Goal: Task Accomplishment & Management: Complete application form

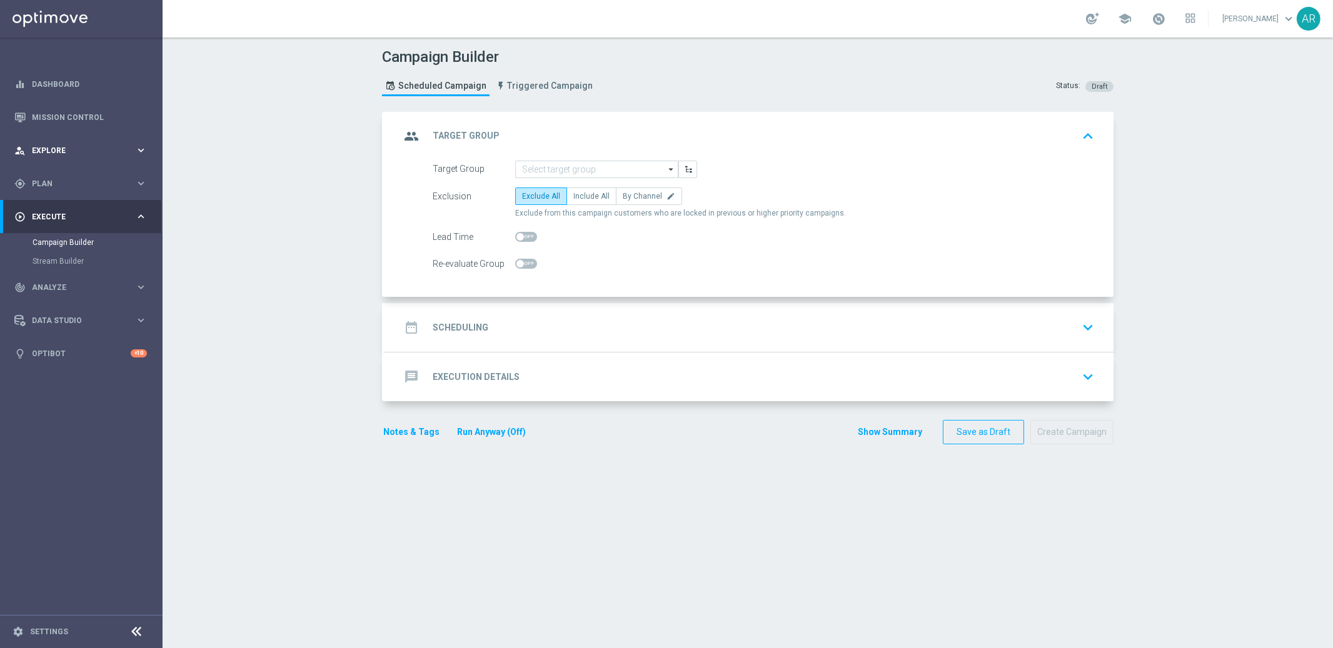
click at [71, 147] on span "Explore" at bounding box center [83, 151] width 103 height 8
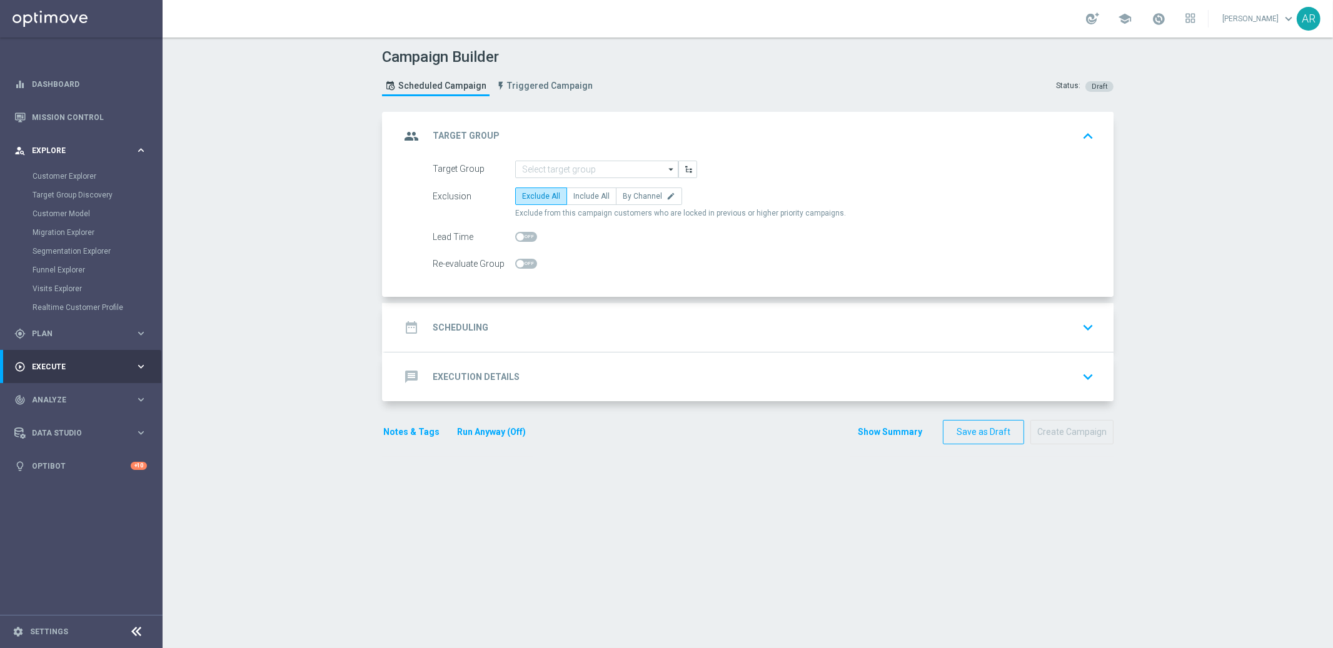
click at [141, 151] on icon "keyboard_arrow_right" at bounding box center [141, 150] width 12 height 12
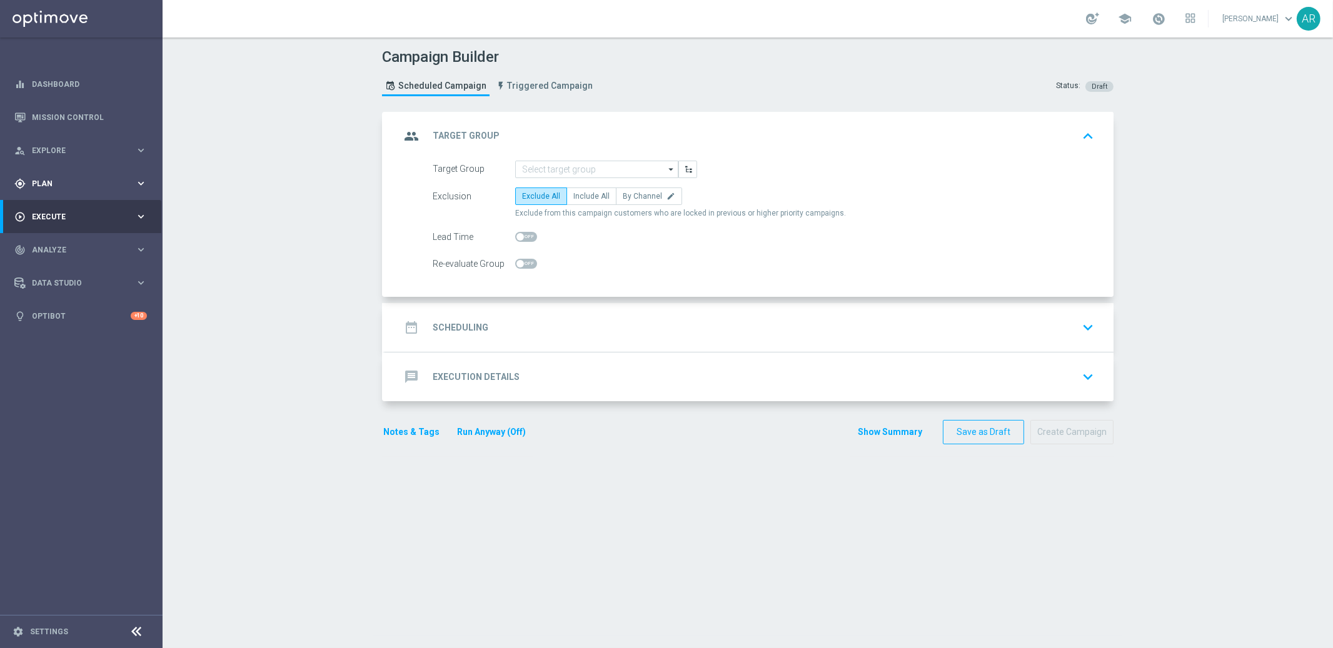
click at [48, 184] on span "Plan" at bounding box center [83, 184] width 103 height 8
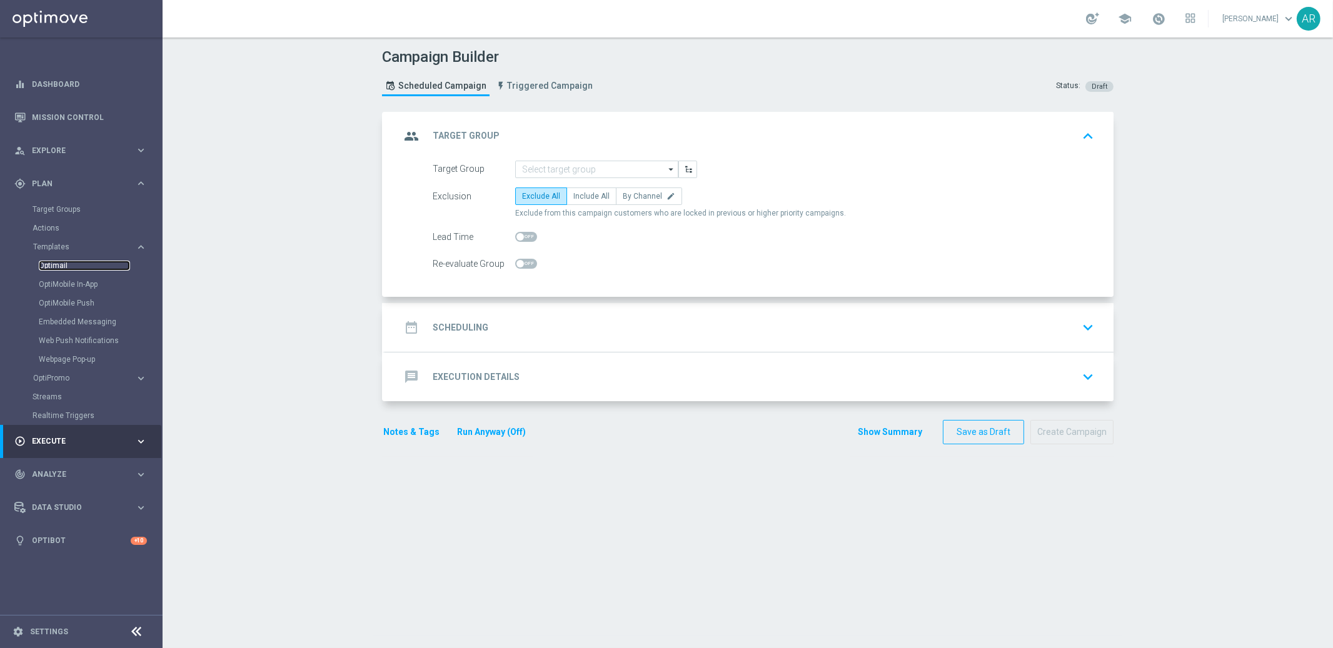
click at [49, 264] on link "Optimail" at bounding box center [84, 266] width 91 height 10
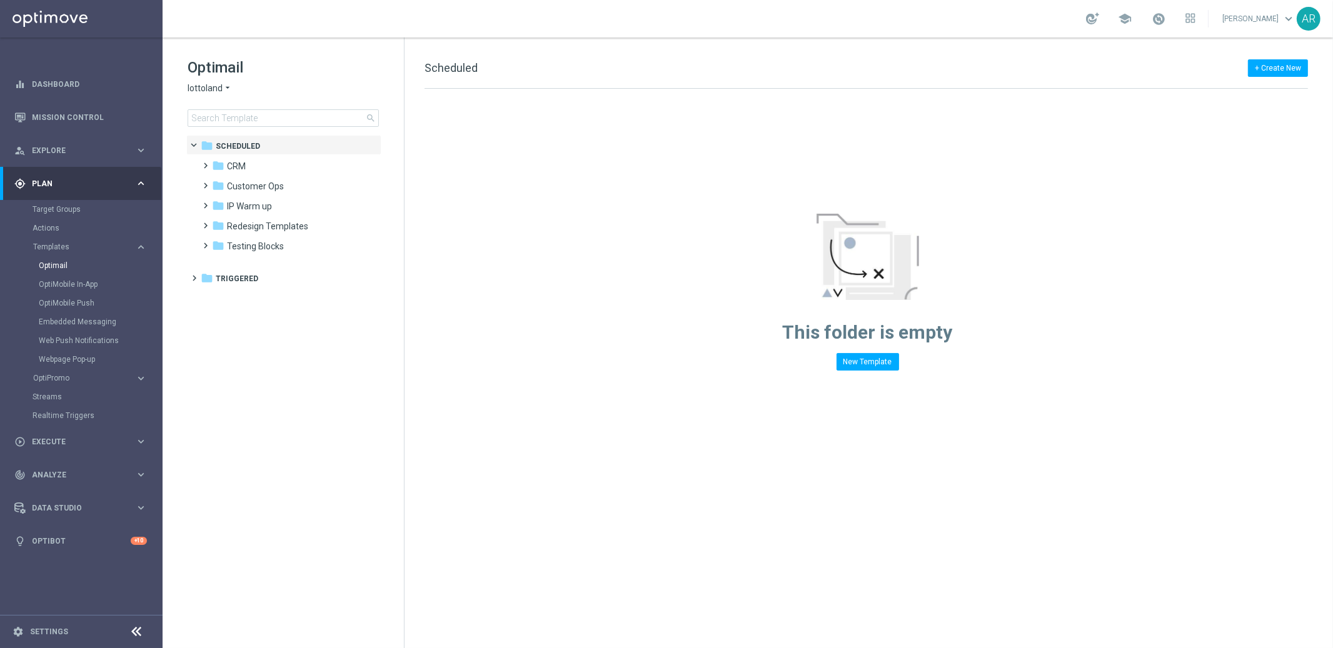
click at [223, 89] on icon "arrow_drop_down" at bounding box center [228, 89] width 10 height 12
click at [0, 0] on span "[DOMAIN_NAME]" at bounding box center [0, 0] width 0 height 0
click at [206, 162] on span at bounding box center [204, 160] width 6 height 5
click at [219, 183] on span at bounding box center [216, 180] width 6 height 5
click at [221, 181] on span at bounding box center [223, 183] width 5 height 6
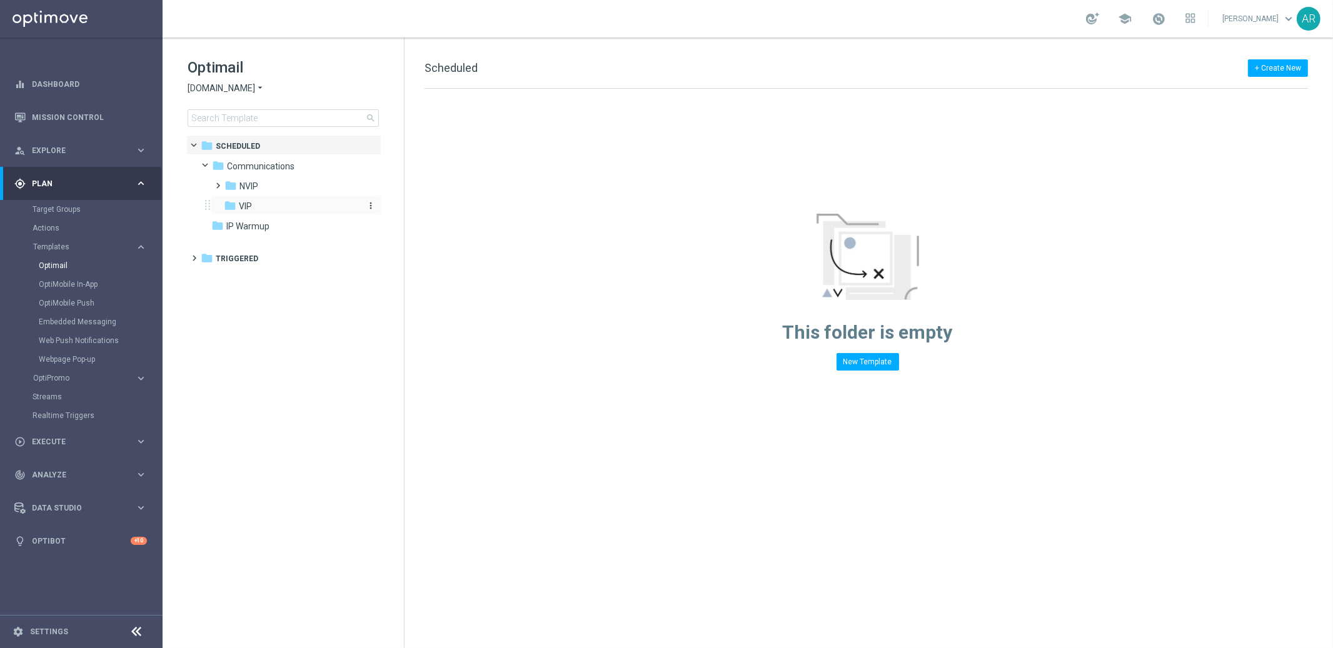
click at [245, 206] on span "VIP" at bounding box center [245, 206] width 13 height 11
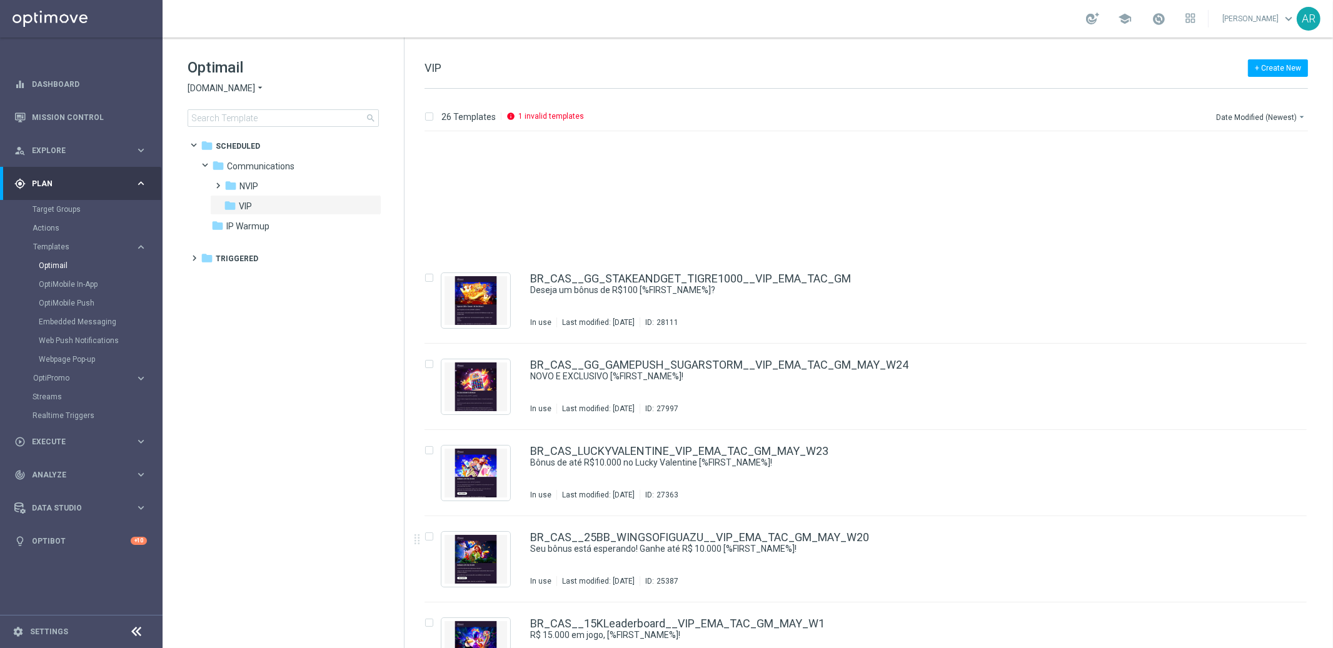
scroll to position [565, 0]
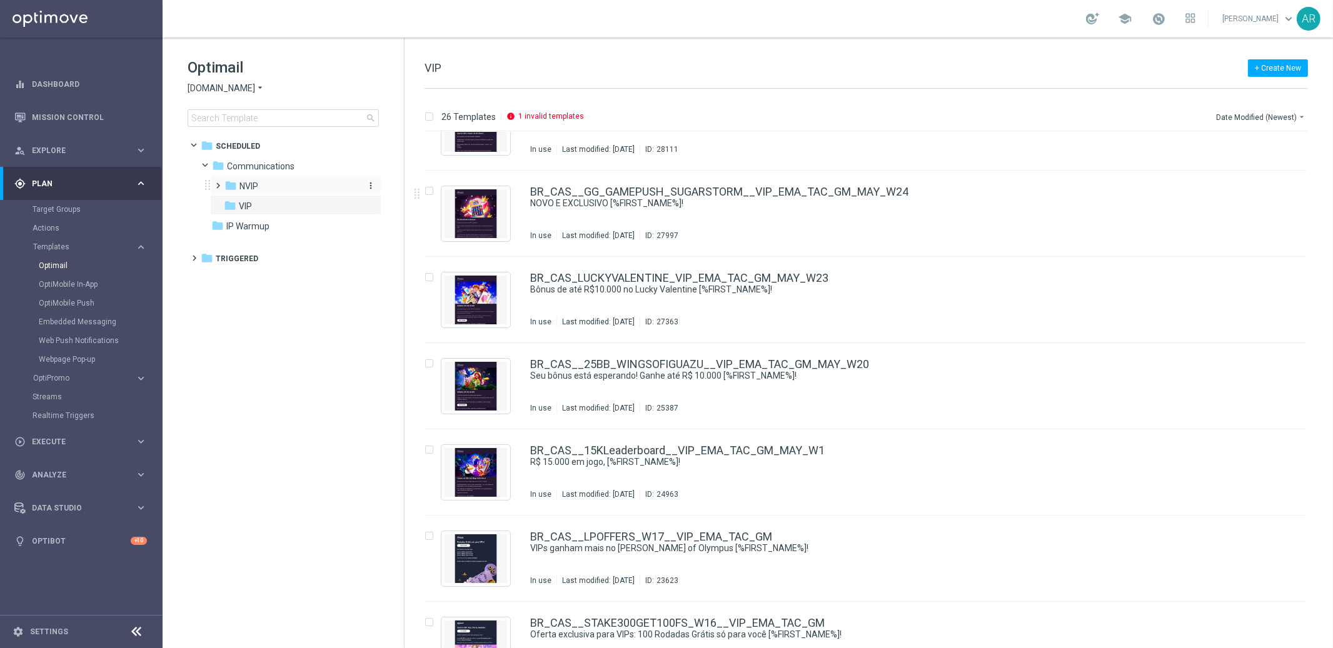
click at [256, 182] on span "NVIP" at bounding box center [248, 186] width 19 height 11
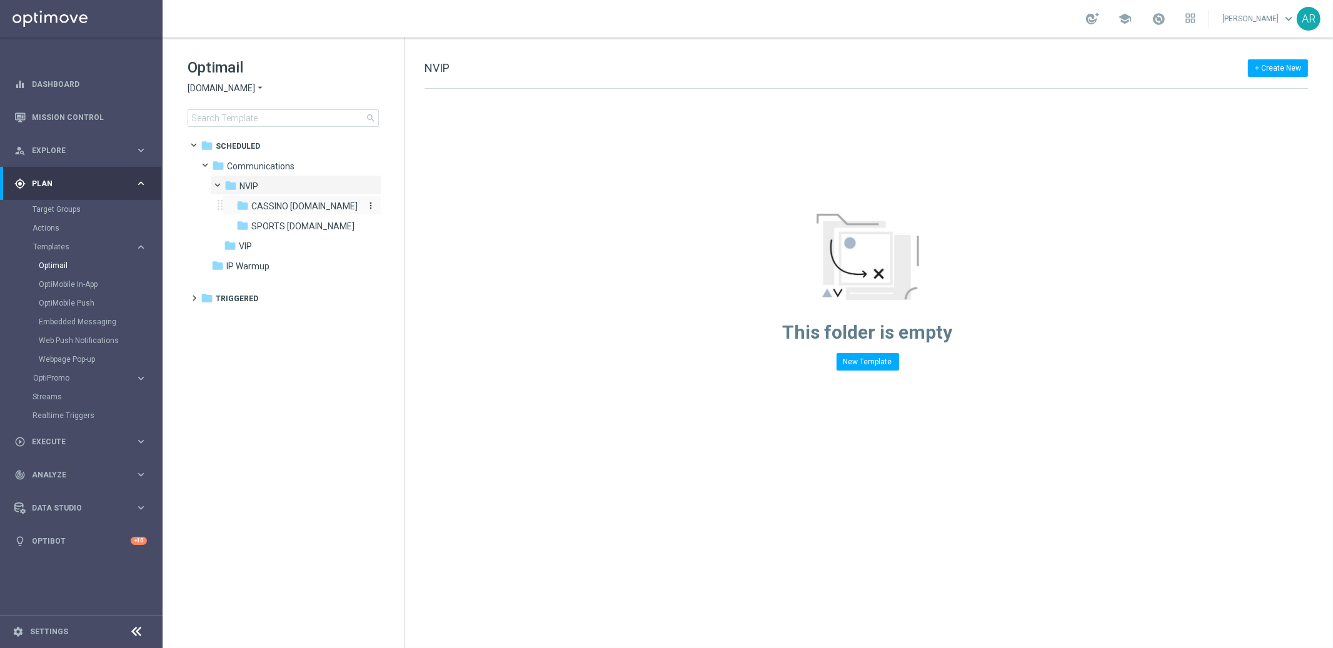
click at [301, 213] on div "folder CASSINO [DOMAIN_NAME]" at bounding box center [297, 206] width 123 height 14
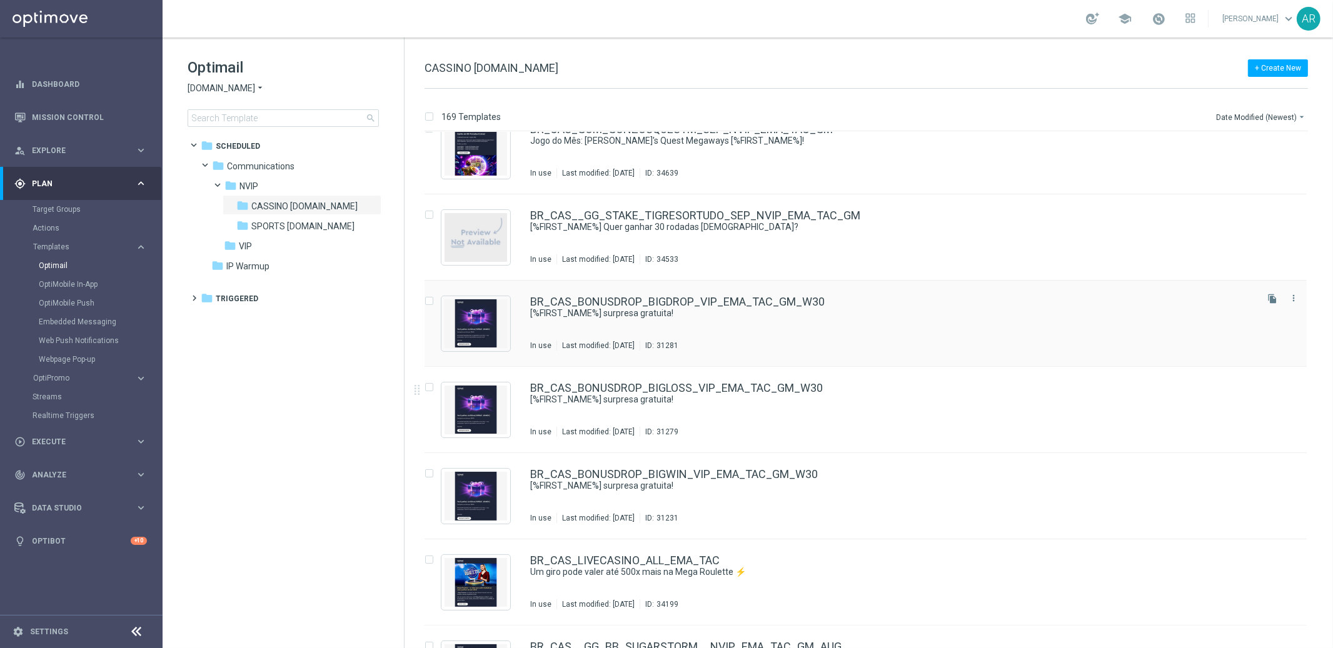
scroll to position [286, 0]
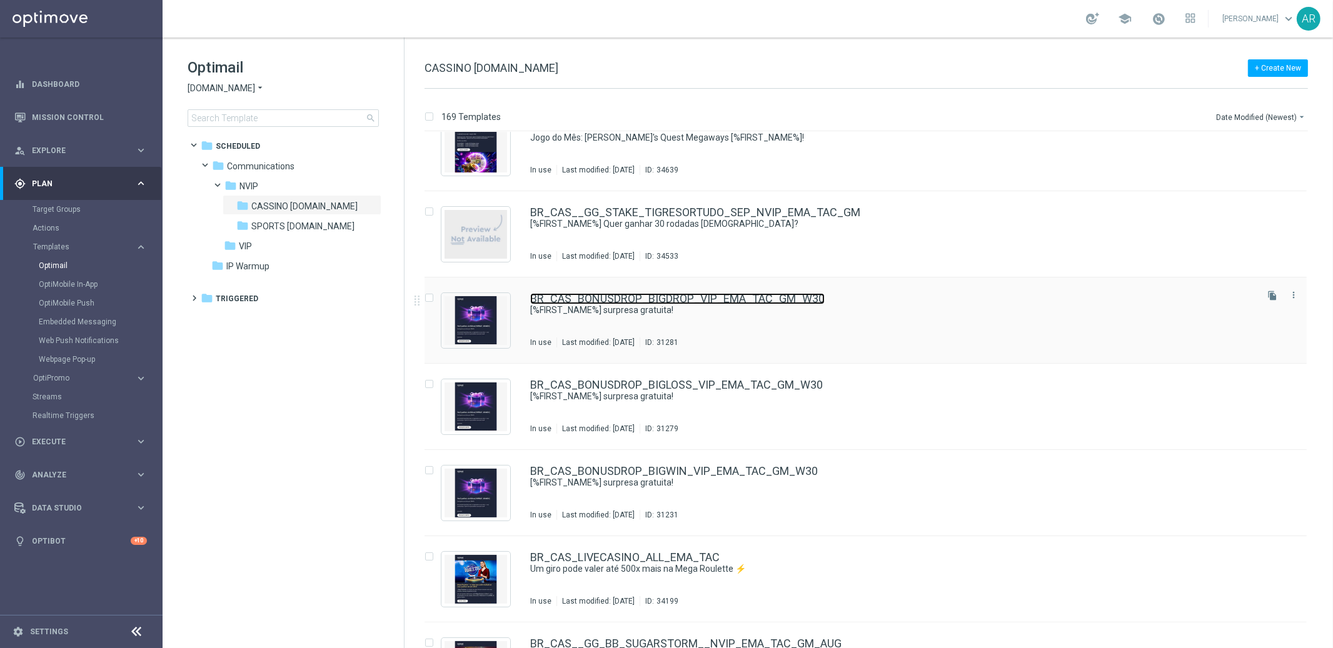
click at [683, 296] on link "BR_CAS_BONUSDROP_BIGDROP_VIP_EMA_TAC_GM_W30" at bounding box center [677, 298] width 294 height 11
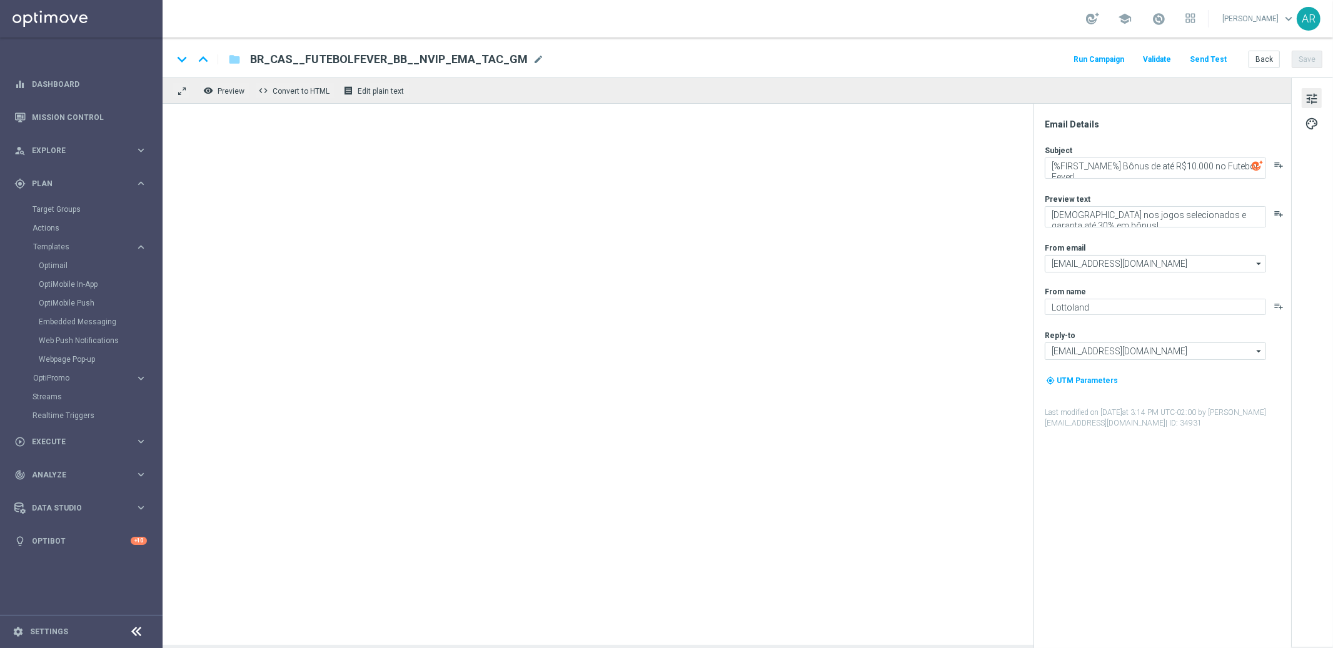
type textarea "[%FIRST_NAME%] surpresa gratuita!"
type textarea "Aproveite um R$100 por nossa conta!"
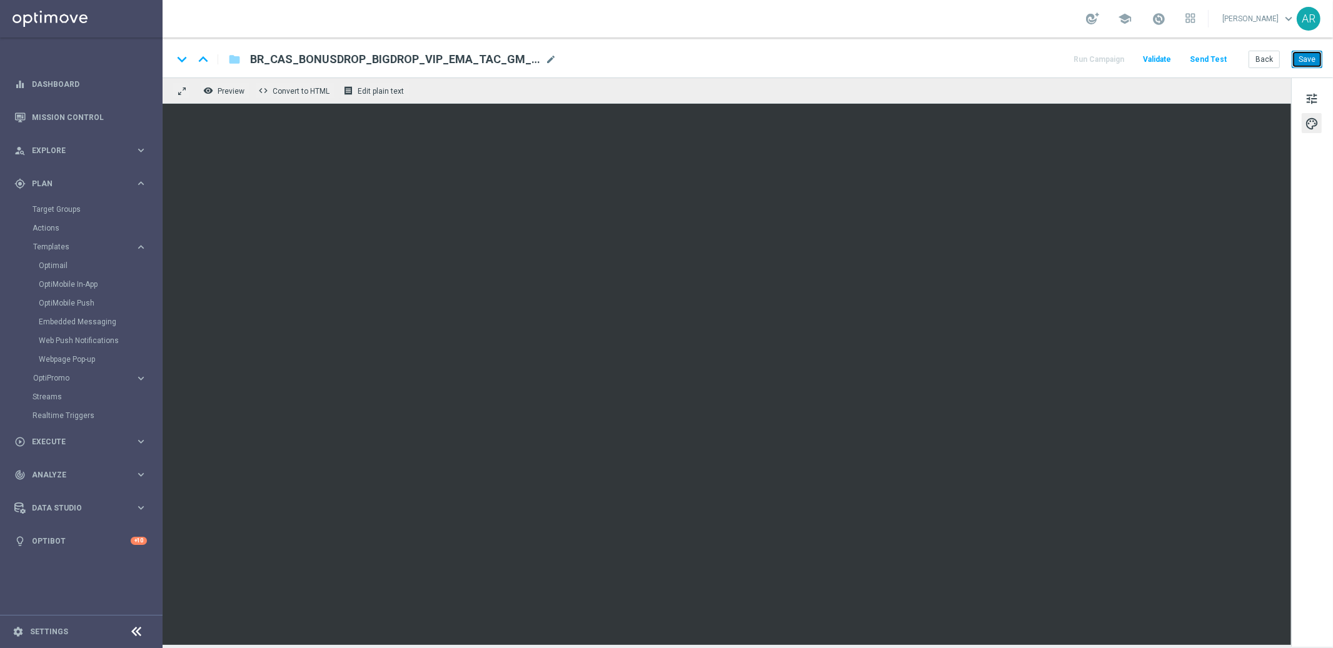
click at [1308, 61] on button "Save" at bounding box center [1306, 60] width 31 height 18
click at [1264, 59] on button "Back" at bounding box center [1263, 60] width 31 height 18
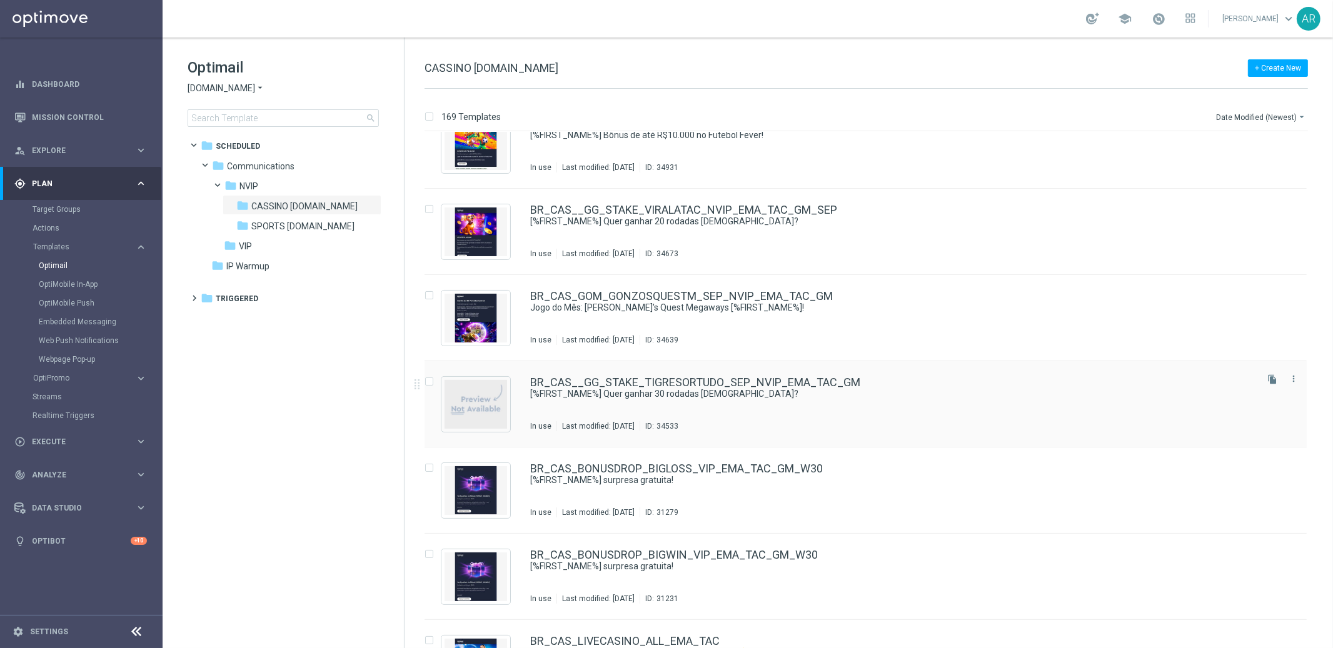
scroll to position [205, 0]
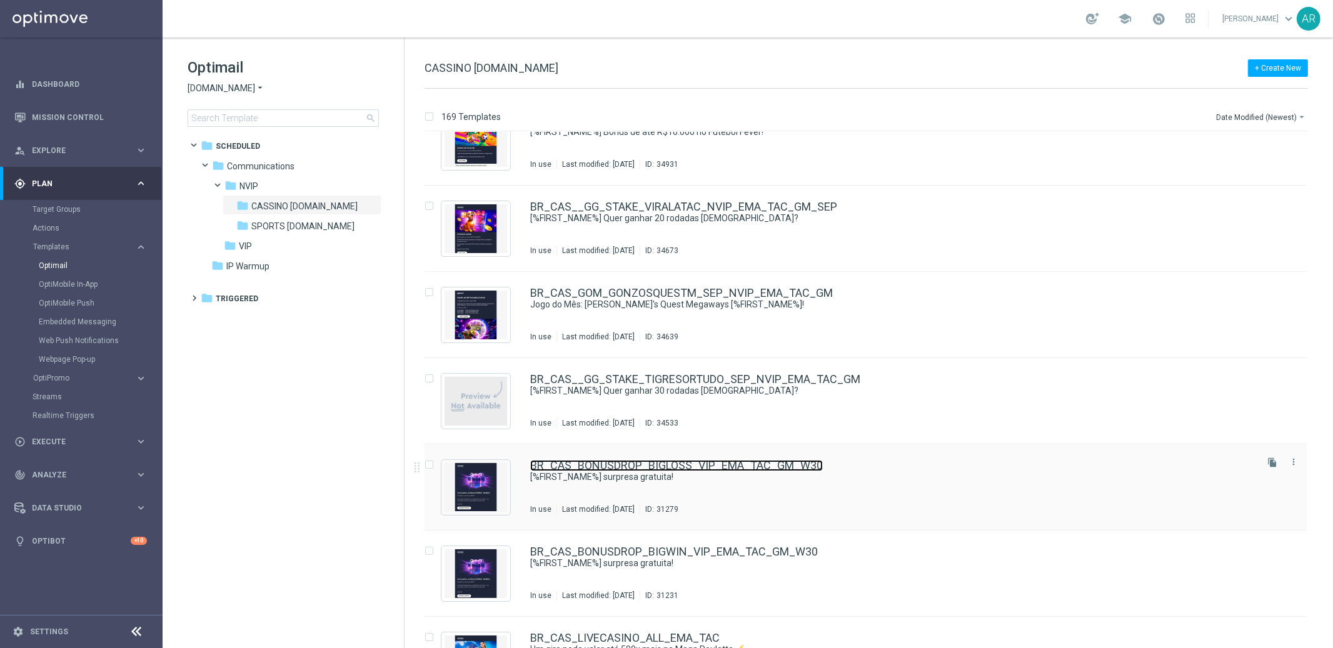
click at [682, 468] on link "BR_CAS_BONUSDROP_BIGLOSS_VIP_EMA_TAC_GM_W30" at bounding box center [676, 465] width 293 height 11
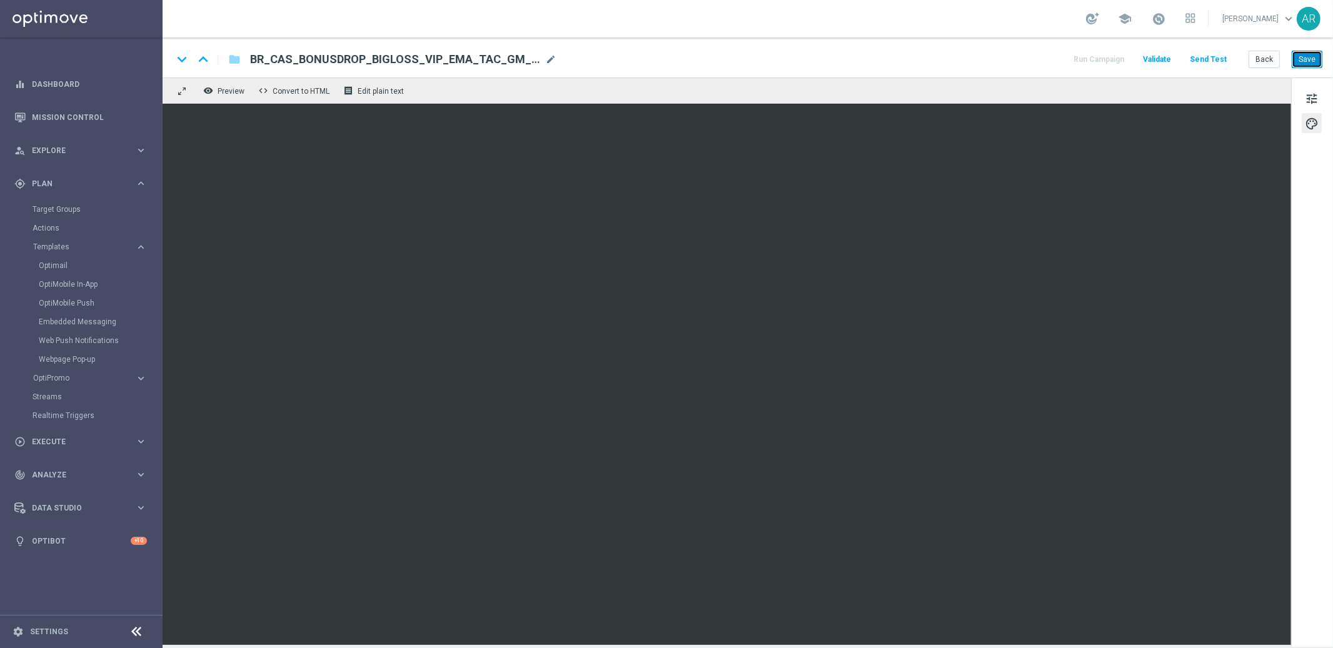
click at [1308, 57] on button "Save" at bounding box center [1306, 60] width 31 height 18
click at [1261, 61] on button "Back" at bounding box center [1263, 60] width 31 height 18
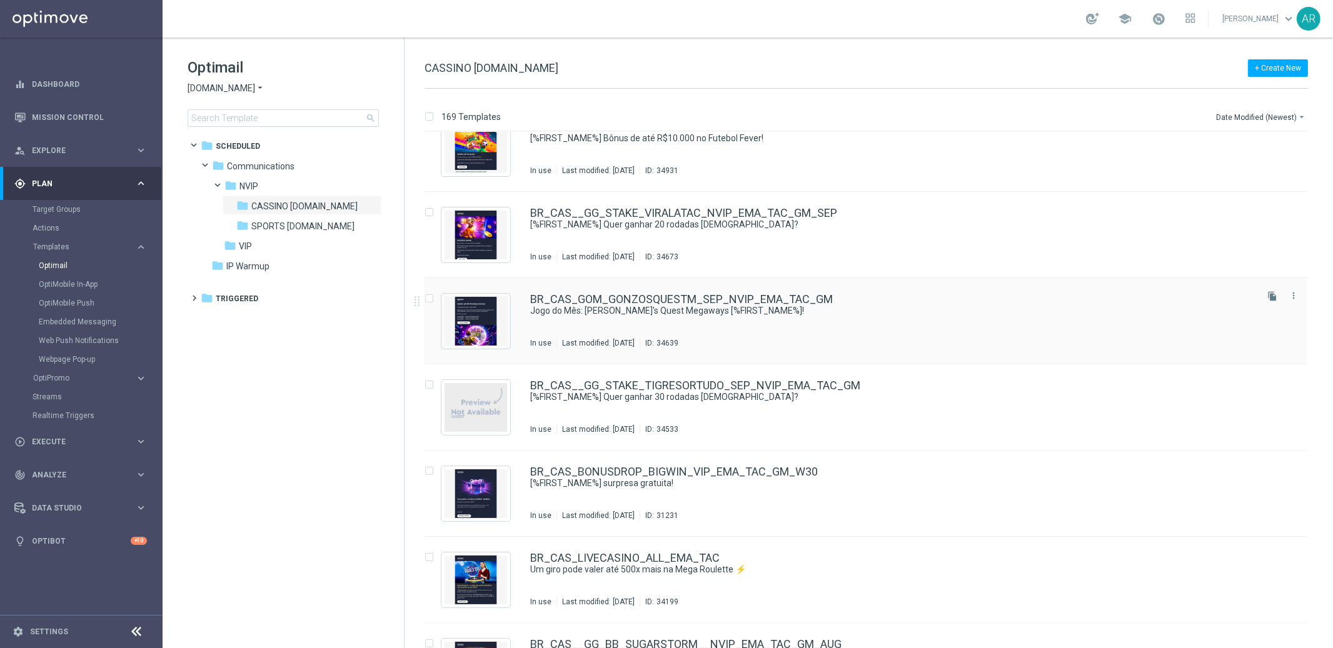
scroll to position [288, 0]
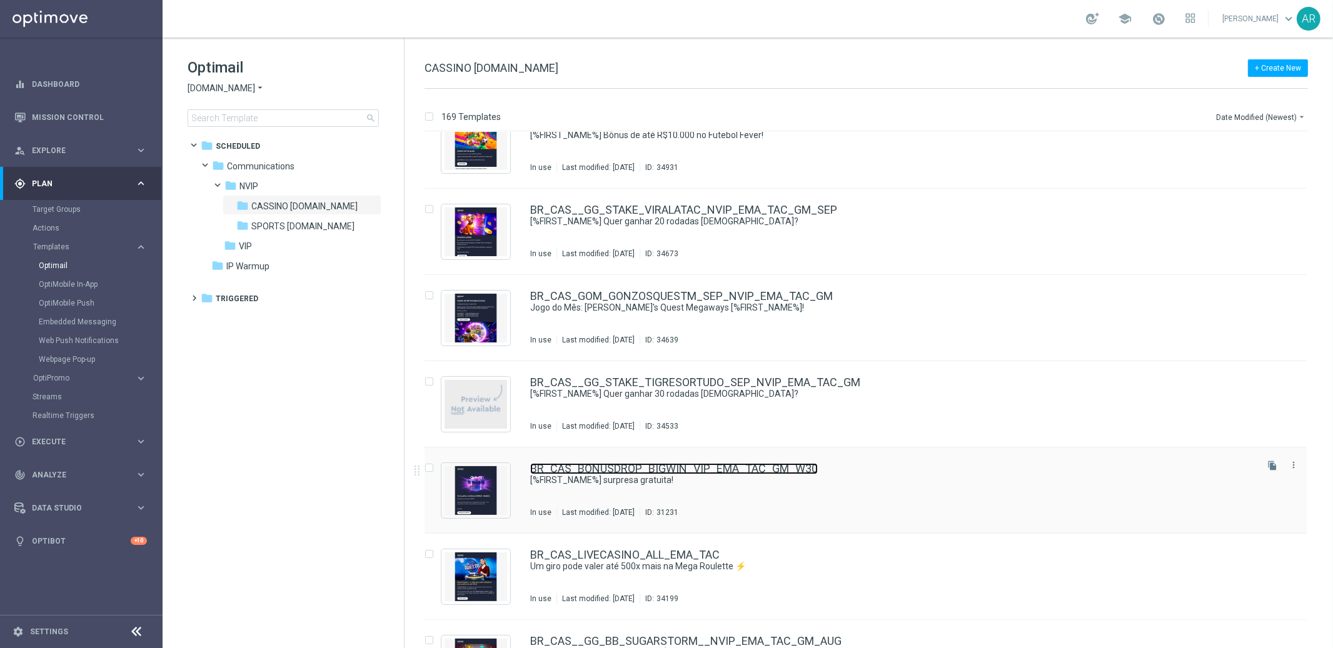
click at [670, 463] on link "BR_CAS_BONUSDROP_BIGWIN_VIP_EMA_TAC_GM_W30" at bounding box center [674, 468] width 288 height 11
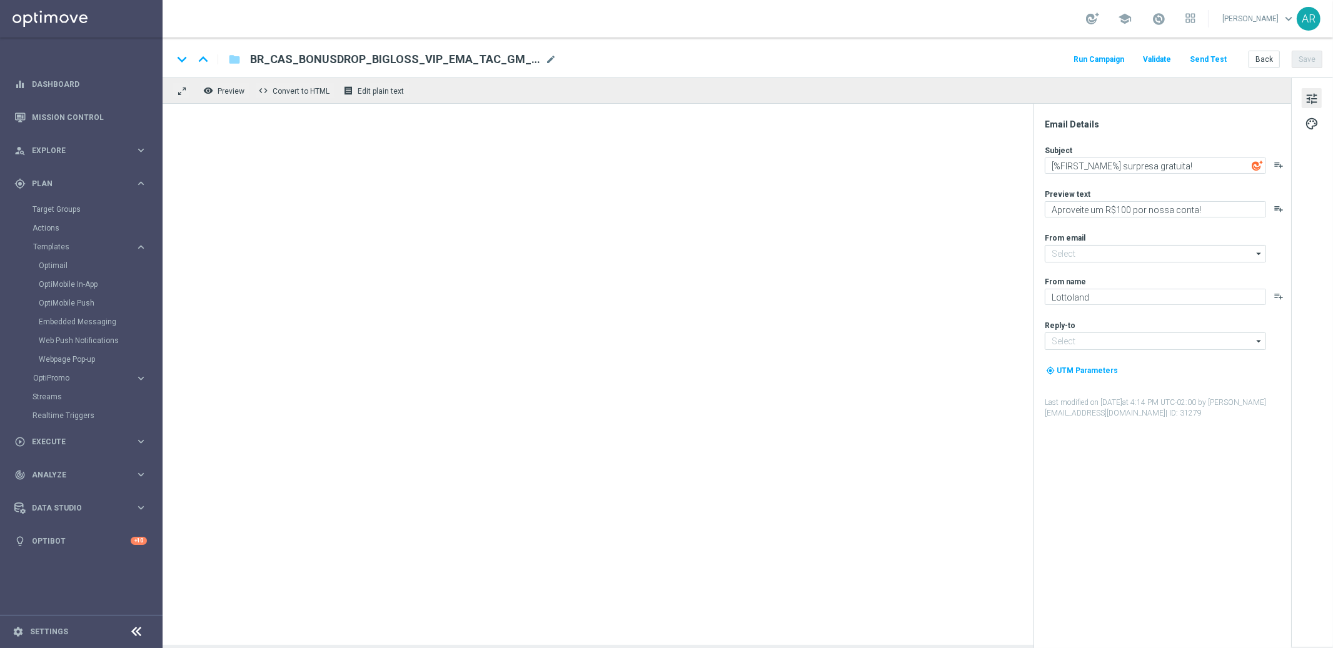
type input "[EMAIL_ADDRESS][DOMAIN_NAME]"
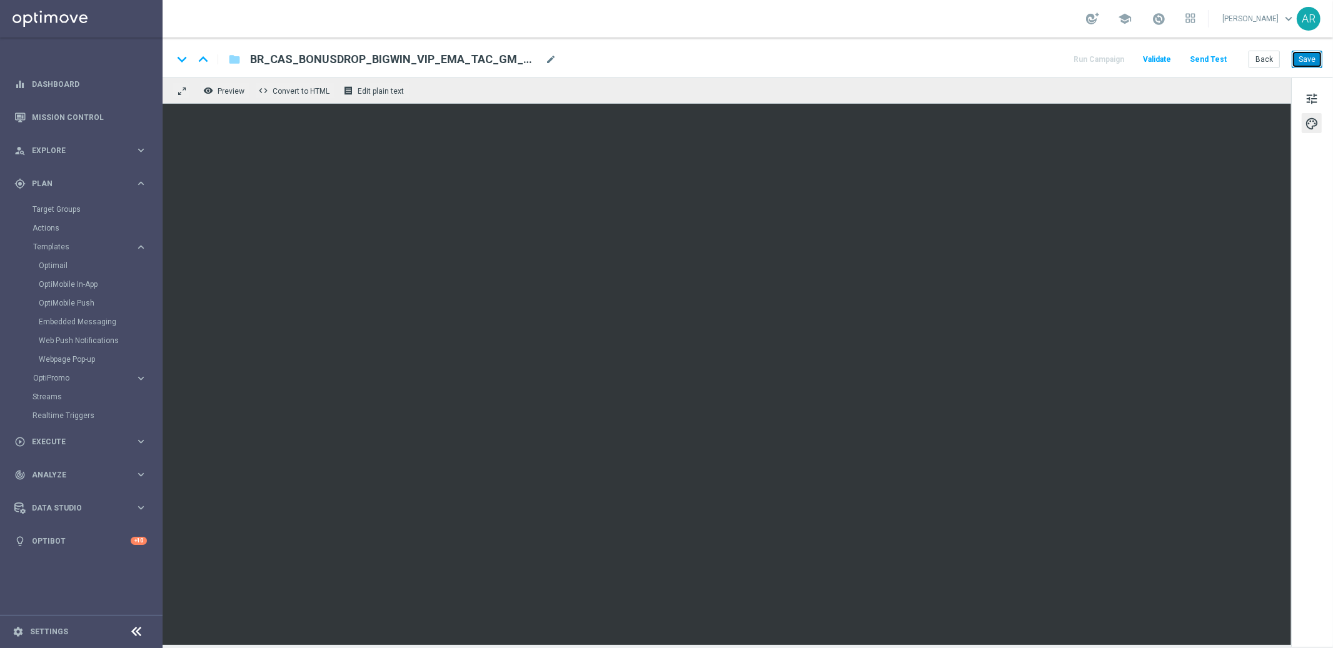
click at [1301, 61] on button "Save" at bounding box center [1306, 60] width 31 height 18
click at [56, 209] on link "Target Groups" at bounding box center [82, 209] width 98 height 10
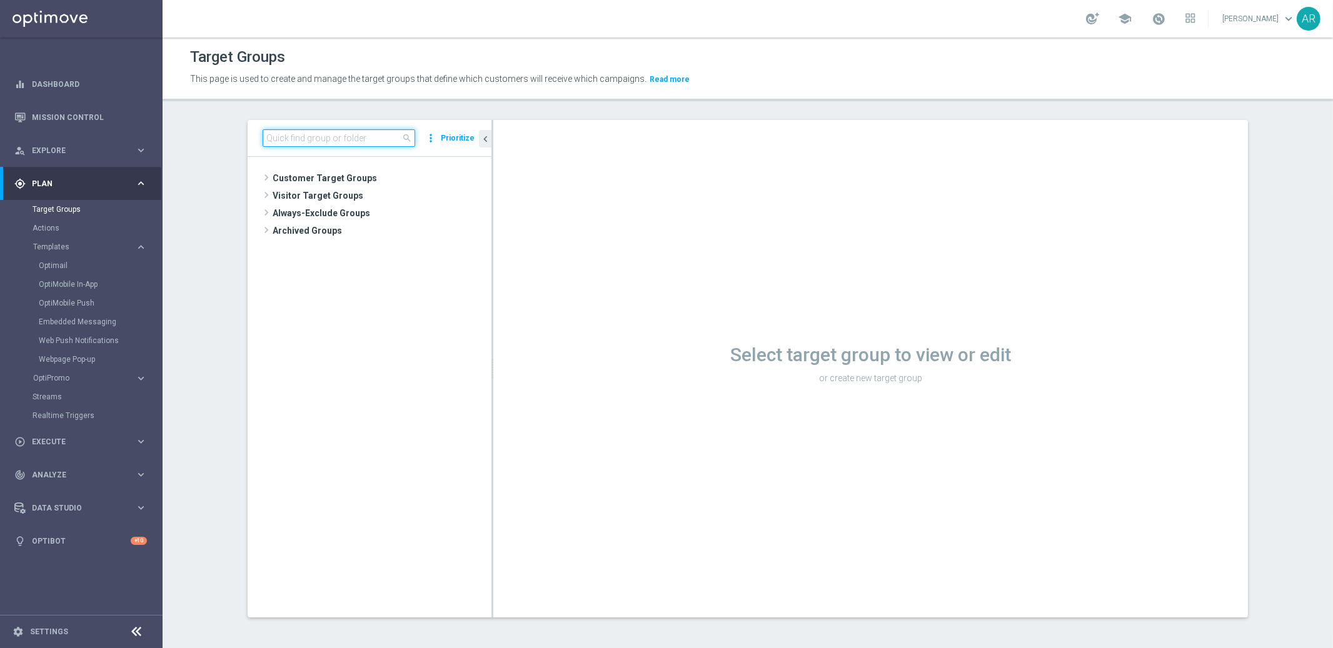
click at [318, 137] on input at bounding box center [339, 138] width 153 height 18
paste input "BR_CAS_VIP_HVC_PlayerIdentification_BigWin_TARGET"
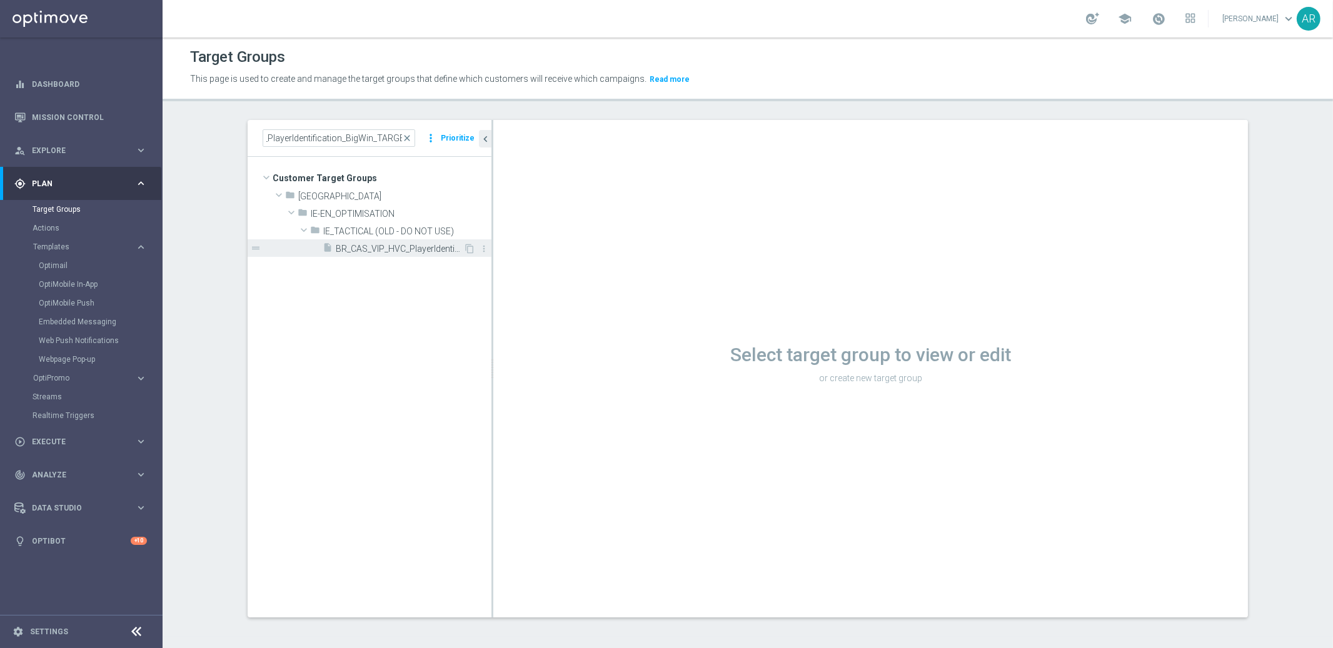
click at [386, 248] on span "BR_CAS_VIP_HVC_PlayerIdentification_BigWin_TARGET" at bounding box center [400, 249] width 128 height 11
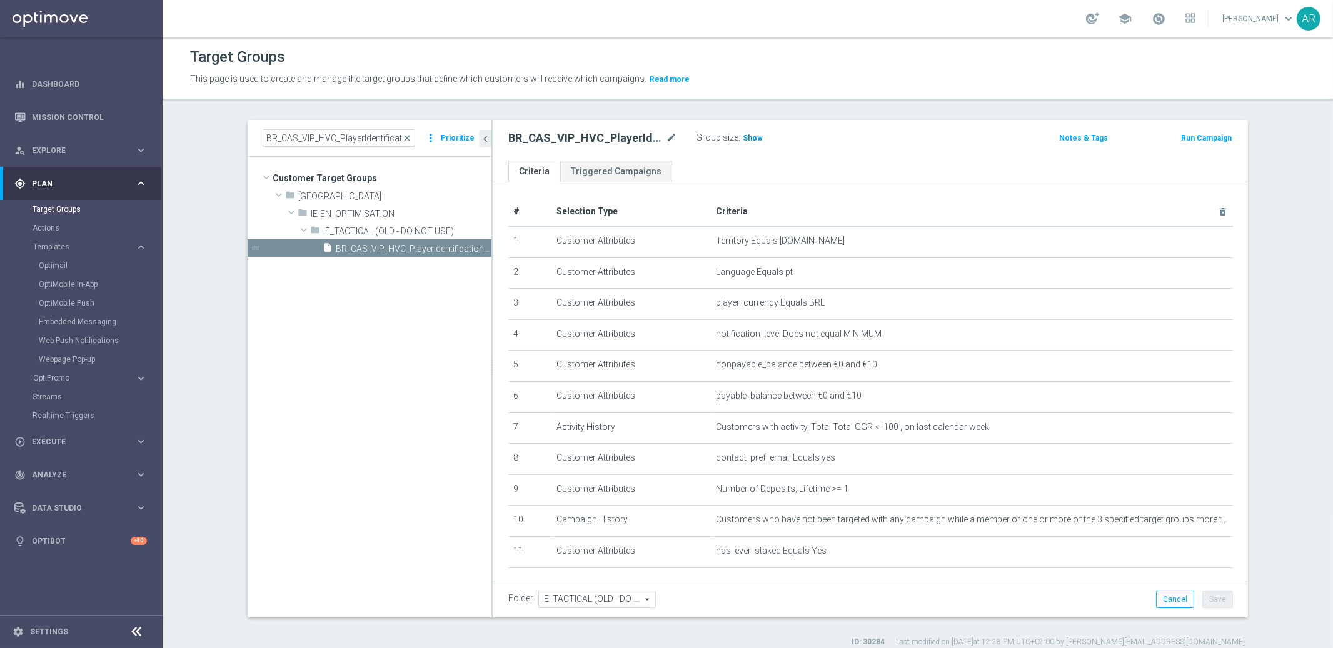
click at [743, 135] on span "Show" at bounding box center [753, 138] width 20 height 9
click at [743, 137] on span "25" at bounding box center [748, 140] width 11 height 12
click at [318, 136] on input "BR_CAS_VIP_HVC_PlayerIdentification_BigWin_TARGET" at bounding box center [339, 138] width 153 height 18
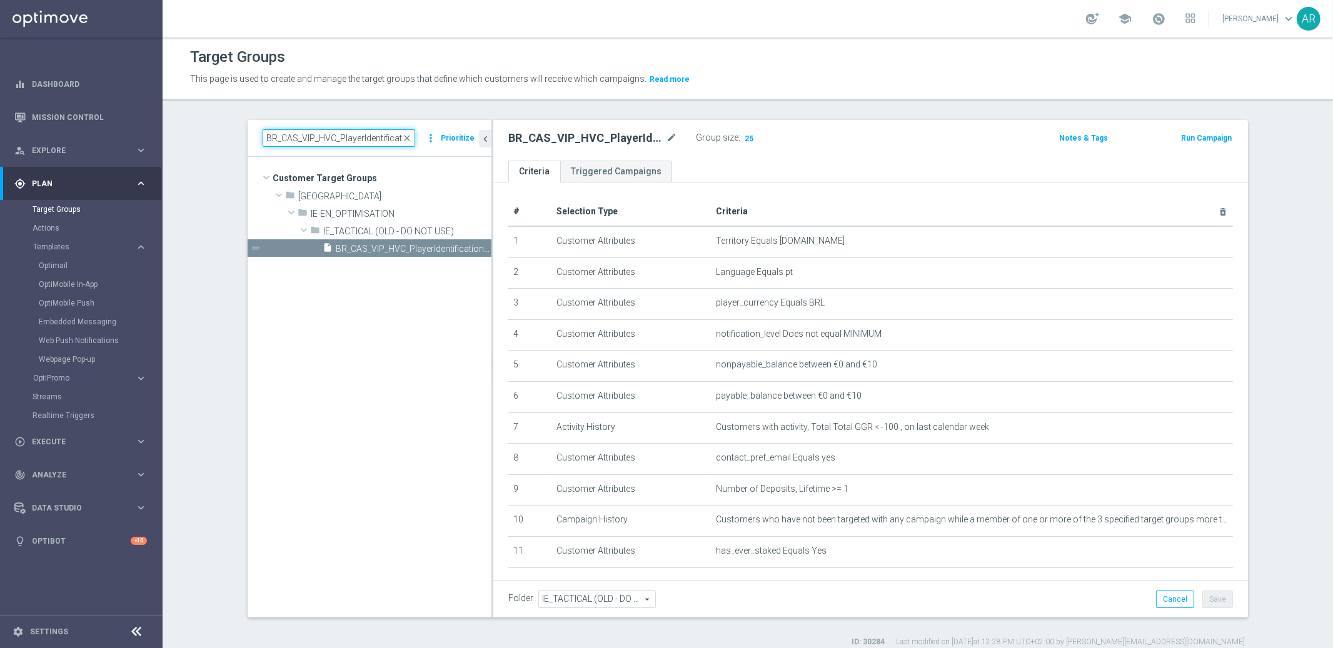
paste input "Loss_BigDeps"
type input "BR_CAS_VIP_HVC_PlayerIdentification_Big Loss_BigDeps_TARGET"
click at [401, 247] on span "BR_CAS_VIP_HVC_PlayerIdentification_Big Loss_BigDeps_TARGET" at bounding box center [400, 249] width 128 height 11
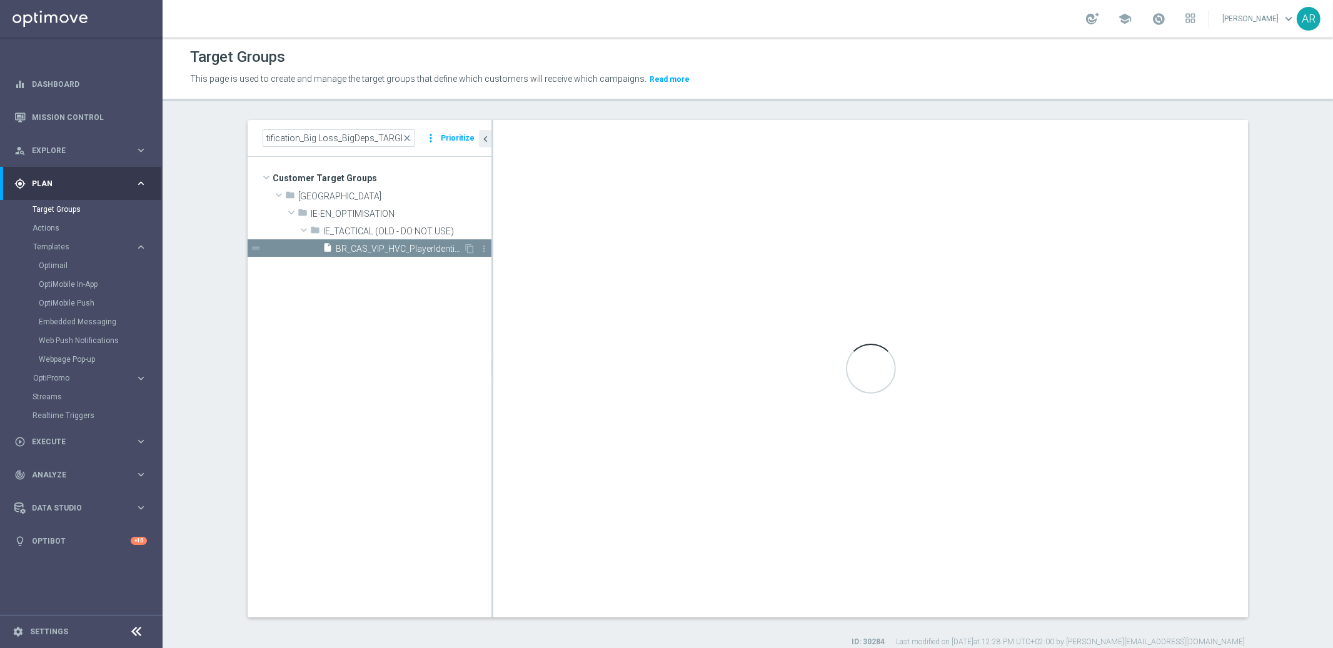
scroll to position [0, 0]
checkbox input "true"
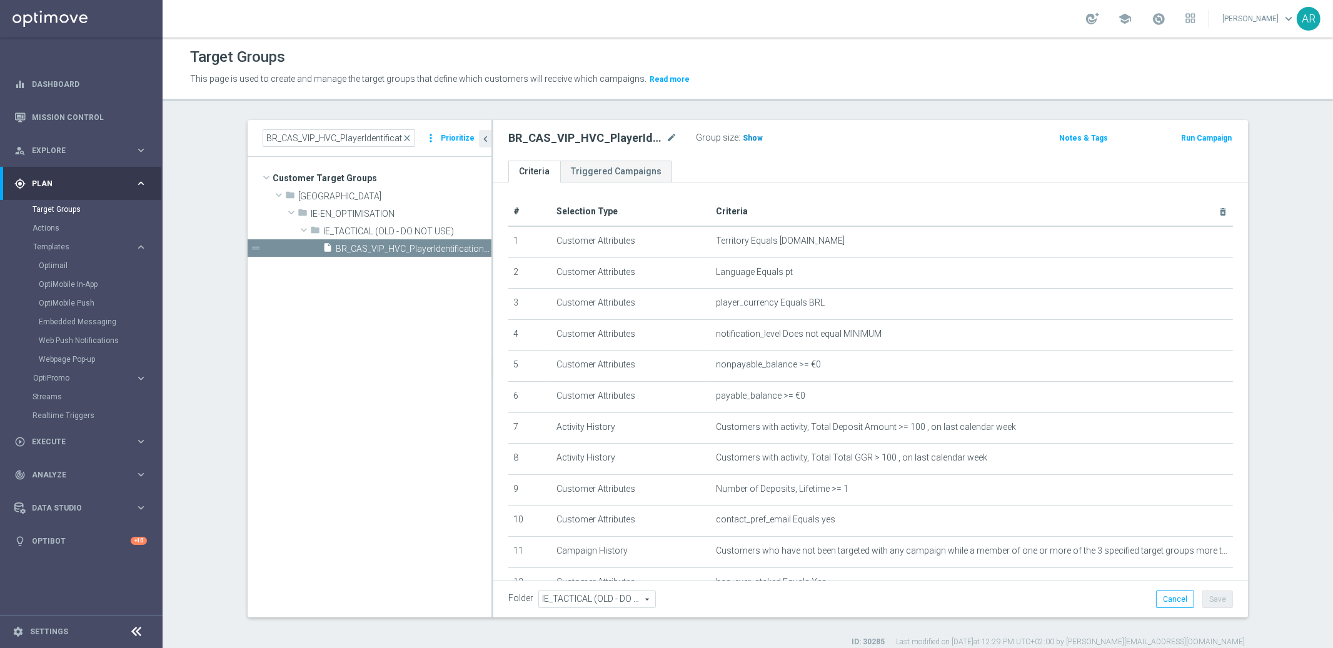
click at [744, 138] on span "Show" at bounding box center [753, 138] width 20 height 9
click at [743, 135] on span "90" at bounding box center [748, 140] width 11 height 12
click at [344, 134] on input "BR_CAS_VIP_HVC_PlayerIdentification_Big Loss_BigDeps_TARGET" at bounding box center [339, 138] width 153 height 18
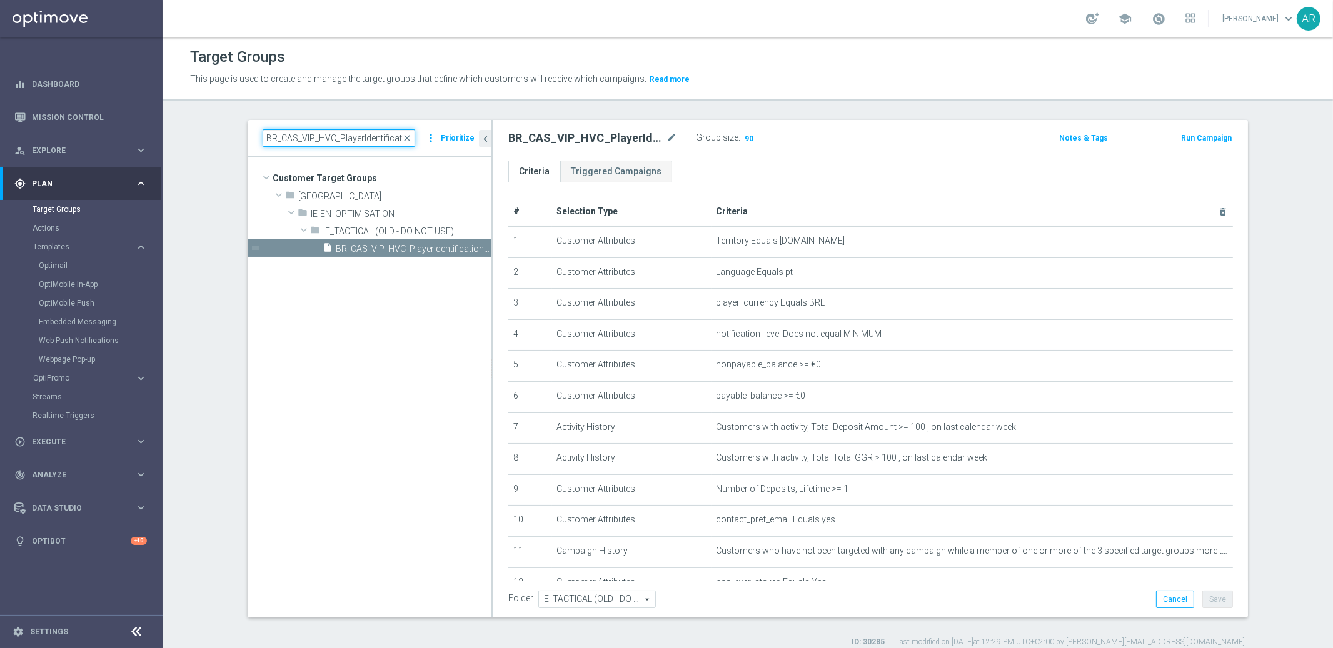
paste input "Drop"
type input "BR_CAS_VIP_HVC_PlayerIdentification_BigDrop_TARGET"
click at [379, 246] on span "BR_CAS_VIP_HVC_PlayerIdentification_BigDrop_TARGET" at bounding box center [400, 249] width 128 height 11
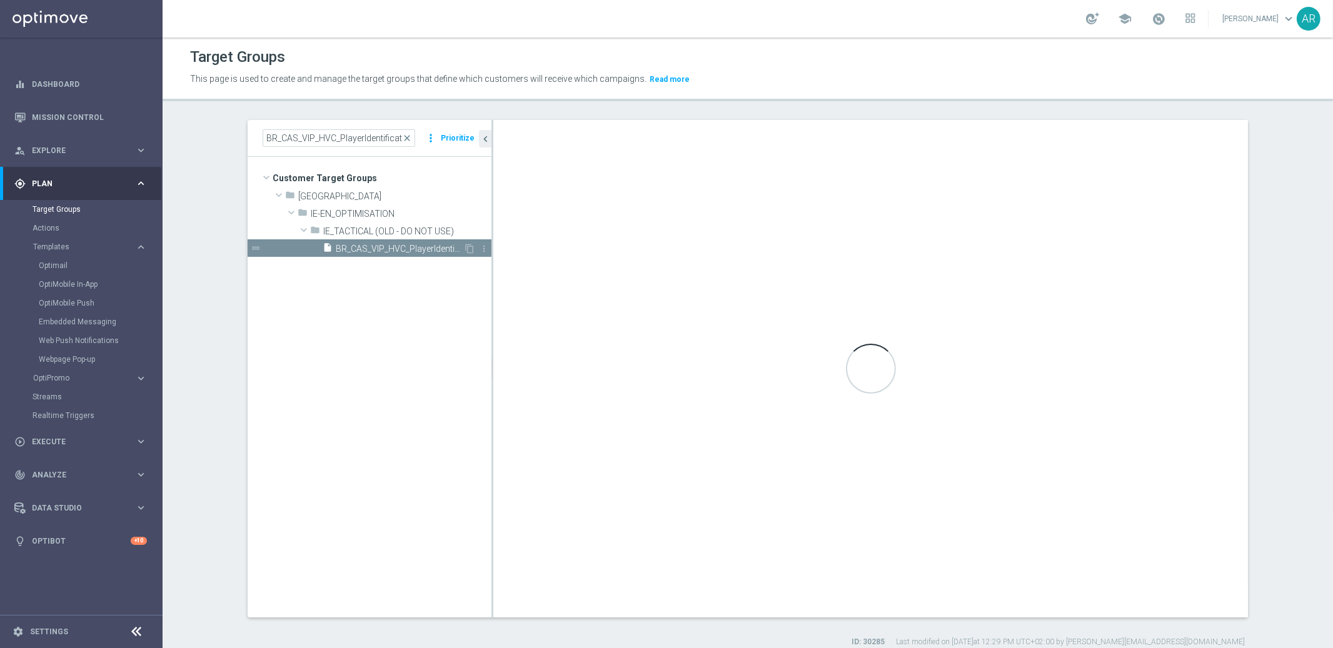
checkbox input "false"
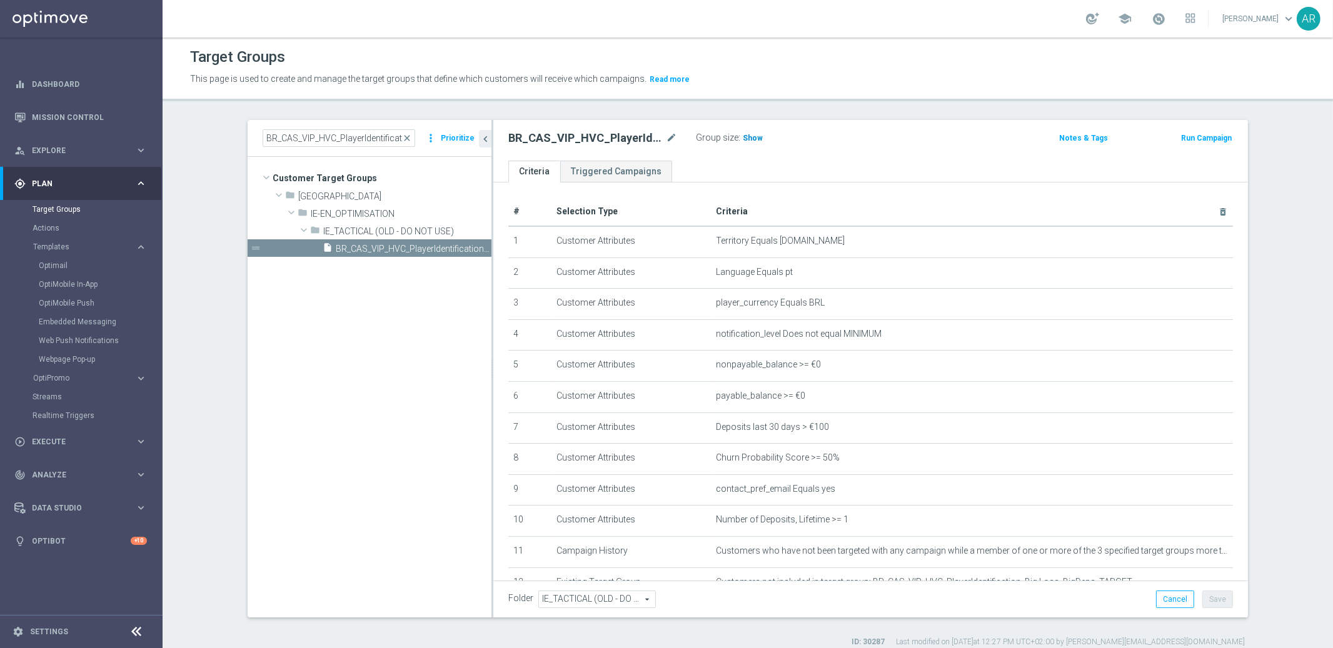
click at [744, 138] on span "Show" at bounding box center [753, 138] width 20 height 9
click at [743, 136] on span "59" at bounding box center [748, 140] width 11 height 12
click at [49, 441] on span "Execute" at bounding box center [83, 442] width 103 height 8
click at [73, 248] on div "Campaign Builder" at bounding box center [97, 242] width 129 height 19
click at [64, 241] on link "Campaign Builder" at bounding box center [82, 243] width 98 height 10
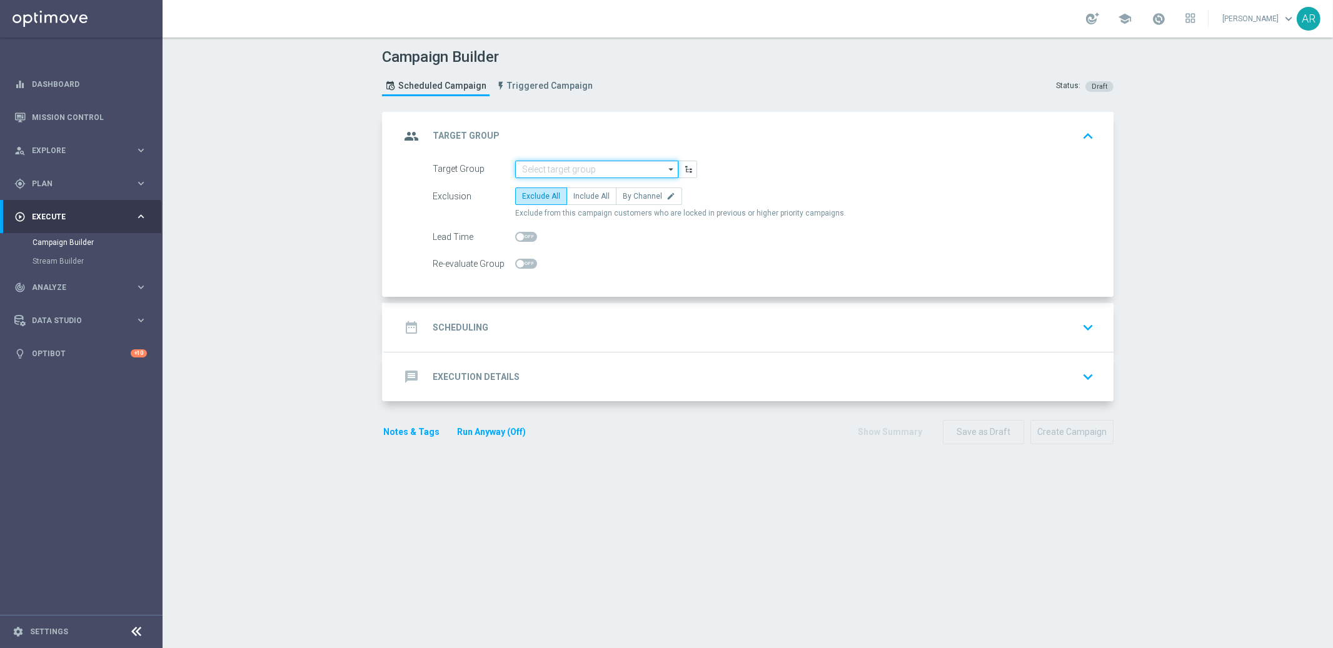
click at [558, 168] on input at bounding box center [596, 170] width 163 height 18
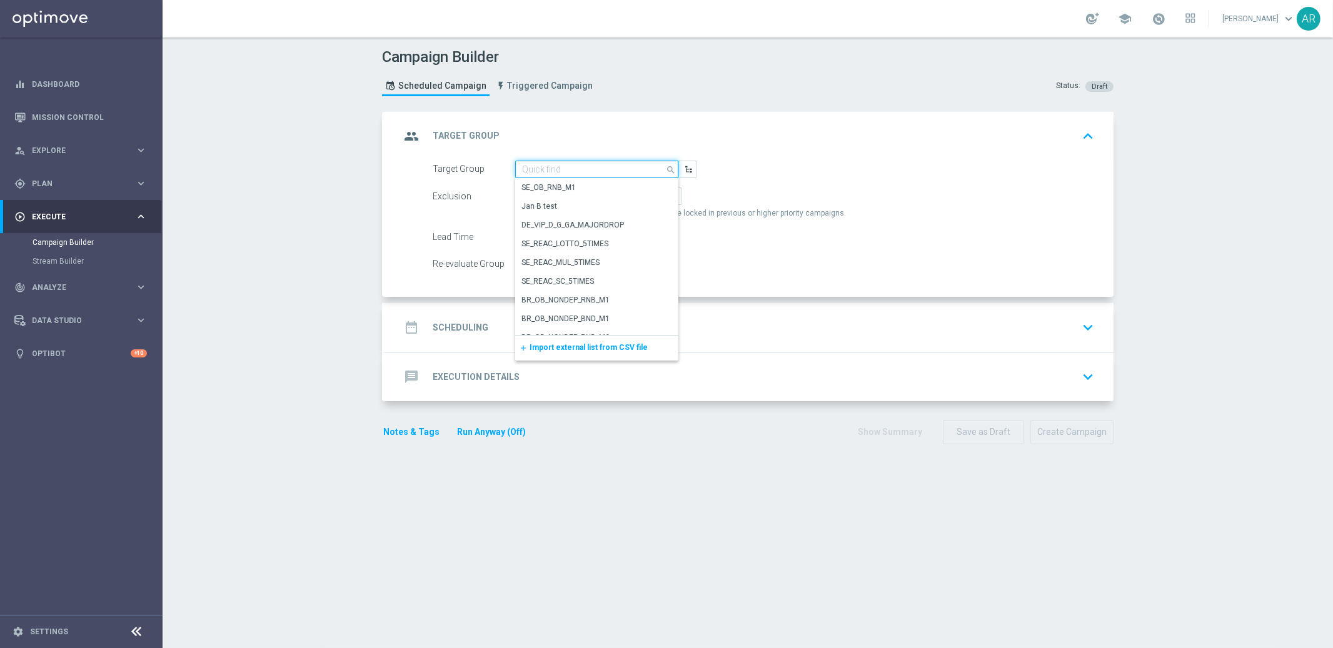
paste input "BR_CAS_VIP_HVC_PlayerIdentification_BigWin_TARGET"
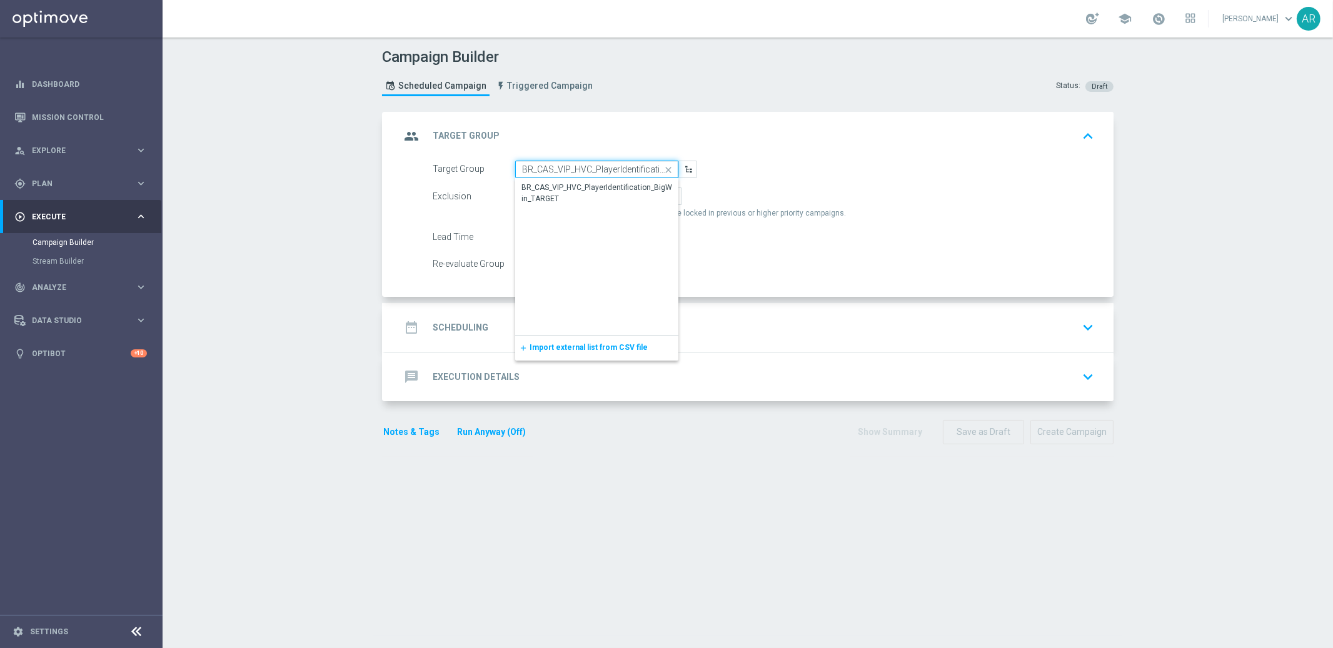
scroll to position [0, 69]
click at [576, 187] on div "BR_CAS_VIP_HVC_PlayerIdentification_BigWin_TARGET" at bounding box center [596, 193] width 151 height 23
type input "BR_CAS_VIP_HVC_PlayerIdentification_BigWin_TARGET"
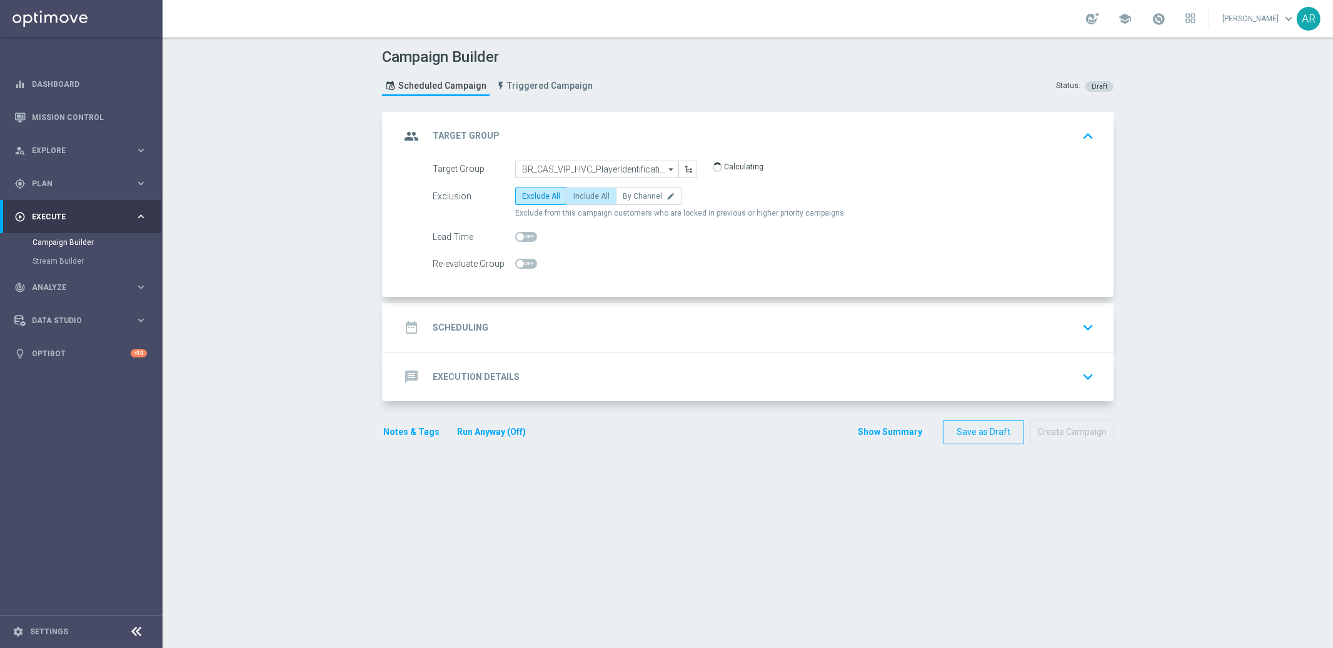
click at [578, 194] on span "Include All" at bounding box center [591, 196] width 36 height 9
click at [578, 194] on input "Include All" at bounding box center [577, 198] width 8 height 8
radio input "true"
click at [506, 336] on div "date_range Scheduling keyboard_arrow_down" at bounding box center [749, 328] width 698 height 24
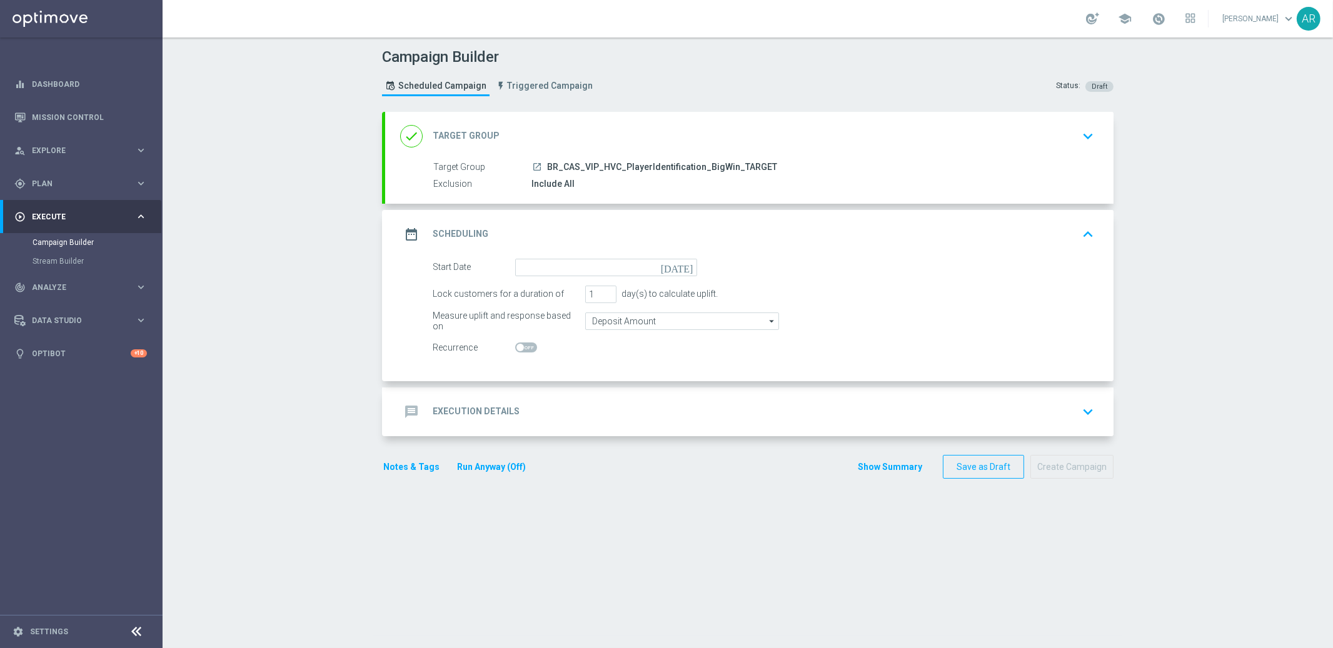
click at [681, 264] on icon "[DATE]" at bounding box center [679, 266] width 37 height 14
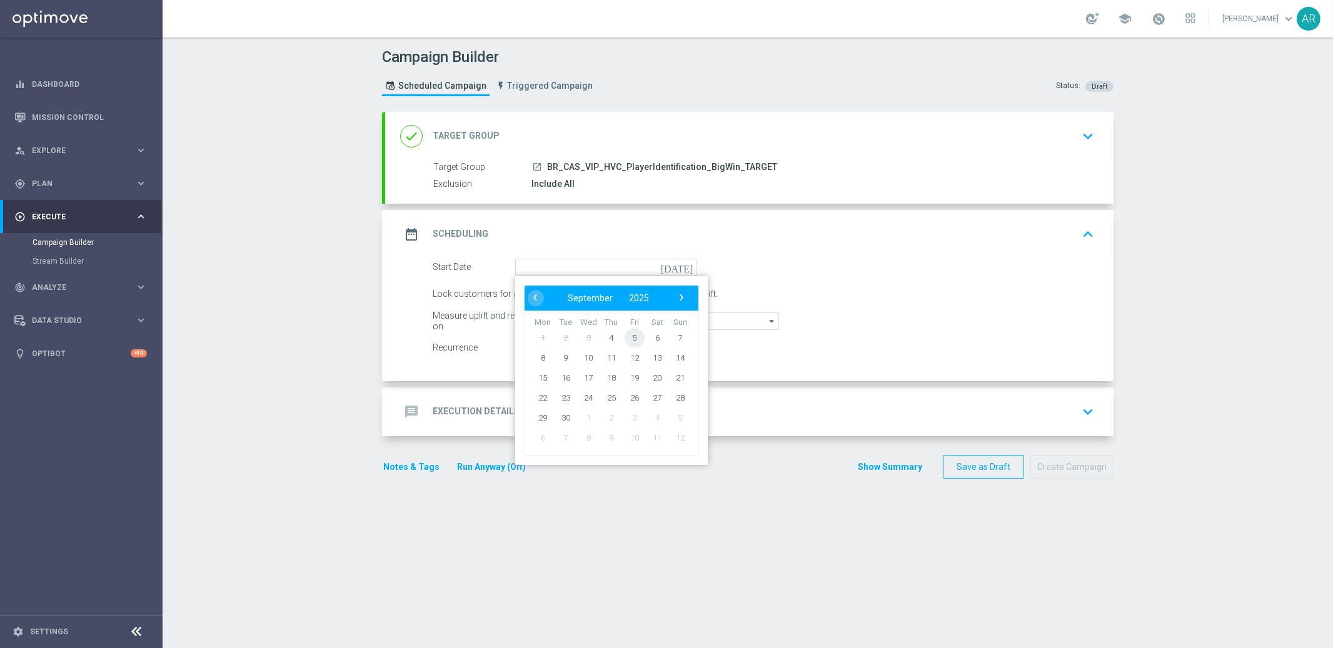
click at [630, 337] on span "5" at bounding box center [634, 338] width 20 height 20
type input "[DATE]"
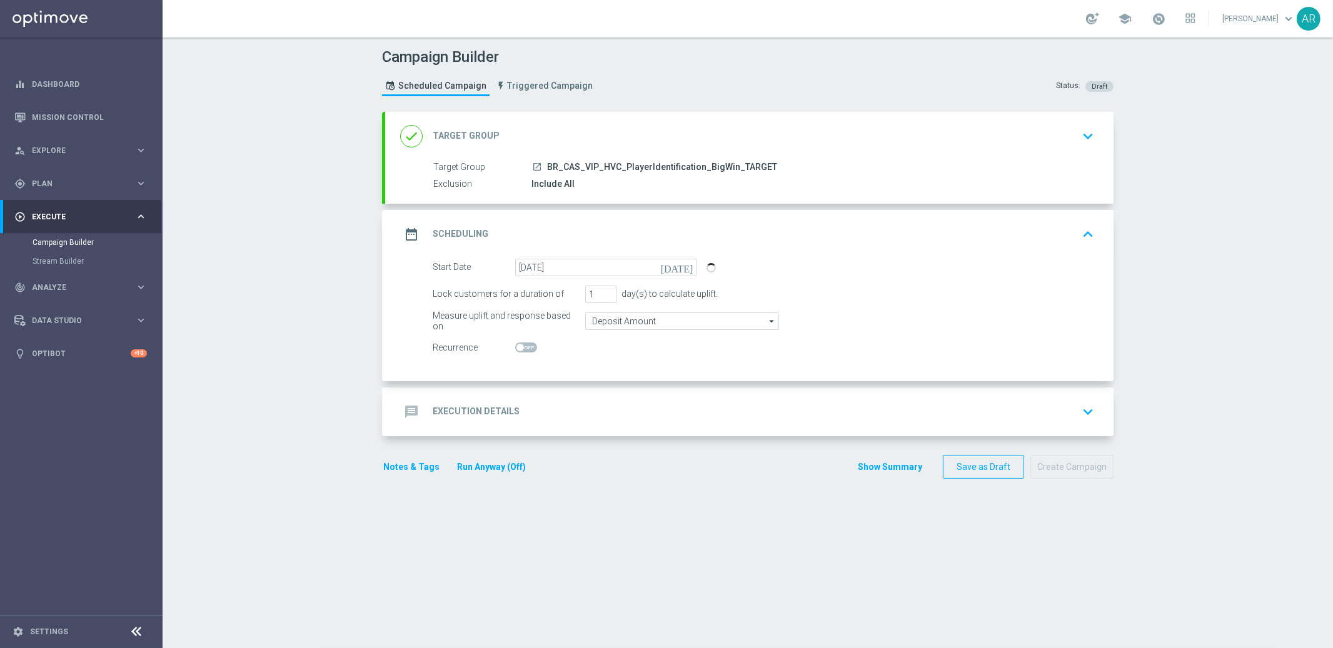
click at [545, 414] on div "message Execution Details keyboard_arrow_down" at bounding box center [749, 412] width 698 height 24
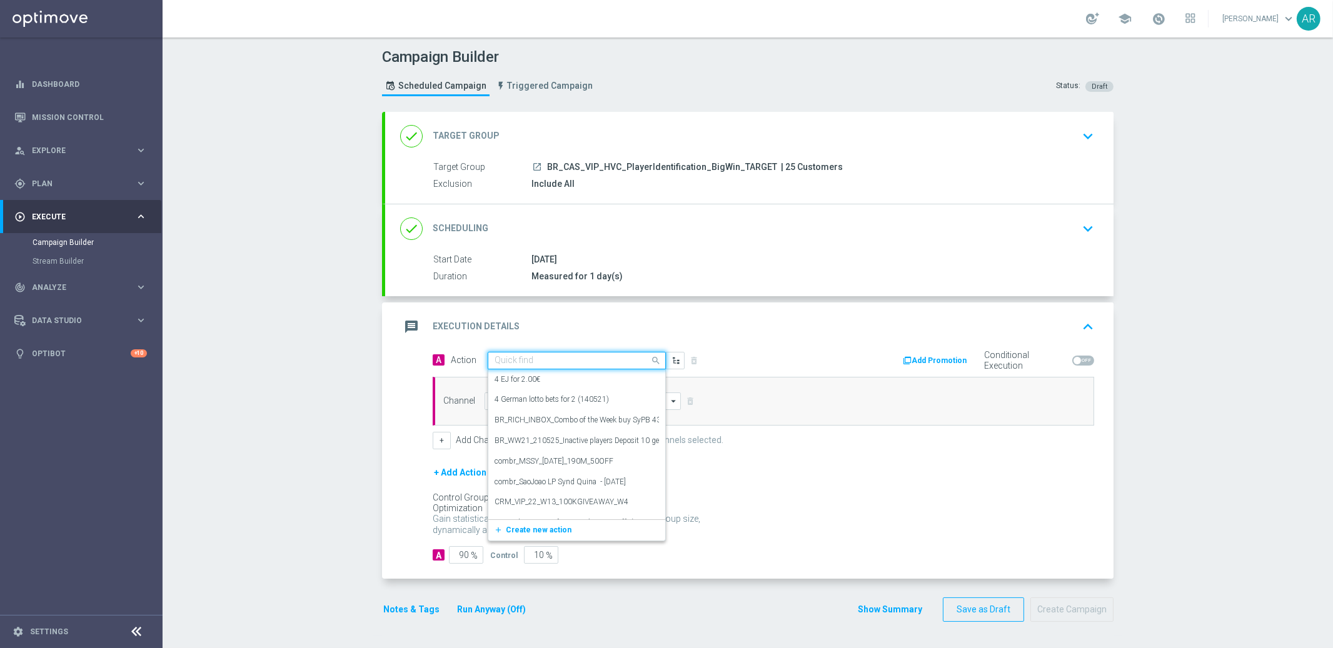
click at [534, 362] on input "text" at bounding box center [563, 361] width 139 height 11
paste input "BR_CAS_BONUSDROP_BIGWIN_VIP_EMA_TAC_GM_W30"
type input "BR_CAS_BONUSDROP_BIGWIN_VIP_EMA_TAC_GM_W30"
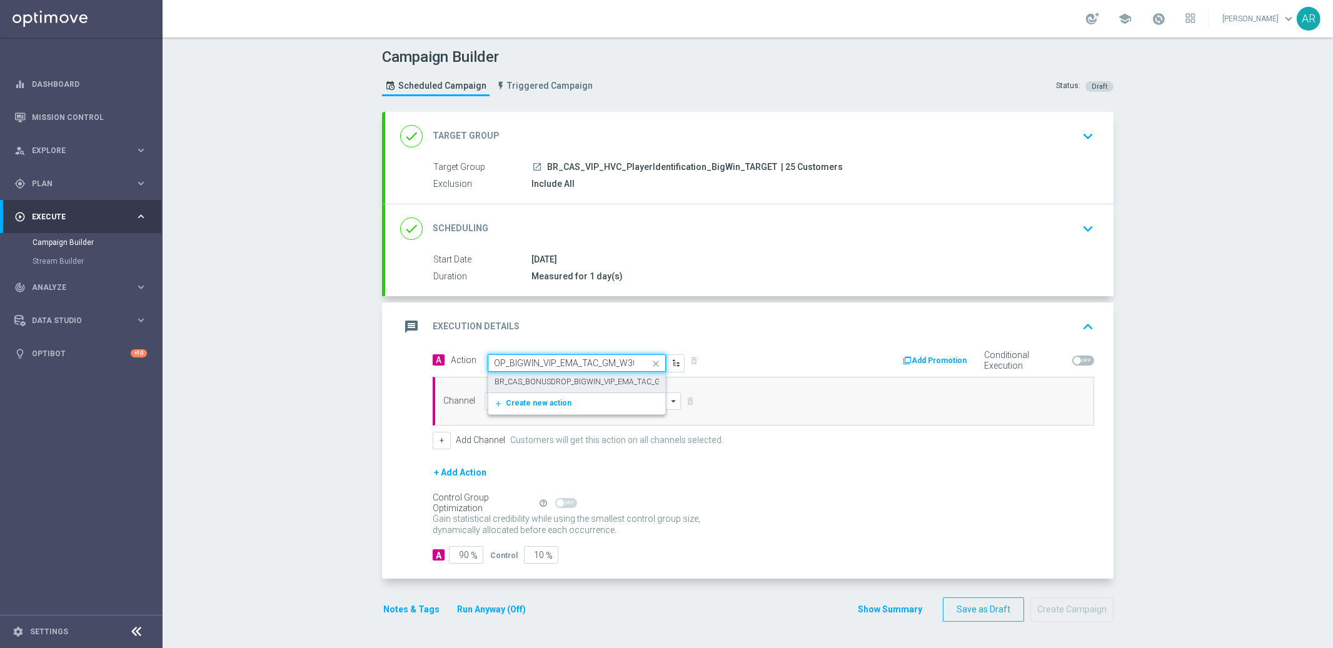
click at [564, 383] on label "BR_CAS_BONUSDROP_BIGWIN_VIP_EMA_TAC_GM_W30" at bounding box center [589, 382] width 191 height 11
click at [561, 404] on input at bounding box center [582, 402] width 196 height 18
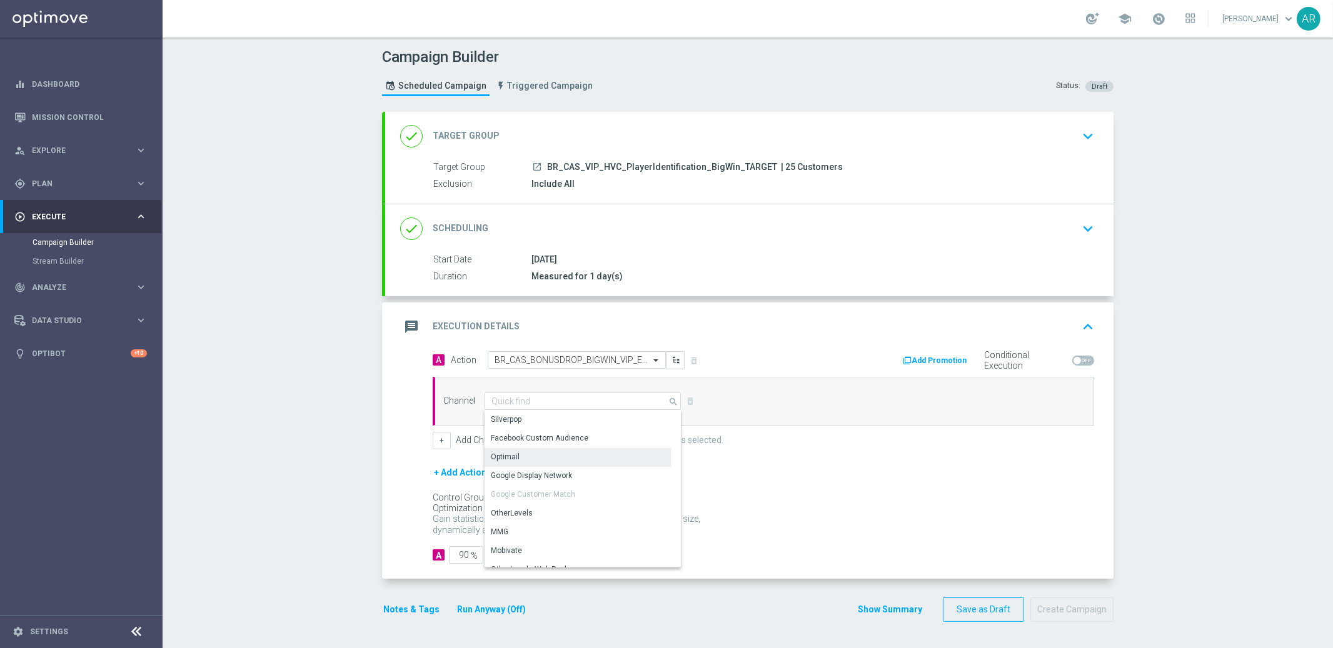
click at [542, 456] on div "Optimail" at bounding box center [577, 457] width 186 height 18
type input "Optimail"
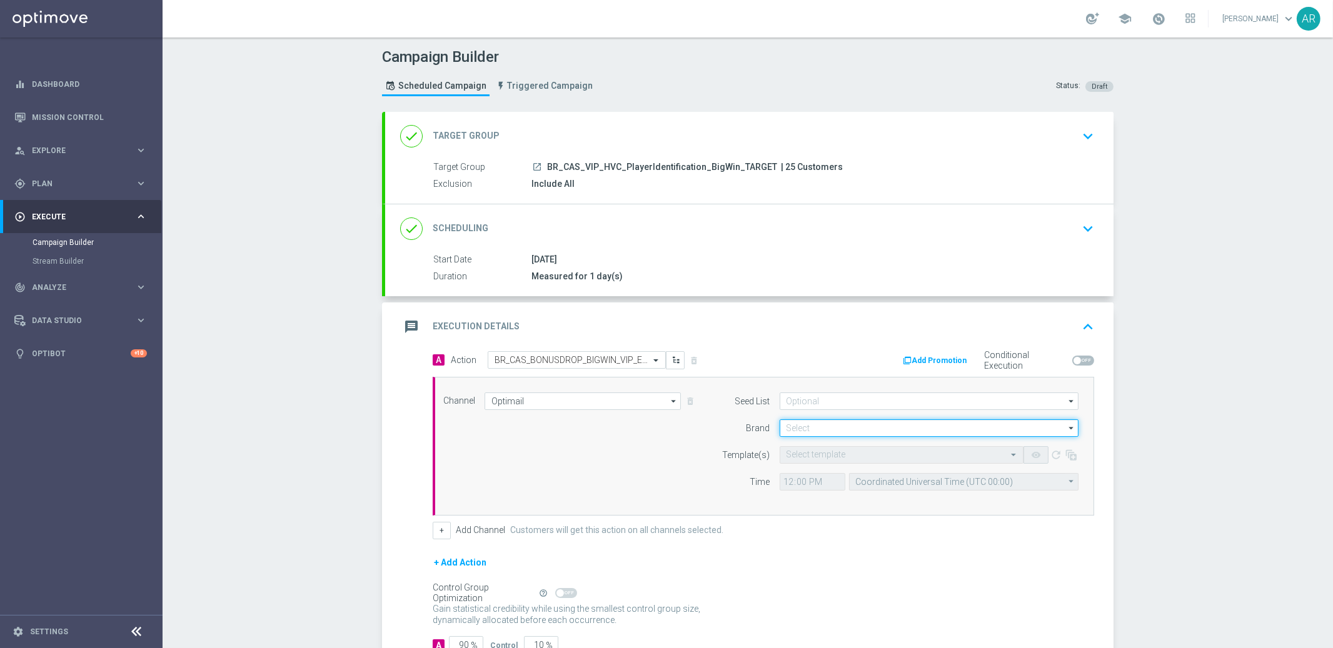
click at [809, 428] on input at bounding box center [928, 428] width 299 height 18
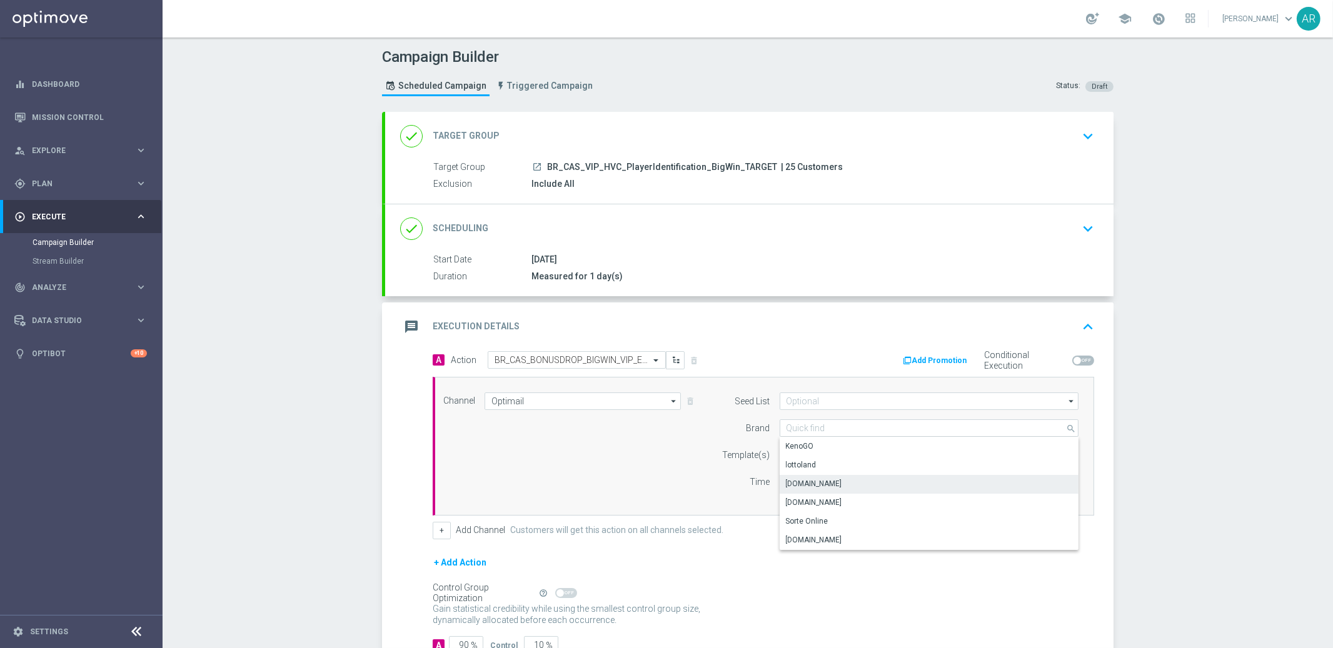
click at [843, 480] on div "[DOMAIN_NAME]" at bounding box center [928, 484] width 299 height 18
type input "[DOMAIN_NAME]"
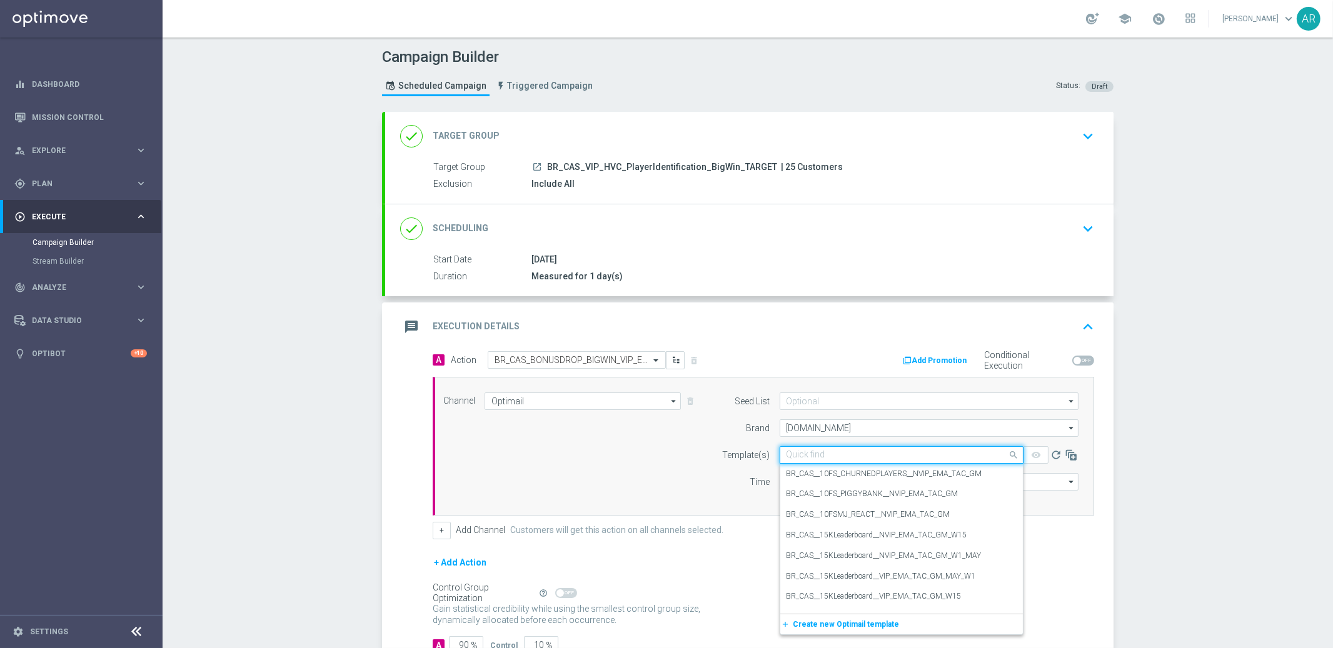
click at [820, 457] on input "text" at bounding box center [888, 455] width 205 height 11
paste input "BR_CAS_BONUSDROP_BIGWIN_VIP_EMA_TAC_GM_W30"
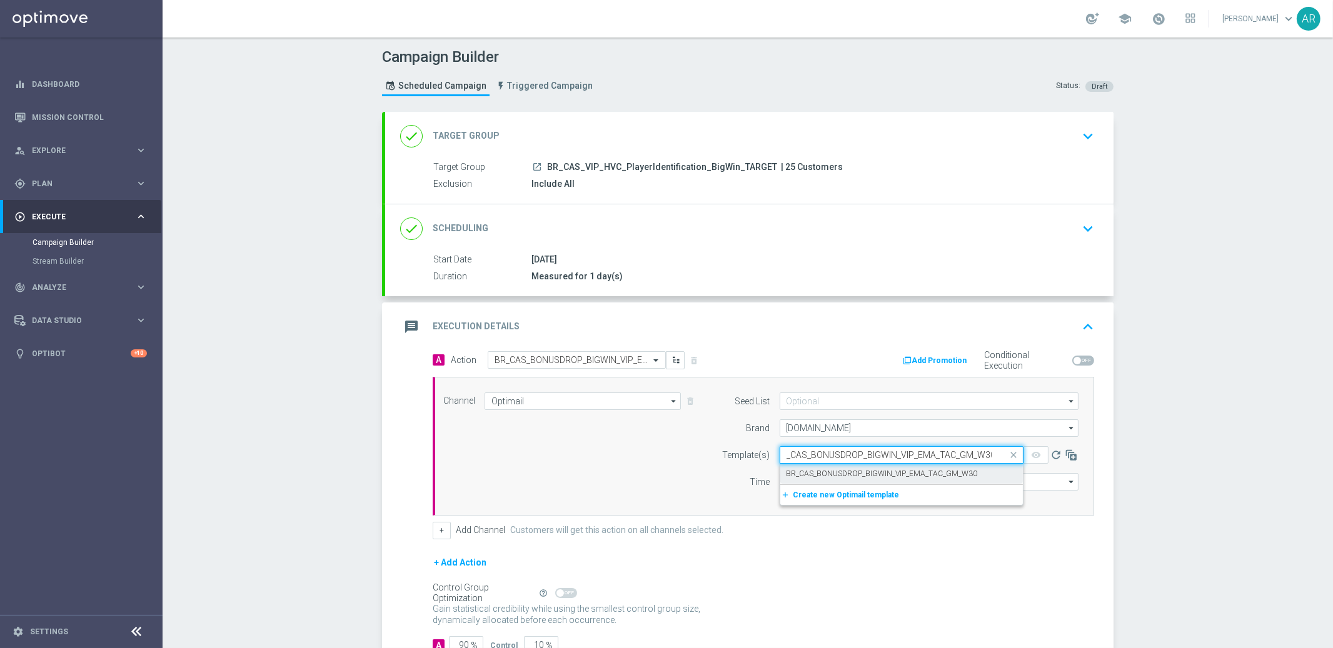
click at [853, 472] on label "BR_CAS_BONUSDROP_BIGWIN_VIP_EMA_TAC_GM_W30" at bounding box center [881, 474] width 191 height 11
type input "BR_CAS_BONUSDROP_BIGWIN_VIP_EMA_TAC_GM_W30"
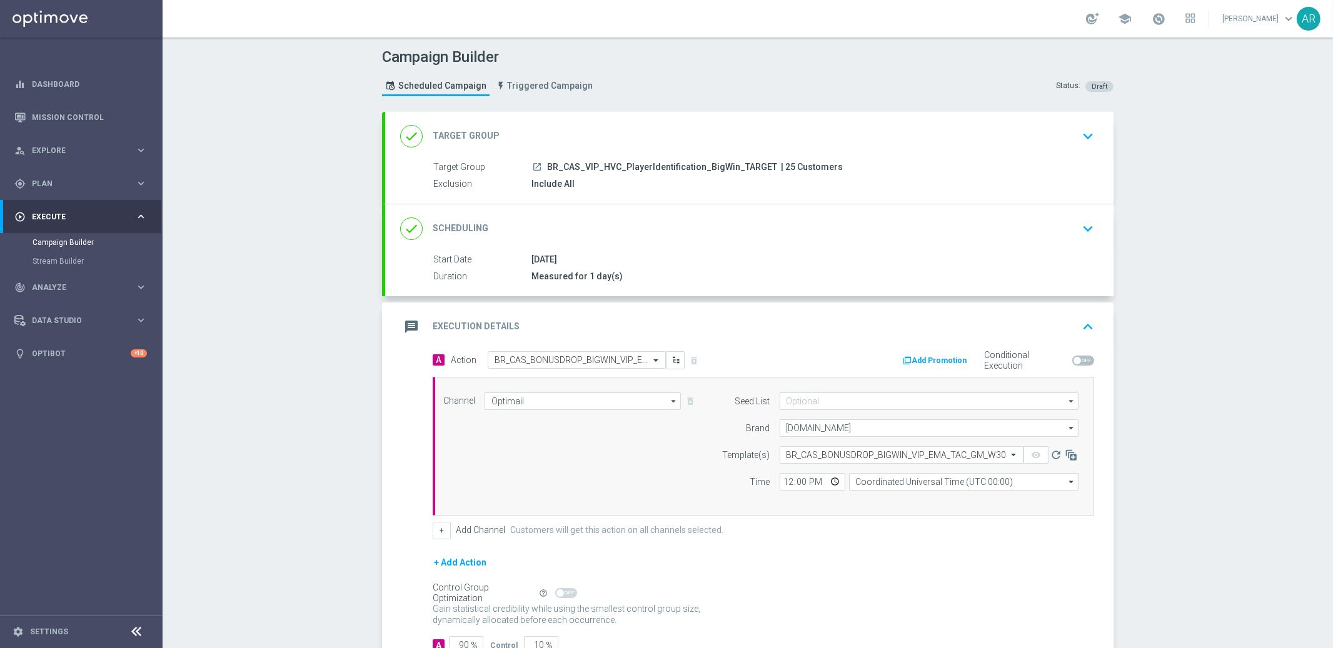
scroll to position [0, 0]
click at [895, 480] on input "Coordinated Universal Time (UTC 00:00)" at bounding box center [963, 482] width 229 height 18
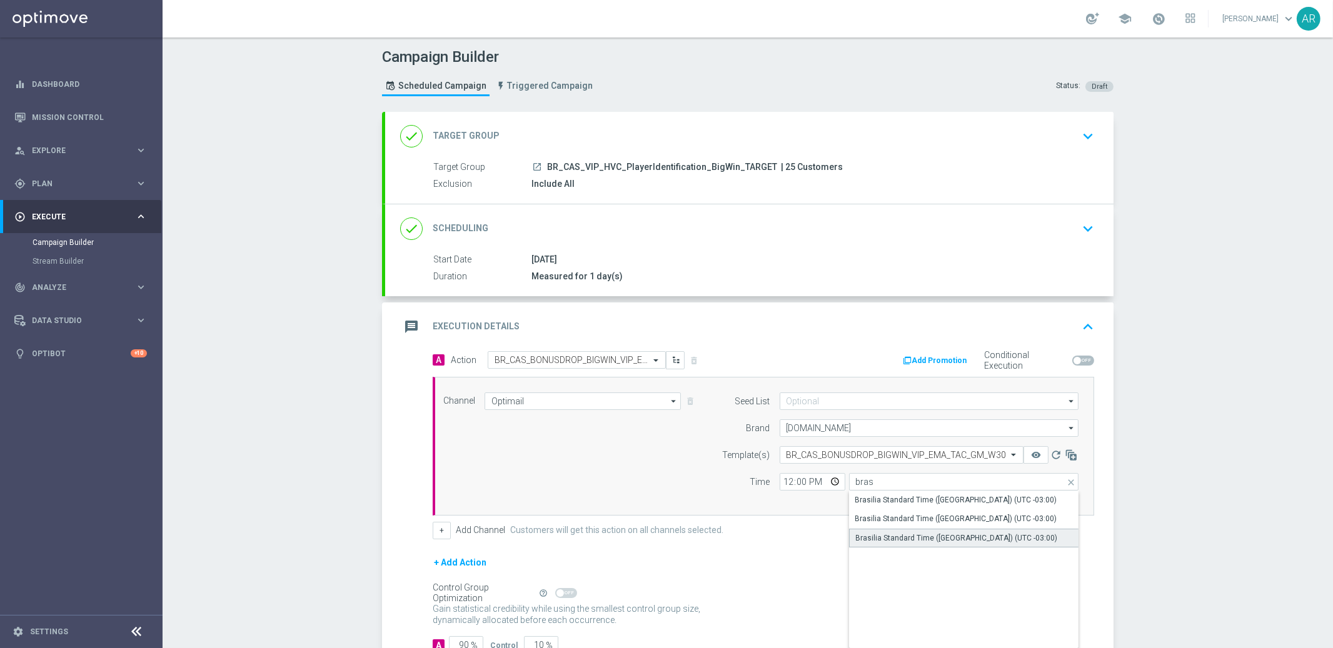
click at [921, 536] on div "Brasilia Standard Time ([GEOGRAPHIC_DATA]) (UTC -03:00)" at bounding box center [957, 538] width 202 height 11
type input "Brasilia Standard Time ([GEOGRAPHIC_DATA]) (UTC -03:00)"
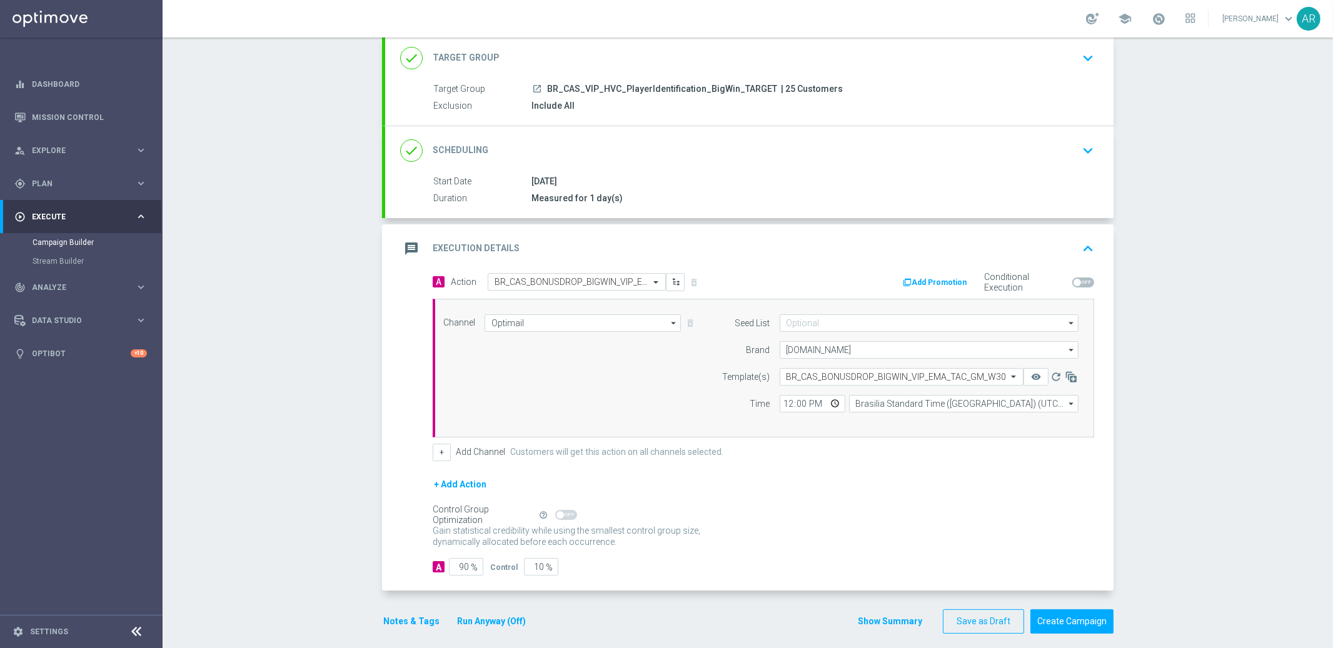
scroll to position [88, 0]
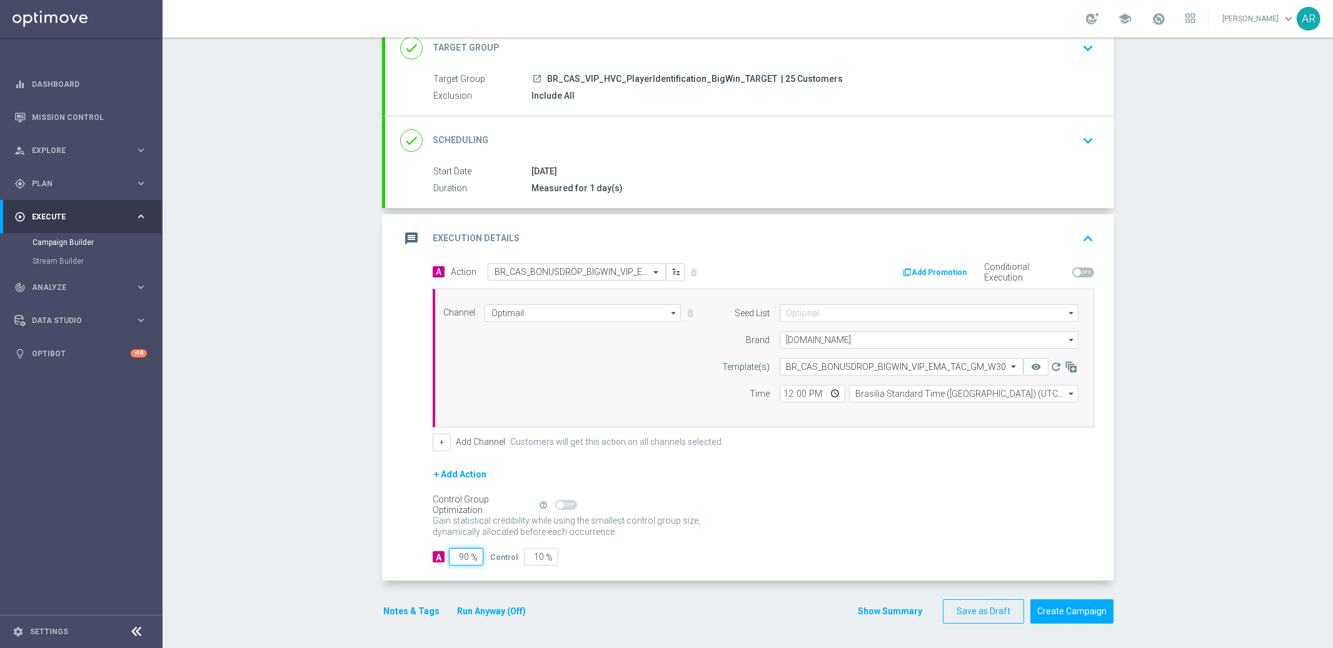
click at [461, 553] on input "90" at bounding box center [466, 557] width 34 height 18
click at [460, 557] on input "90" at bounding box center [466, 557] width 34 height 18
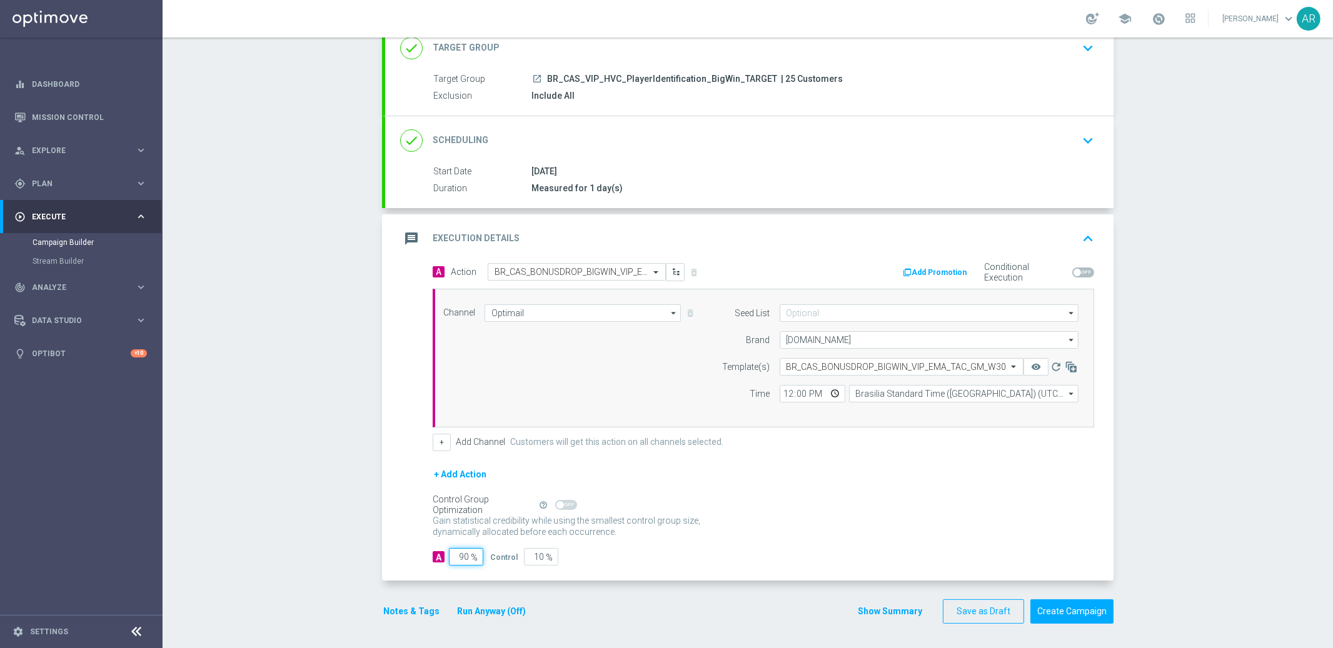
type input "5"
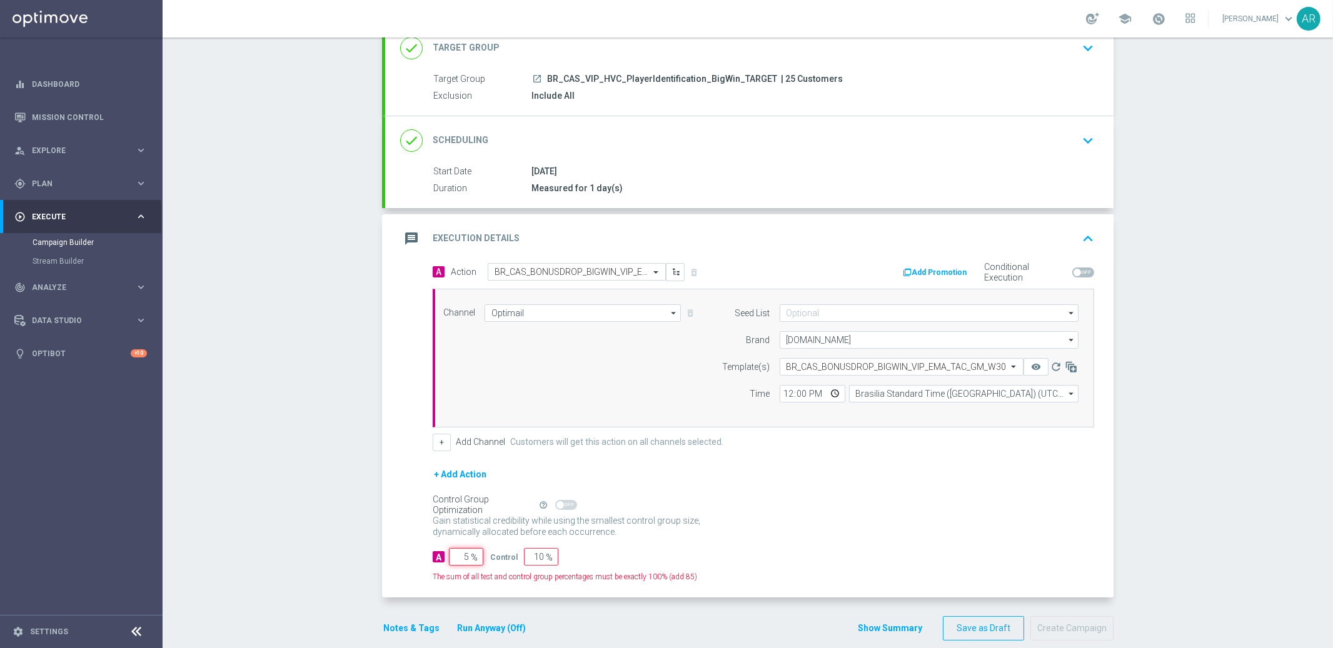
type input "95"
type input "50"
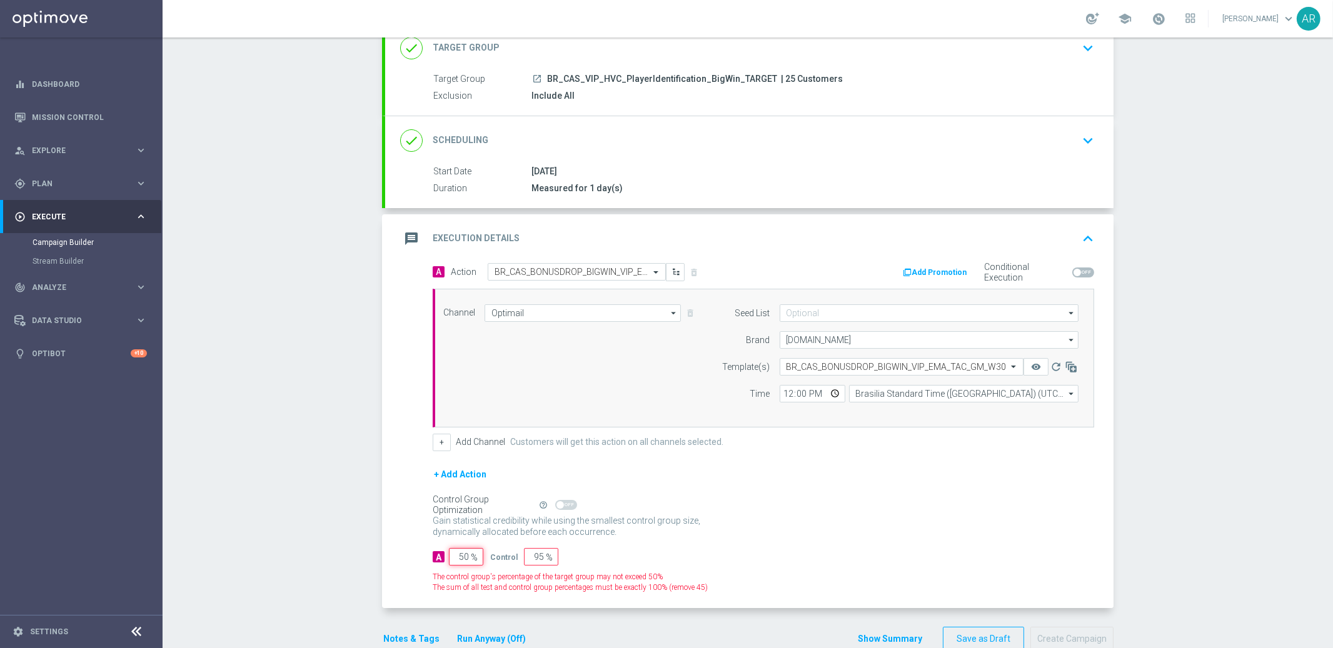
type input "50"
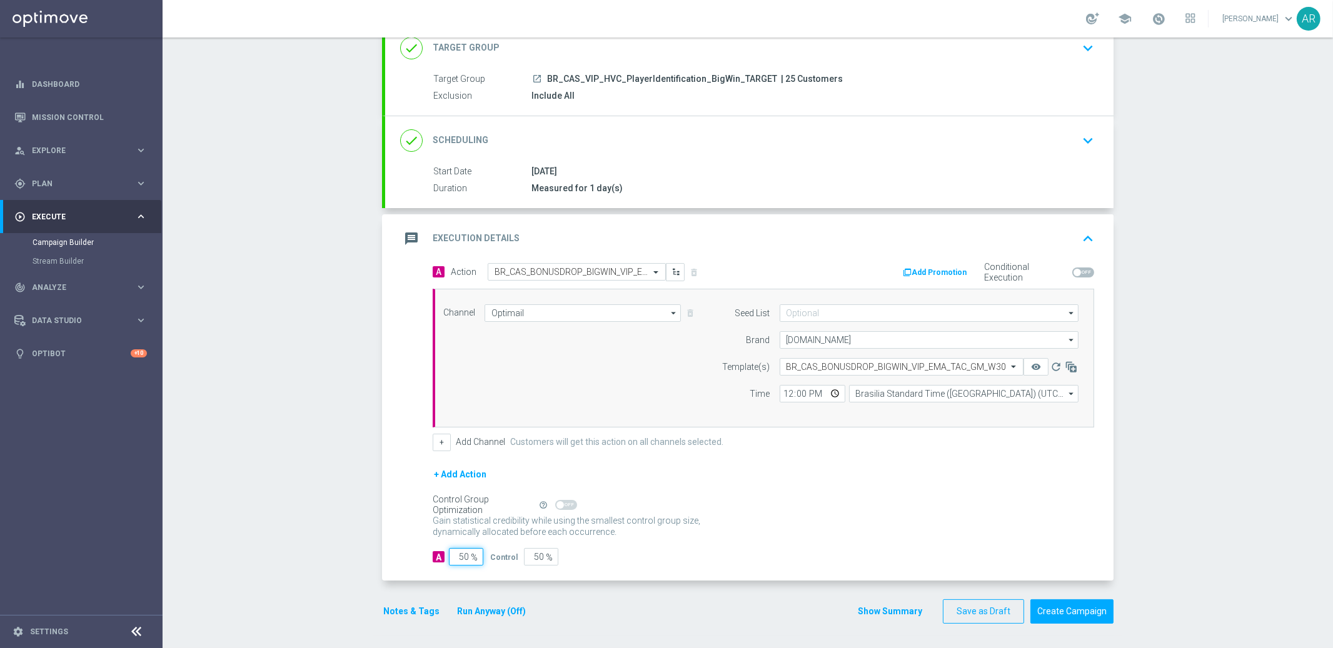
type input "50"
click at [704, 563] on div "A 50 % Control 50 %" at bounding box center [763, 557] width 661 height 18
click at [1084, 607] on button "Create Campaign" at bounding box center [1071, 611] width 83 height 24
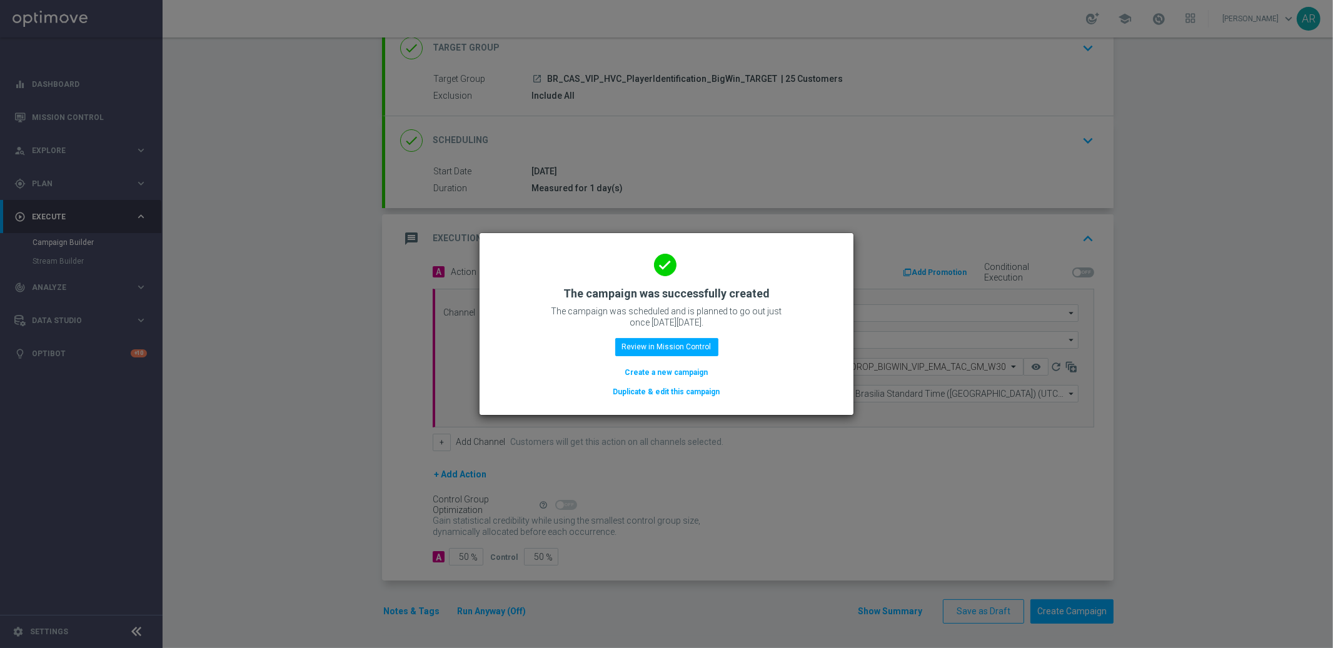
click at [666, 371] on button "Create a new campaign" at bounding box center [667, 373] width 86 height 14
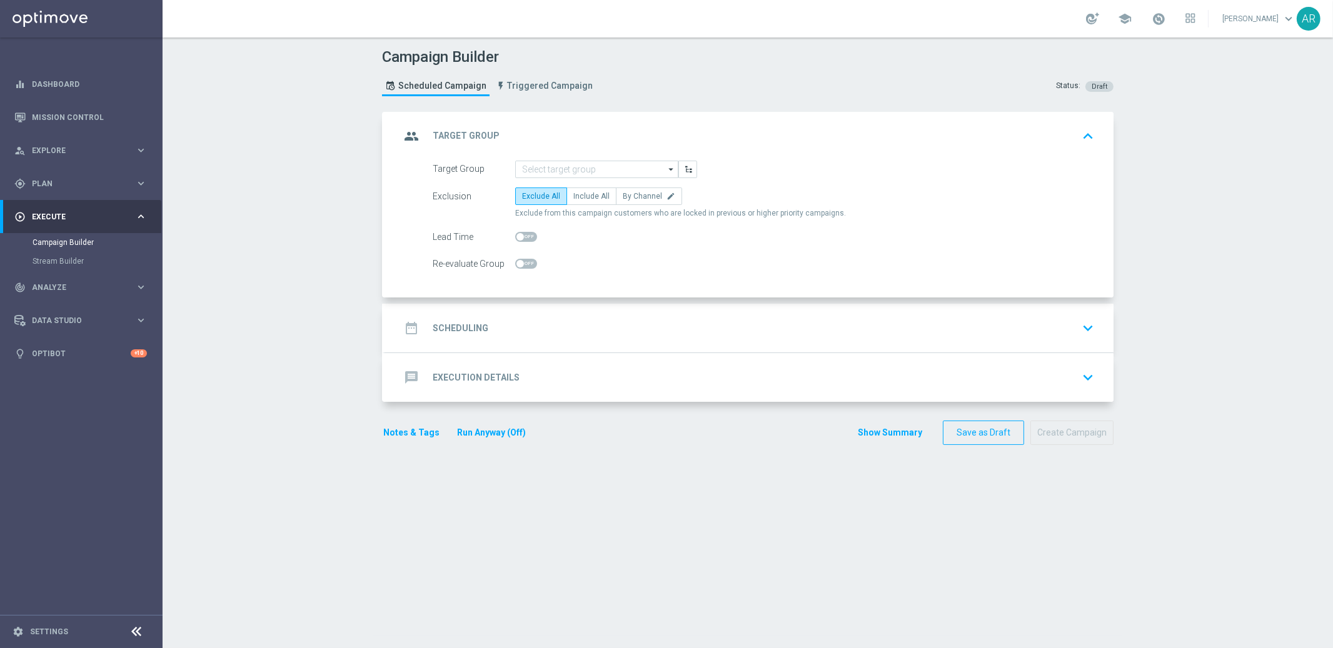
scroll to position [0, 0]
click at [540, 174] on input at bounding box center [596, 170] width 163 height 18
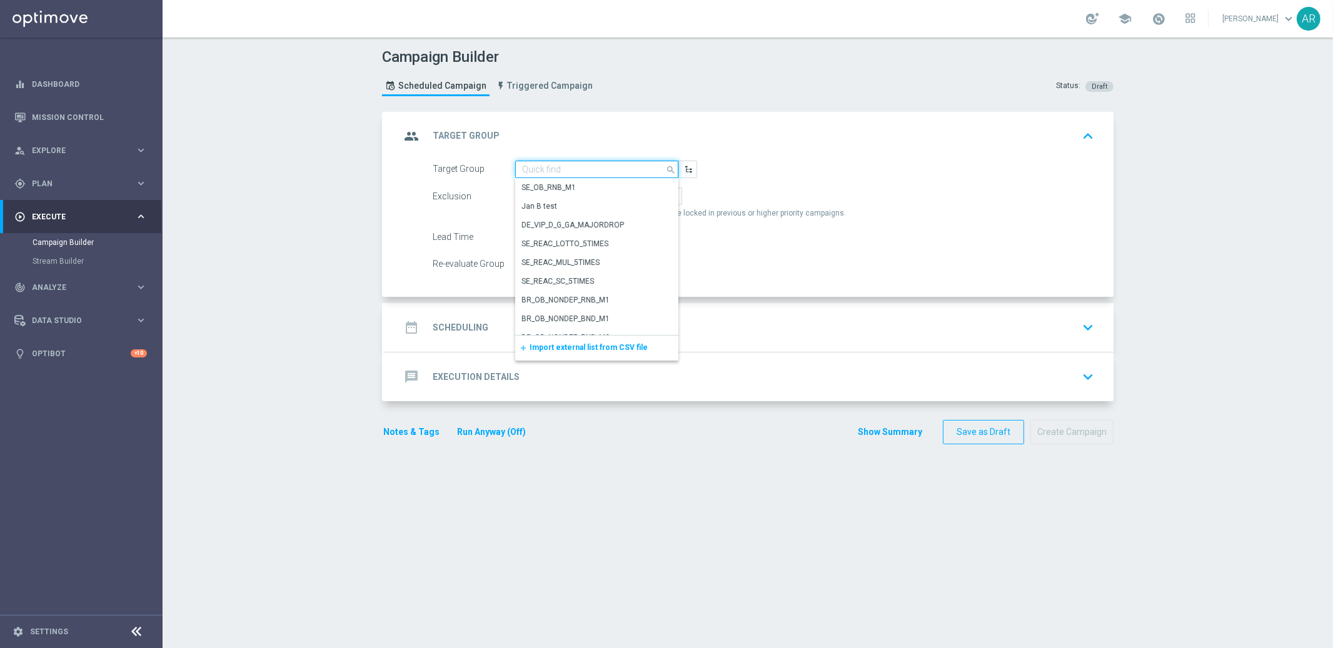
paste input "BR_CAS_VIP_HVC_PlayerIdentification_Big Loss_BigDeps_TARGET"
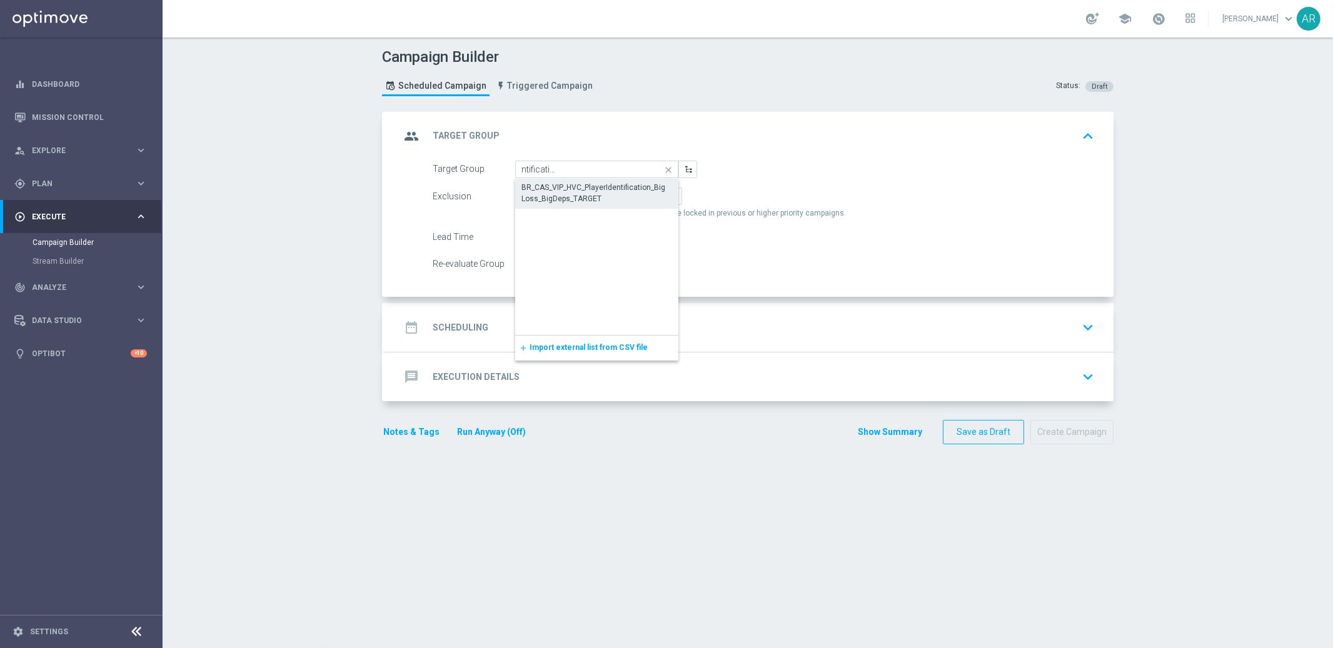
click at [566, 191] on div "BR_CAS_VIP_HVC_PlayerIdentification_Big Loss_BigDeps_TARGET" at bounding box center [596, 193] width 151 height 23
type input "BR_CAS_VIP_HVC_PlayerIdentification_Big Loss_BigDeps_TARGET"
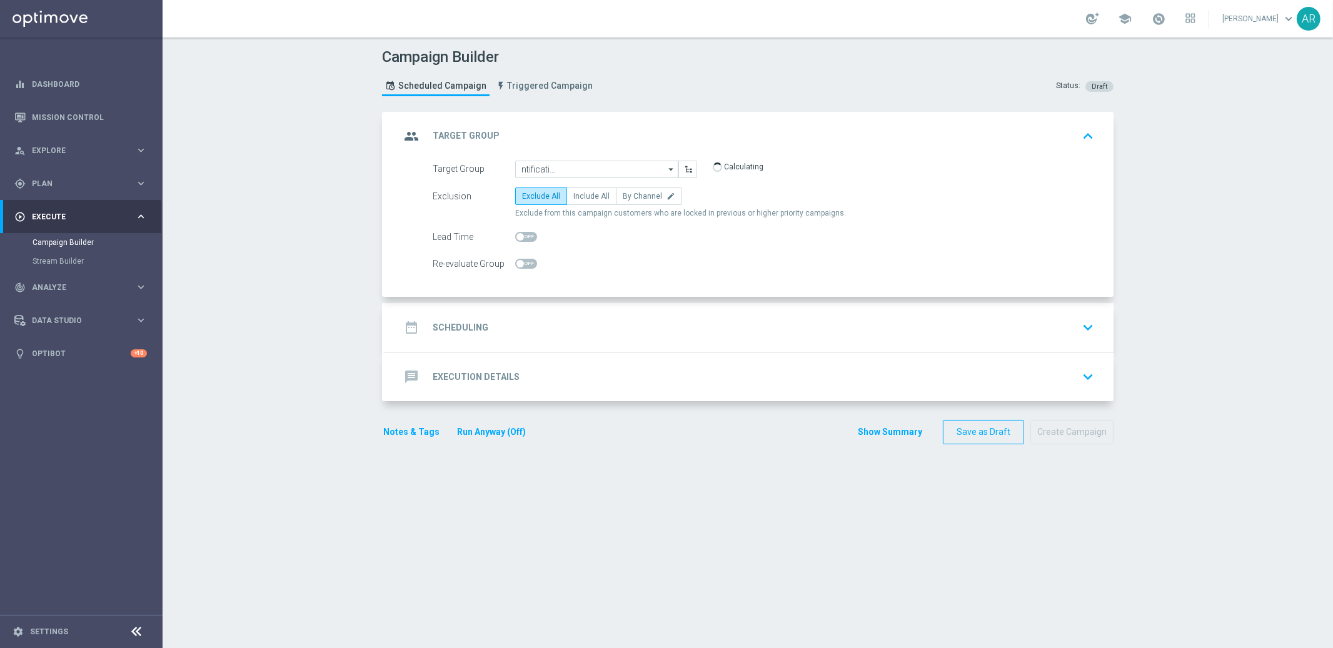
scroll to position [0, 0]
click at [579, 198] on span "Include All" at bounding box center [591, 196] width 36 height 9
click at [579, 198] on input "Include All" at bounding box center [577, 198] width 8 height 8
radio input "true"
click at [538, 333] on div "date_range Scheduling keyboard_arrow_down" at bounding box center [749, 328] width 698 height 24
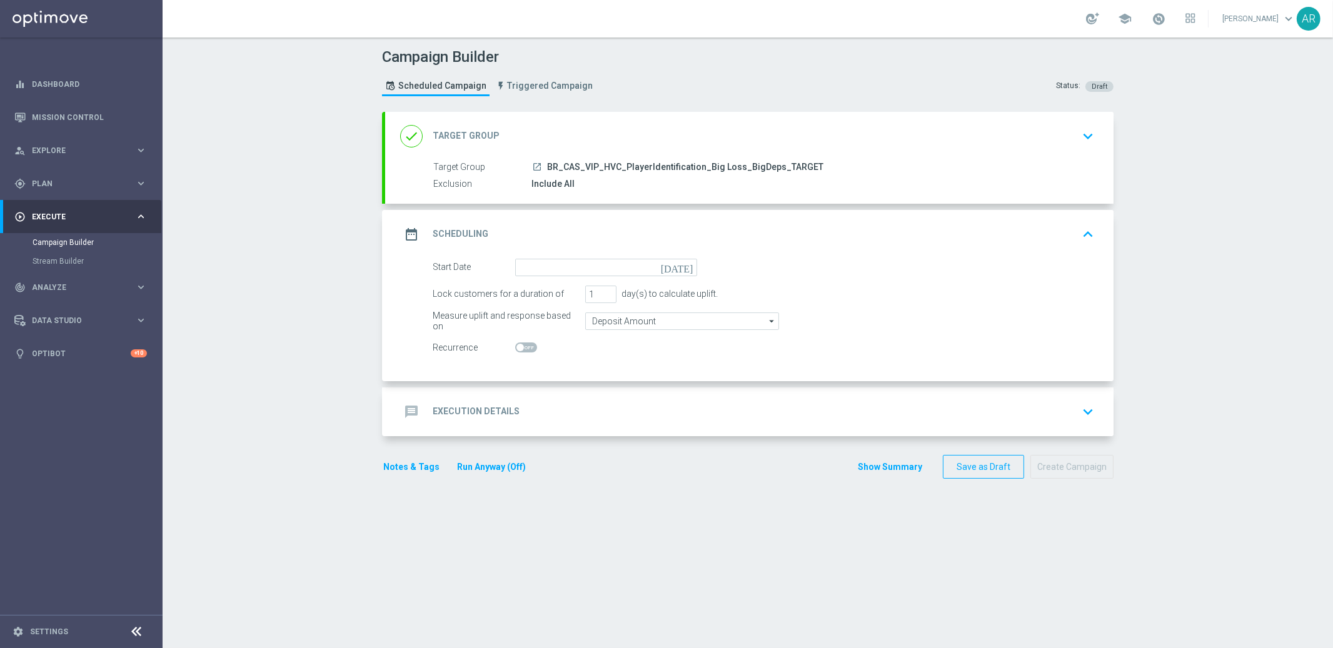
click at [684, 266] on icon "[DATE]" at bounding box center [679, 266] width 37 height 14
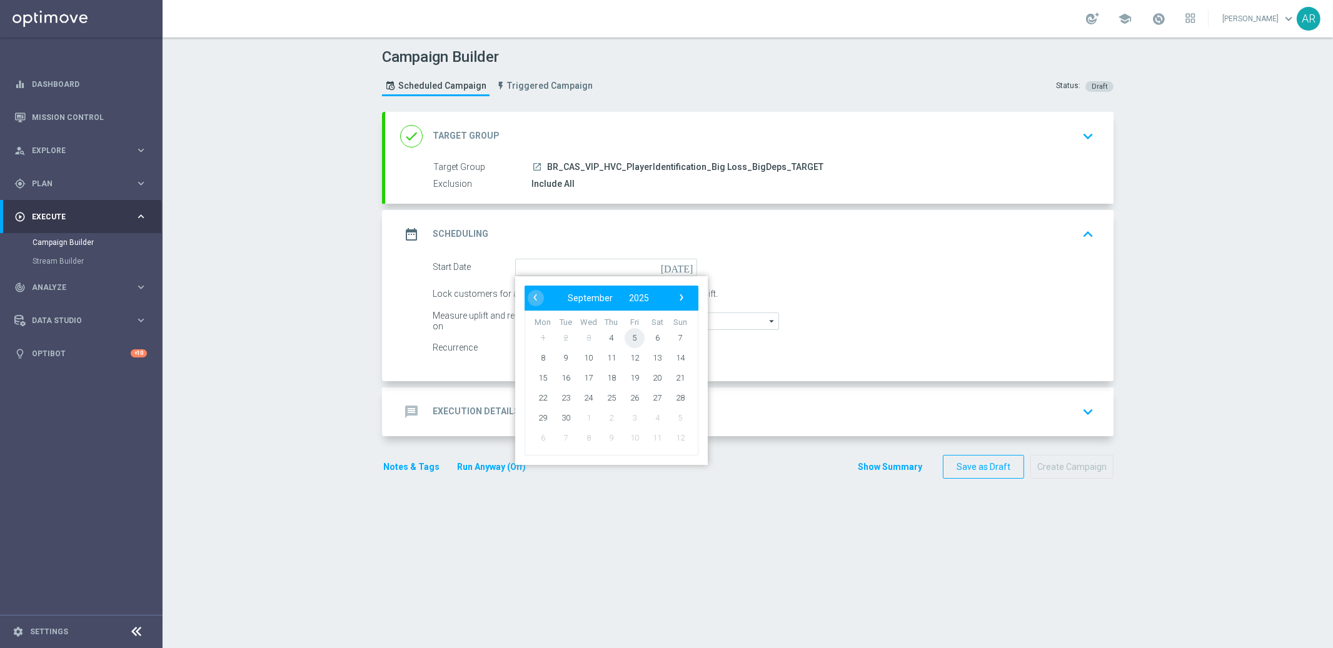
click at [629, 336] on span "5" at bounding box center [634, 338] width 20 height 20
type input "[DATE]"
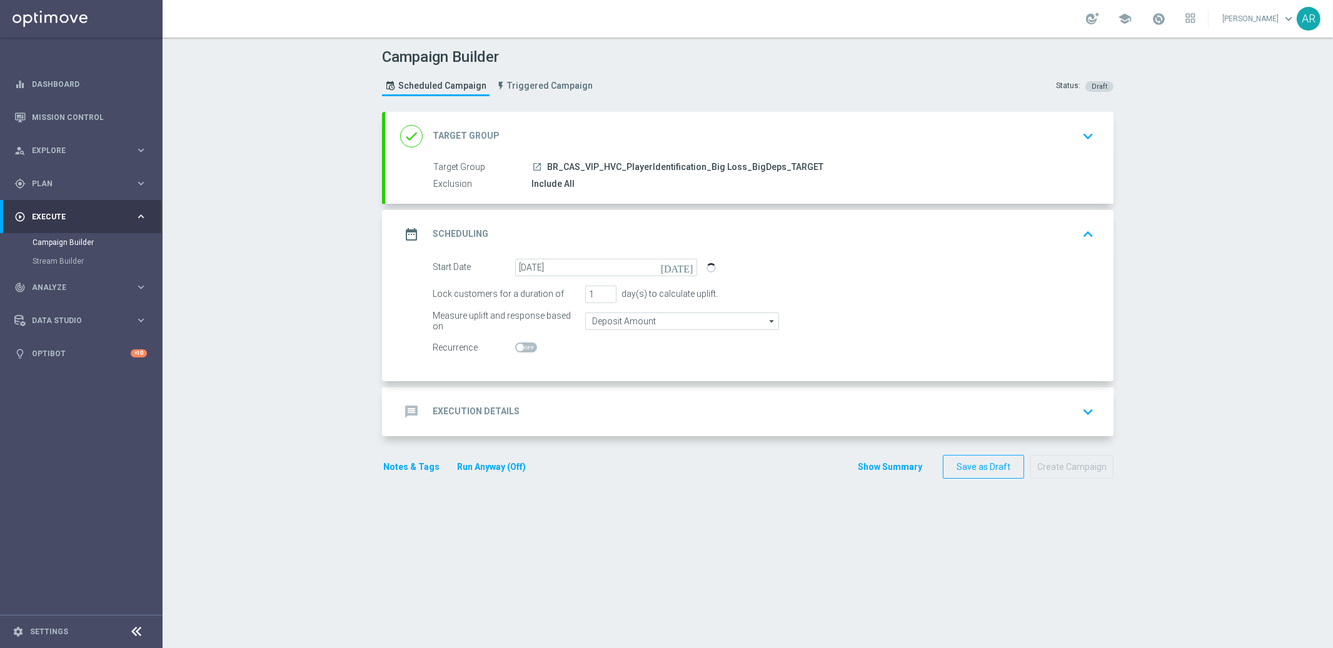
click at [523, 405] on div "message Execution Details keyboard_arrow_down" at bounding box center [749, 412] width 698 height 24
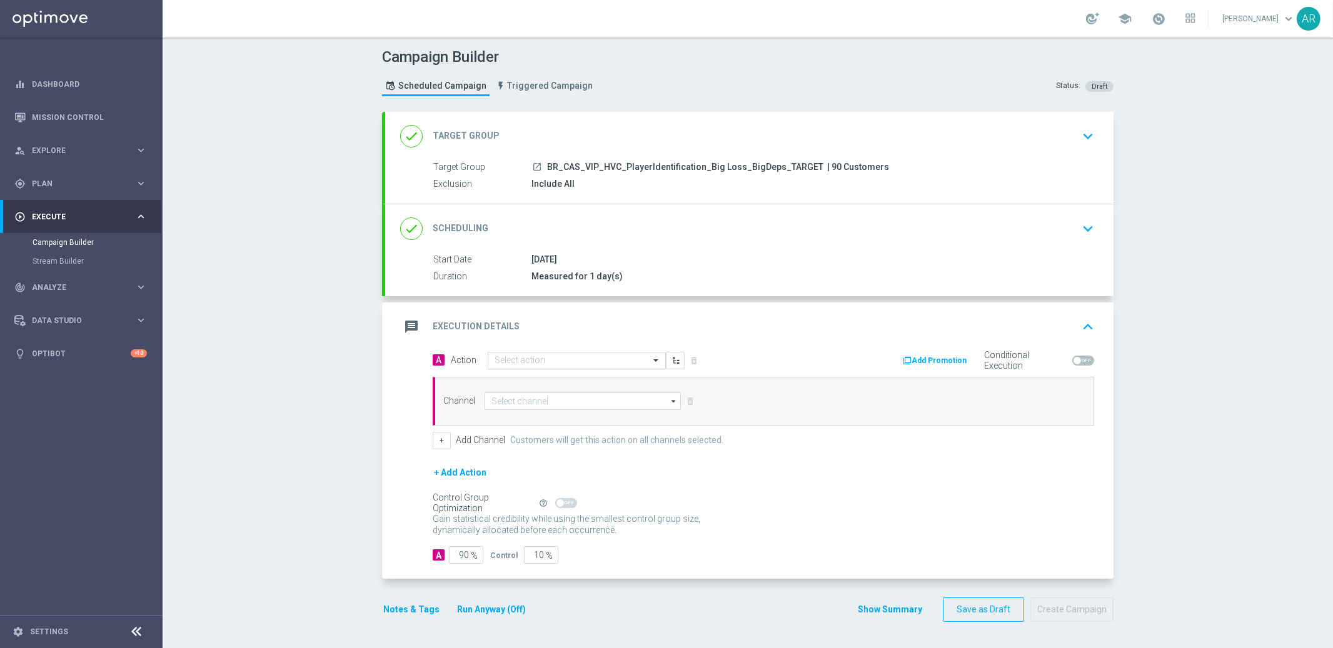
click at [523, 359] on input "text" at bounding box center [563, 361] width 139 height 11
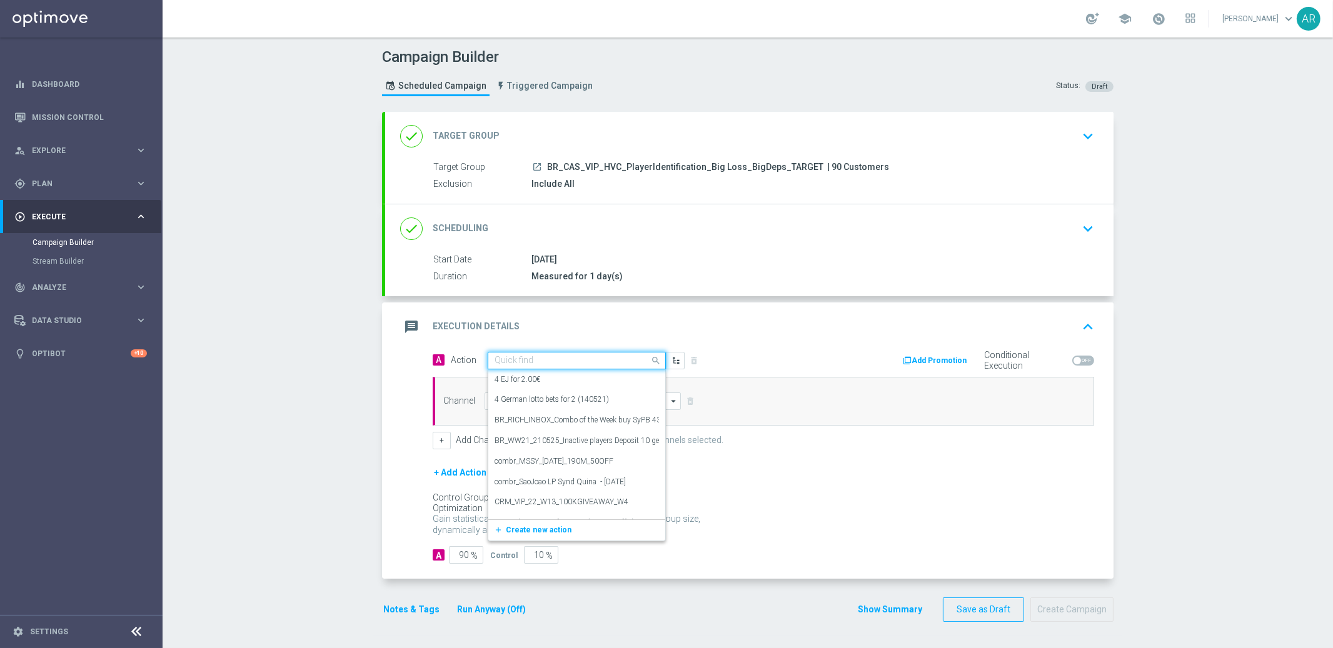
paste input "BR_CAS_BONUSDROP_BIGLOSS_VIP_EMA_TAC_GM_W30"
type input "BR_CAS_BONUSDROP_BIGLOSS_VIP_EMA_TAC_GM_W30"
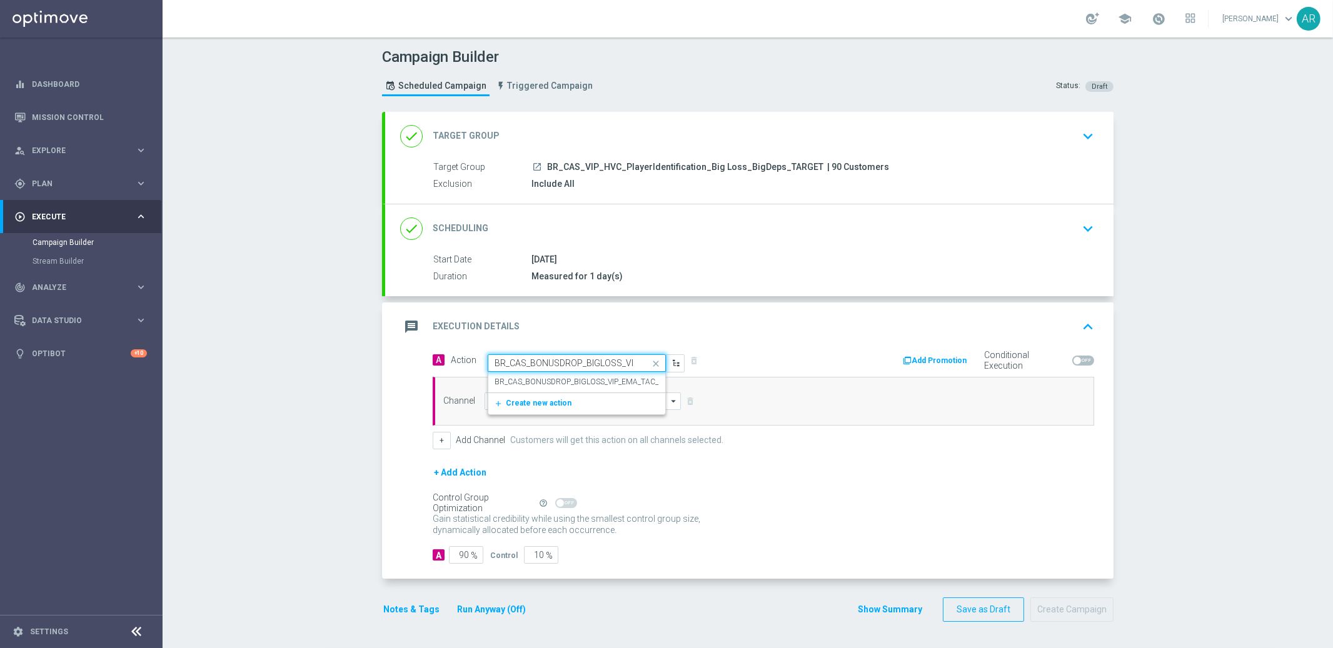
scroll to position [0, 81]
click at [548, 378] on label "BR_CAS_BONUSDROP_BIGLOSS_VIP_EMA_TAC_GM_W30" at bounding box center [591, 382] width 195 height 11
click at [523, 403] on input at bounding box center [582, 402] width 196 height 18
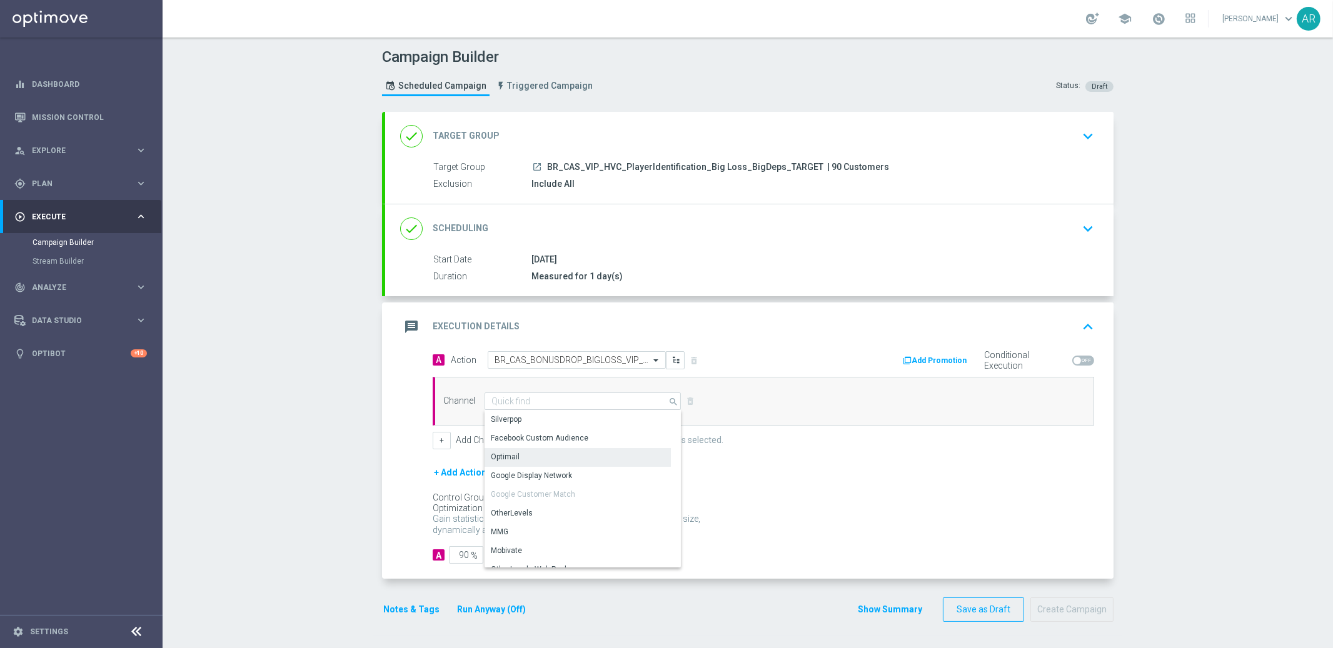
click at [555, 454] on div "Optimail" at bounding box center [577, 457] width 186 height 18
type input "Optimail"
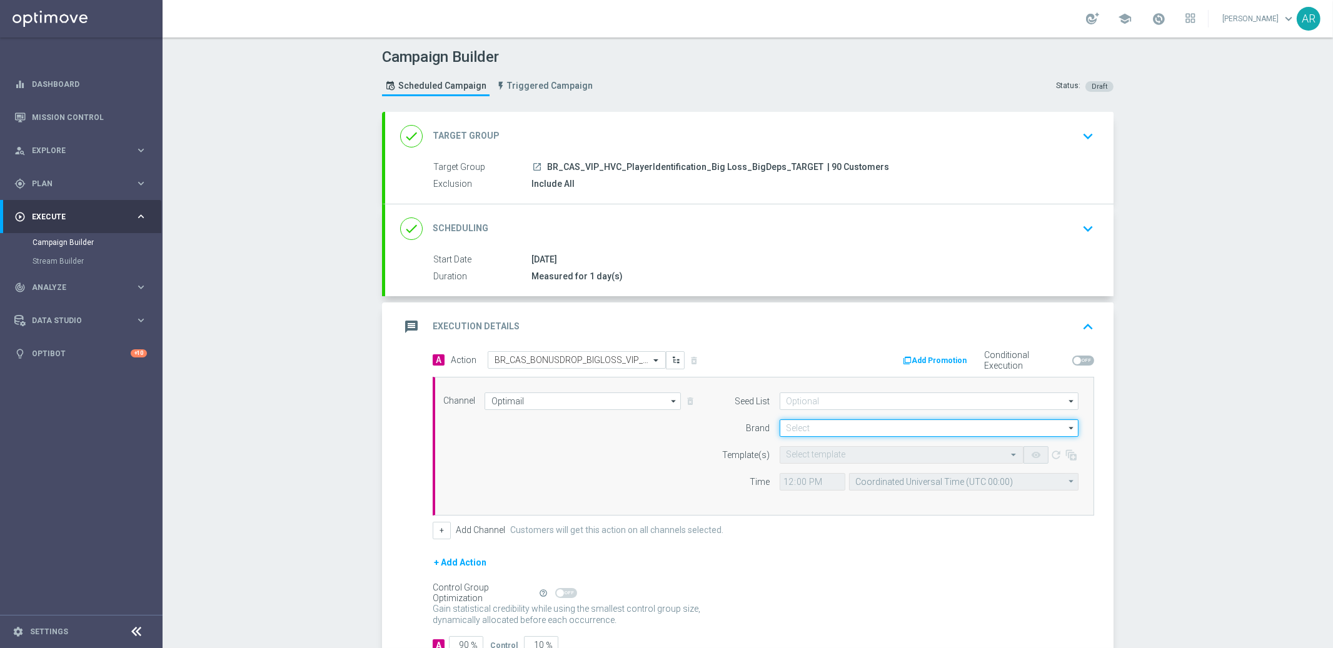
click at [785, 429] on input at bounding box center [928, 428] width 299 height 18
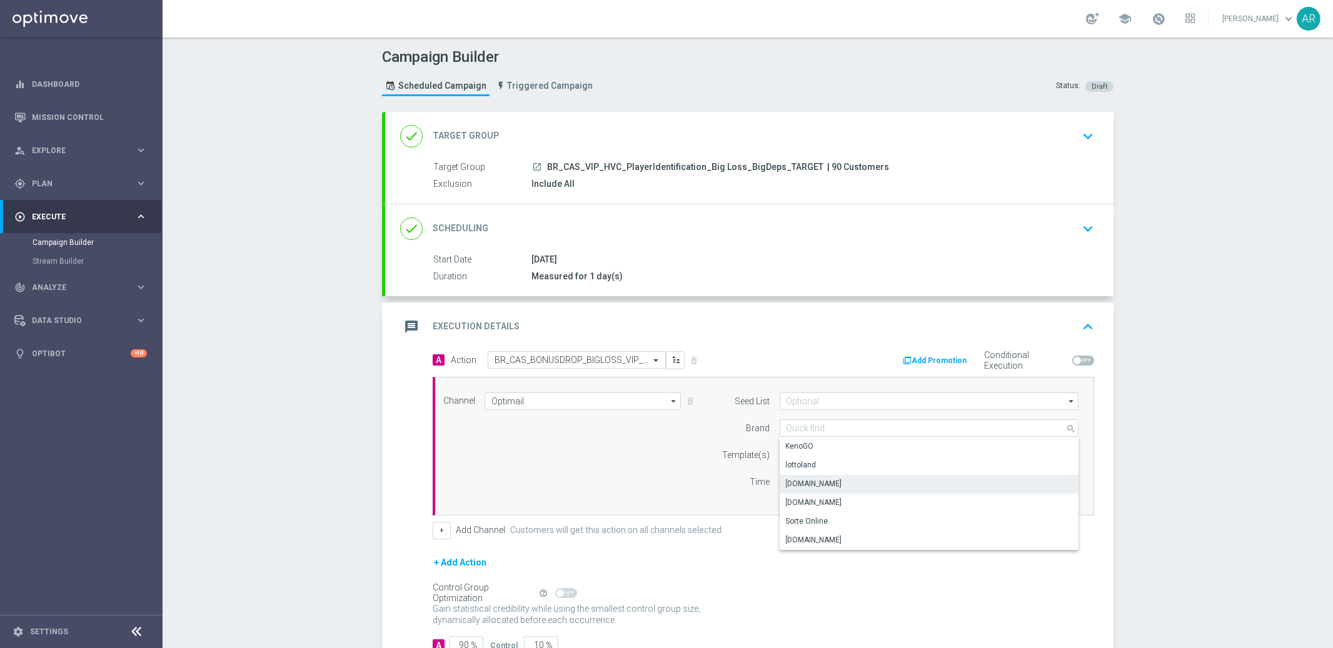
click at [841, 483] on div "[DOMAIN_NAME]" at bounding box center [928, 484] width 299 height 18
type input "[DOMAIN_NAME]"
click at [803, 459] on input "text" at bounding box center [888, 455] width 205 height 11
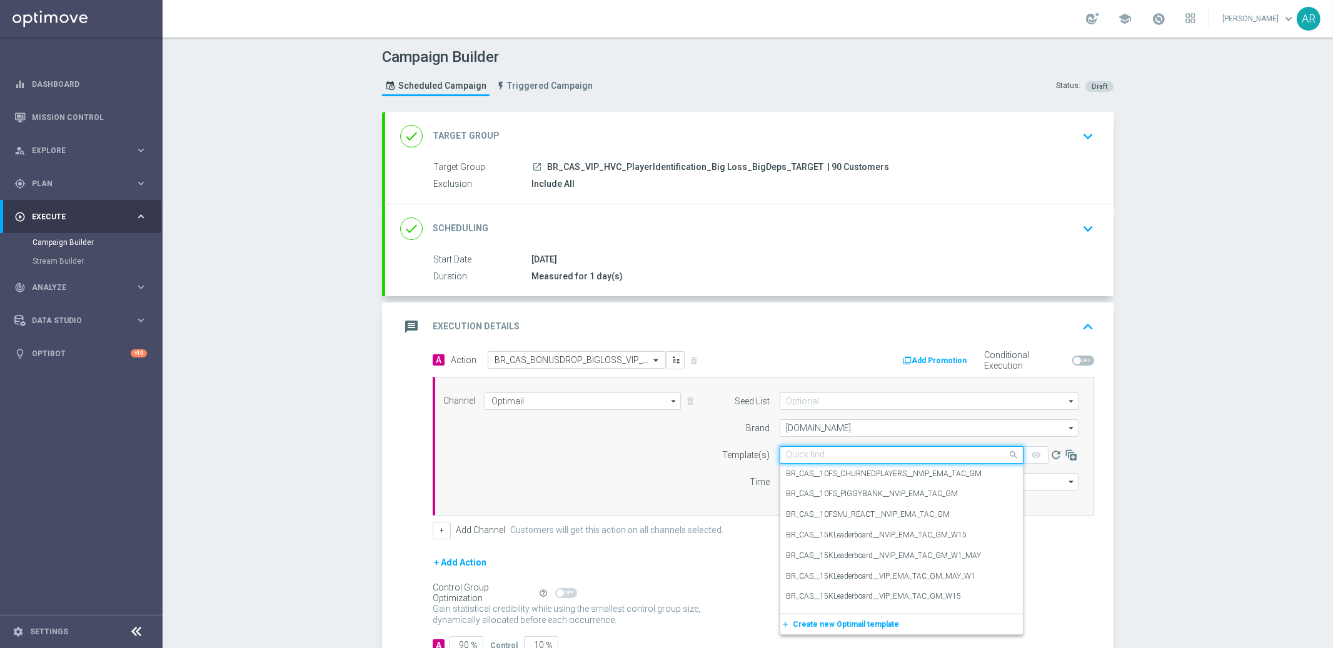
paste input "BR_CAS_BONUSDROP_BIGLOSS_VIP_EMA_TAC_GM_W30"
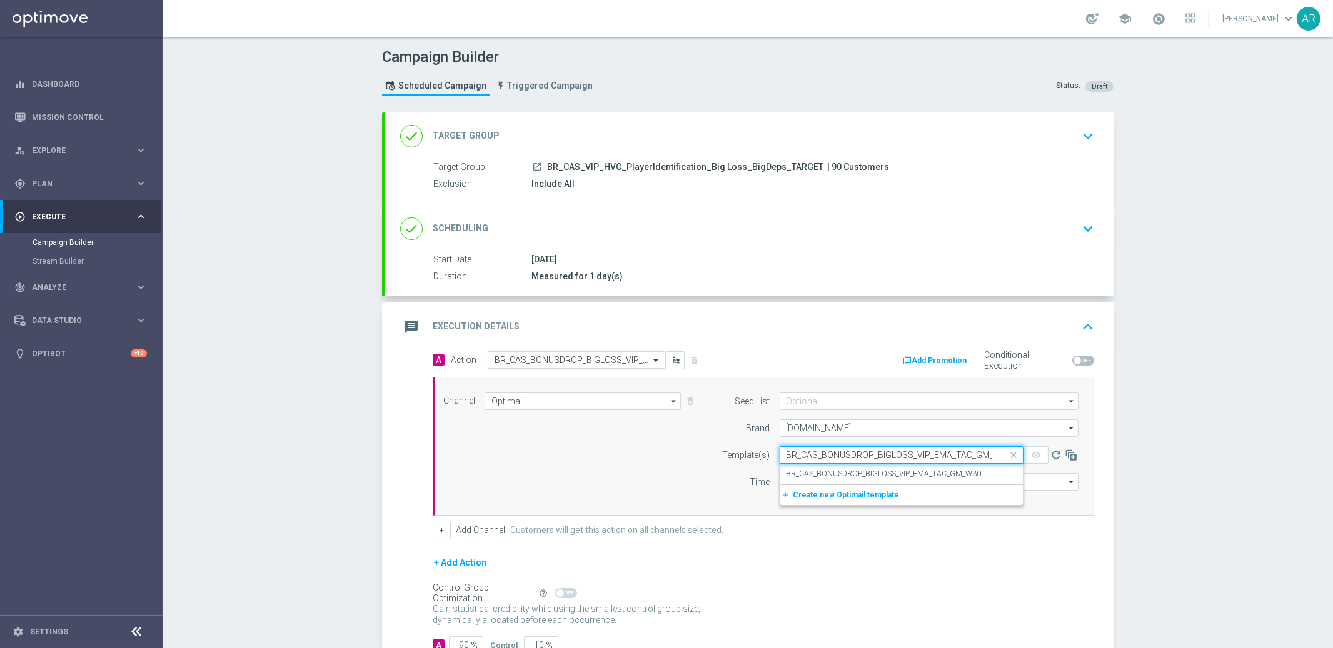
scroll to position [0, 15]
click at [834, 476] on label "BR_CAS_BONUSDROP_BIGLOSS_VIP_EMA_TAC_GM_W30" at bounding box center [883, 474] width 195 height 11
type input "BR_CAS_BONUSDROP_BIGLOSS_VIP_EMA_TAC_GM_W30"
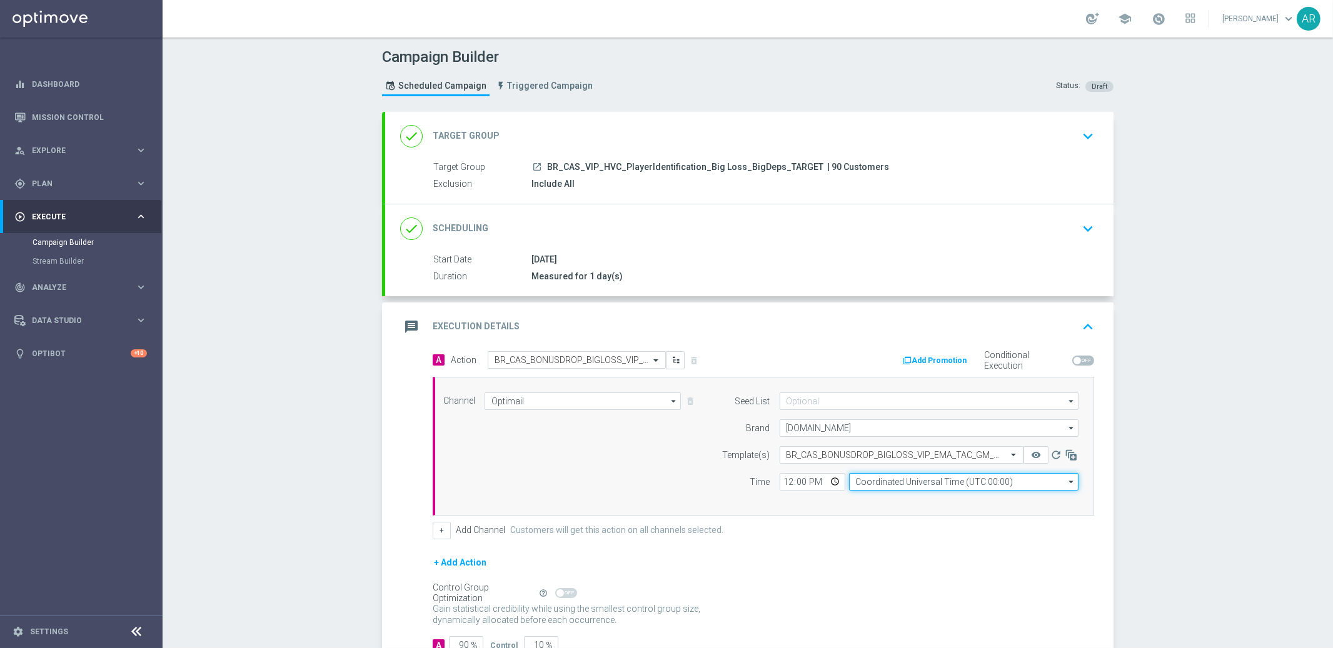
click at [879, 483] on input "Coordinated Universal Time (UTC 00:00)" at bounding box center [963, 482] width 229 height 18
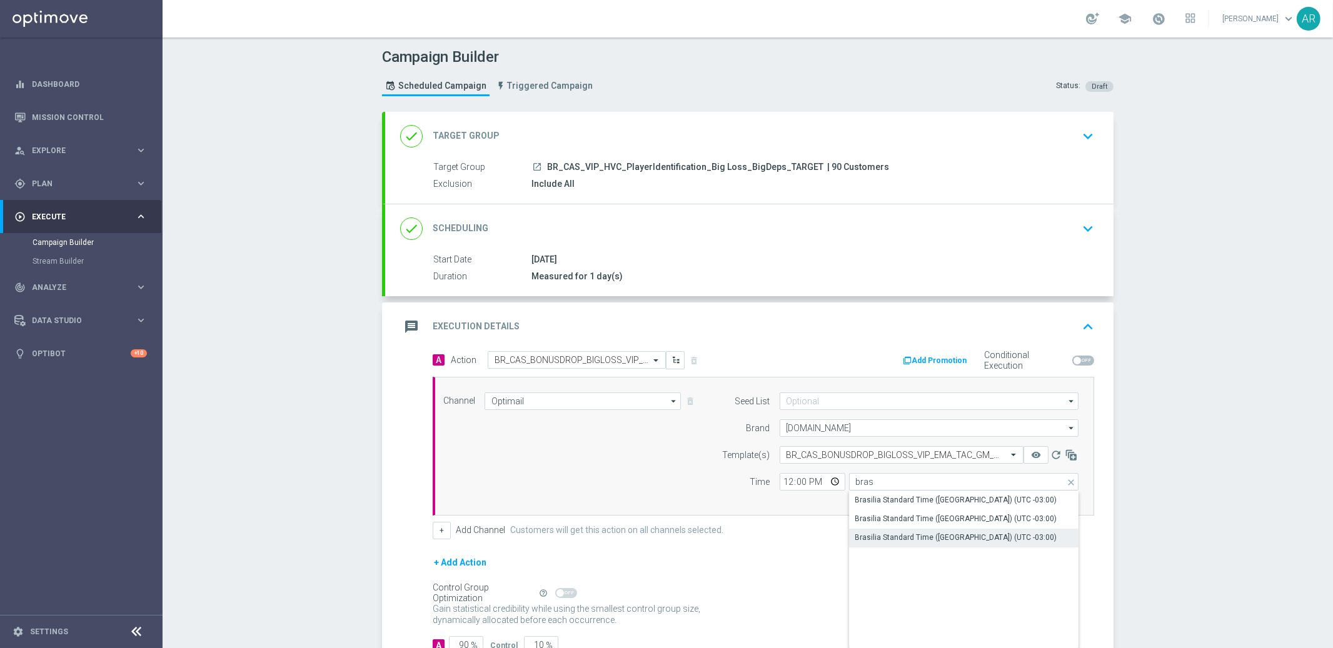
click at [948, 538] on div "Brasilia Standard Time ([GEOGRAPHIC_DATA]) (UTC -03:00)" at bounding box center [956, 537] width 202 height 11
type input "Brasilia Standard Time ([GEOGRAPHIC_DATA]) (UTC -03:00)"
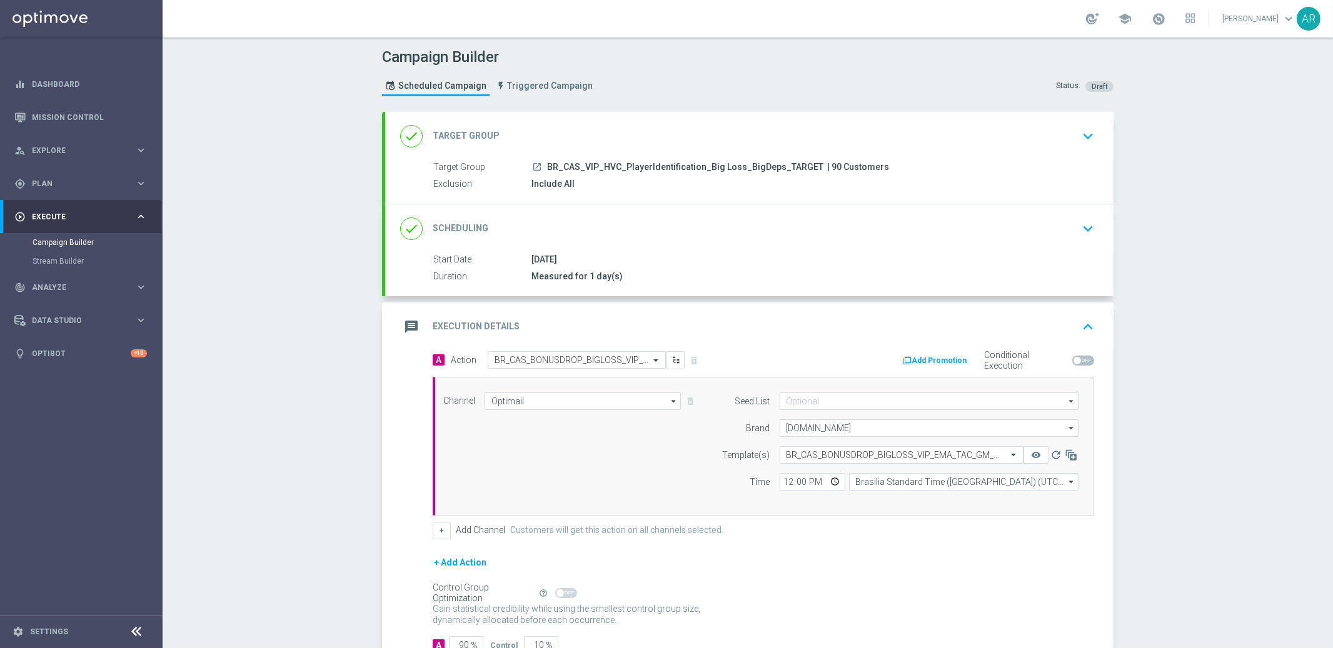
scroll to position [88, 0]
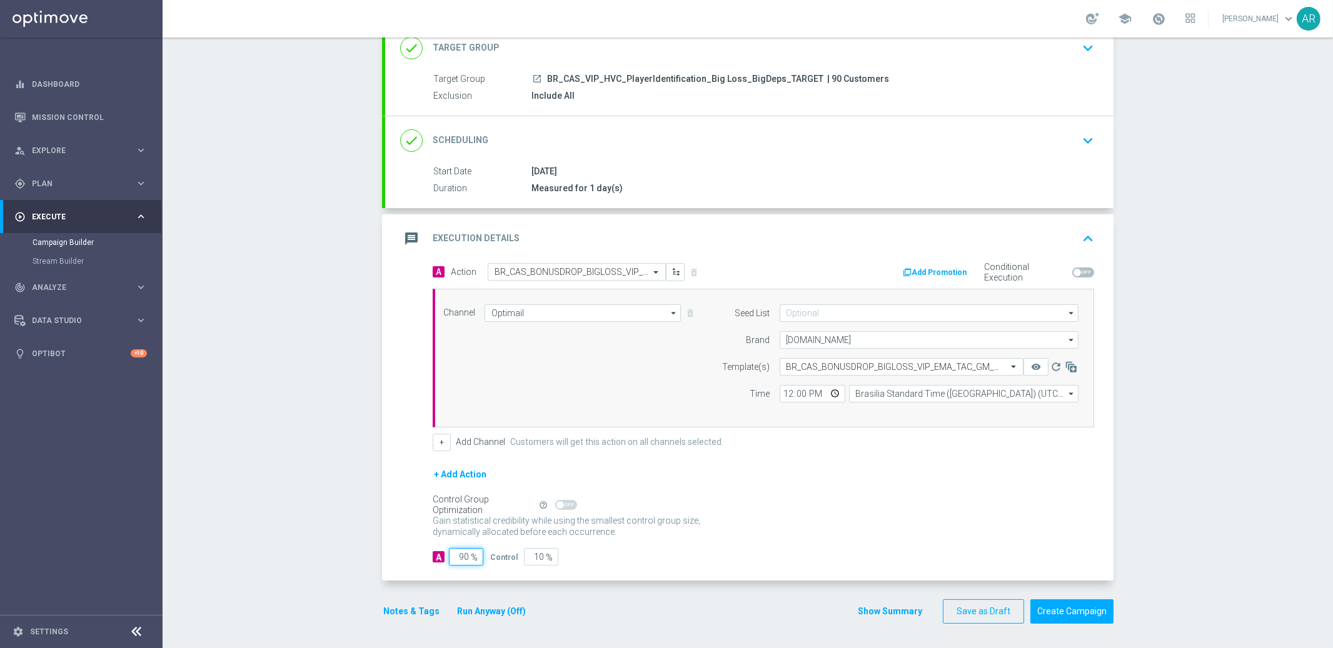
click at [458, 556] on input "90" at bounding box center [466, 557] width 34 height 18
type input "5"
type input "95"
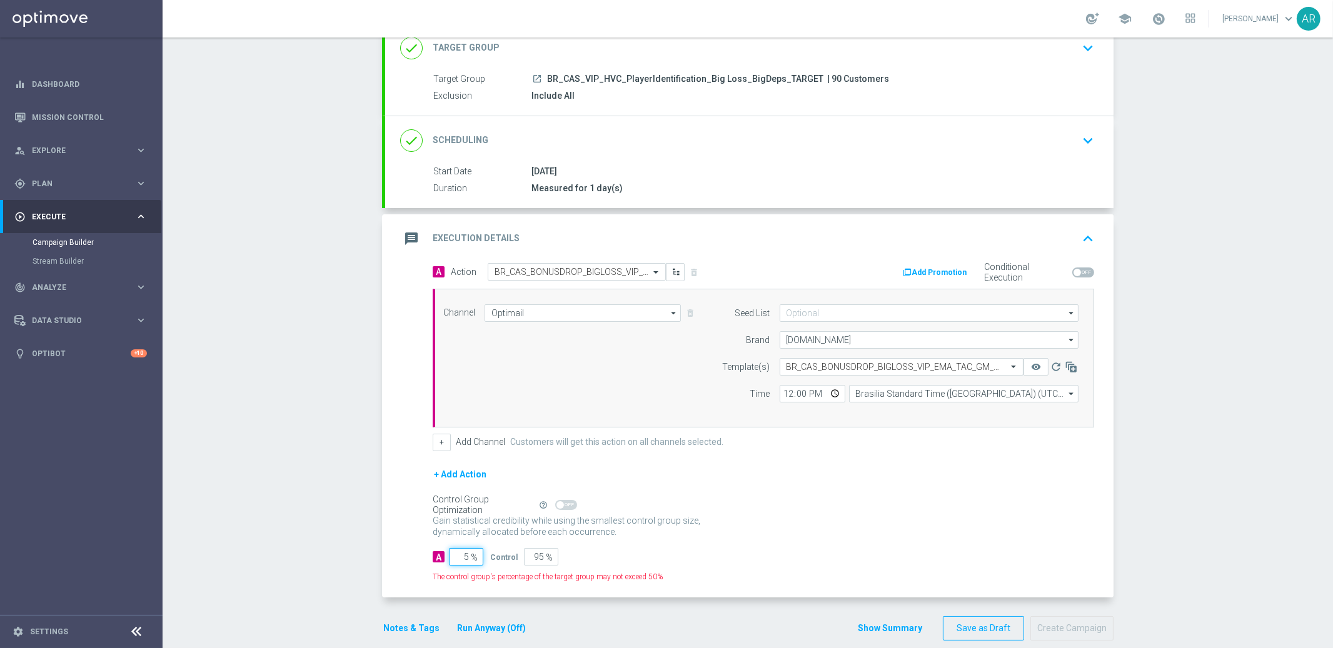
type input "50"
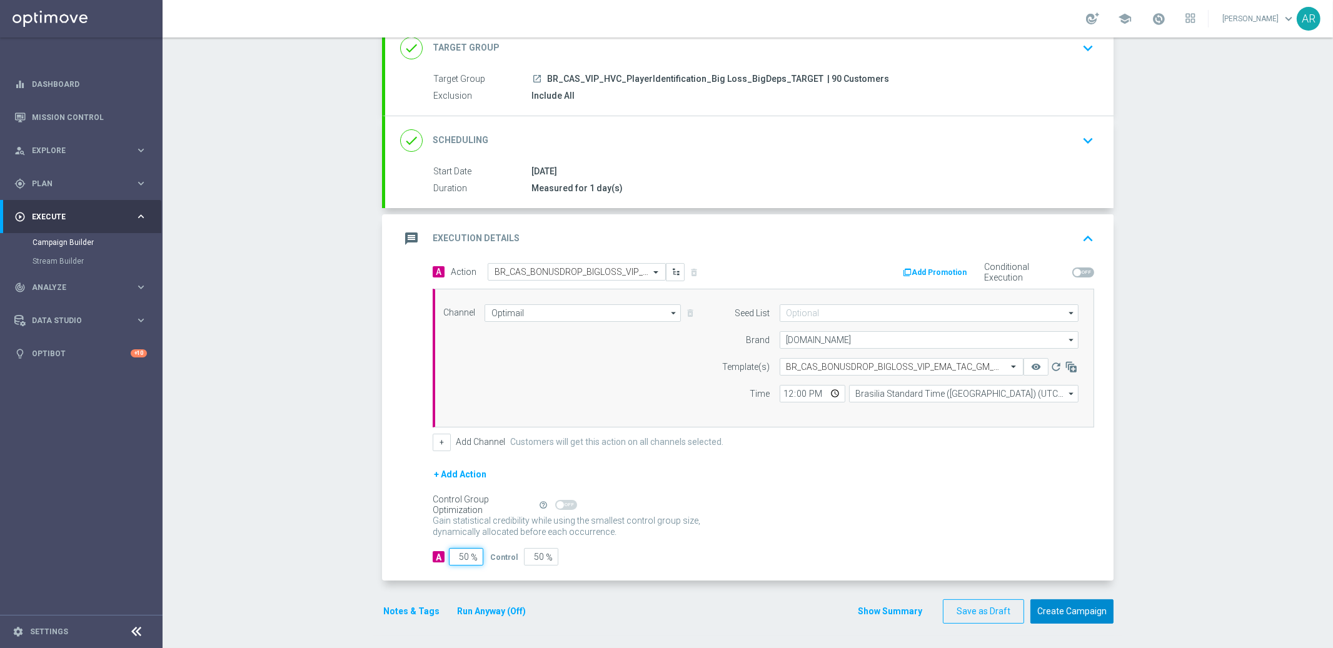
type input "50"
click at [1050, 610] on button "Create Campaign" at bounding box center [1071, 611] width 83 height 24
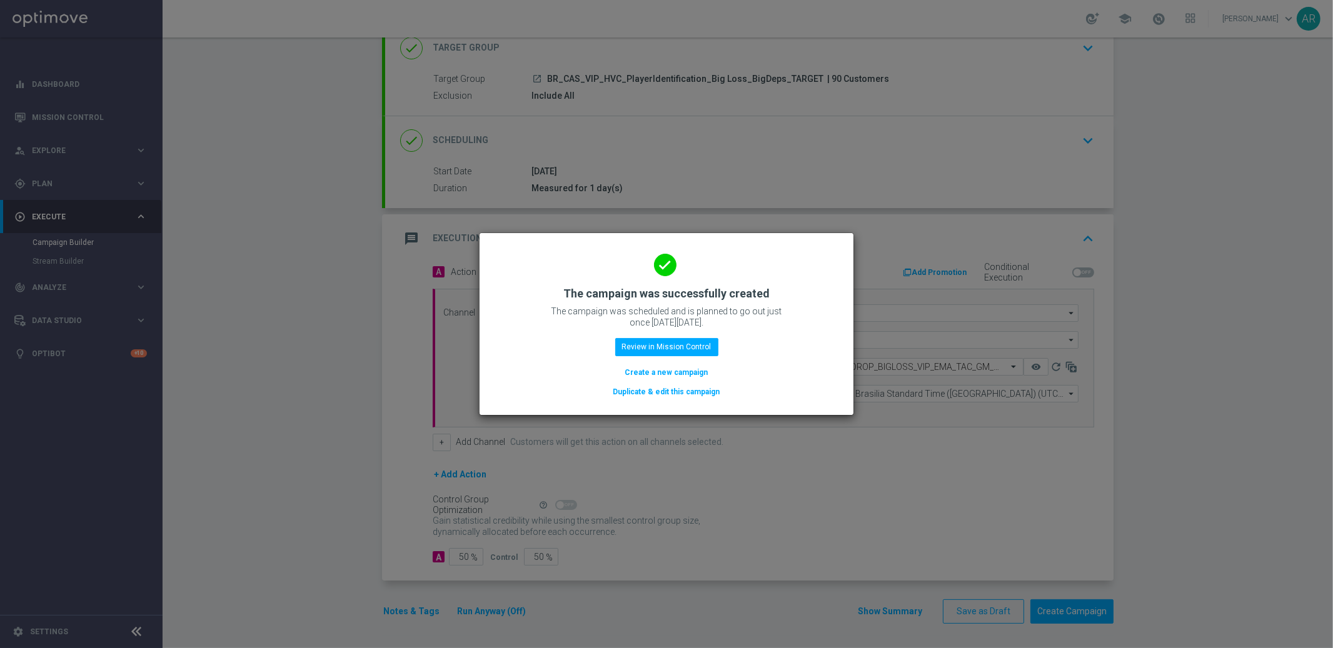
click at [658, 371] on button "Create a new campaign" at bounding box center [667, 373] width 86 height 14
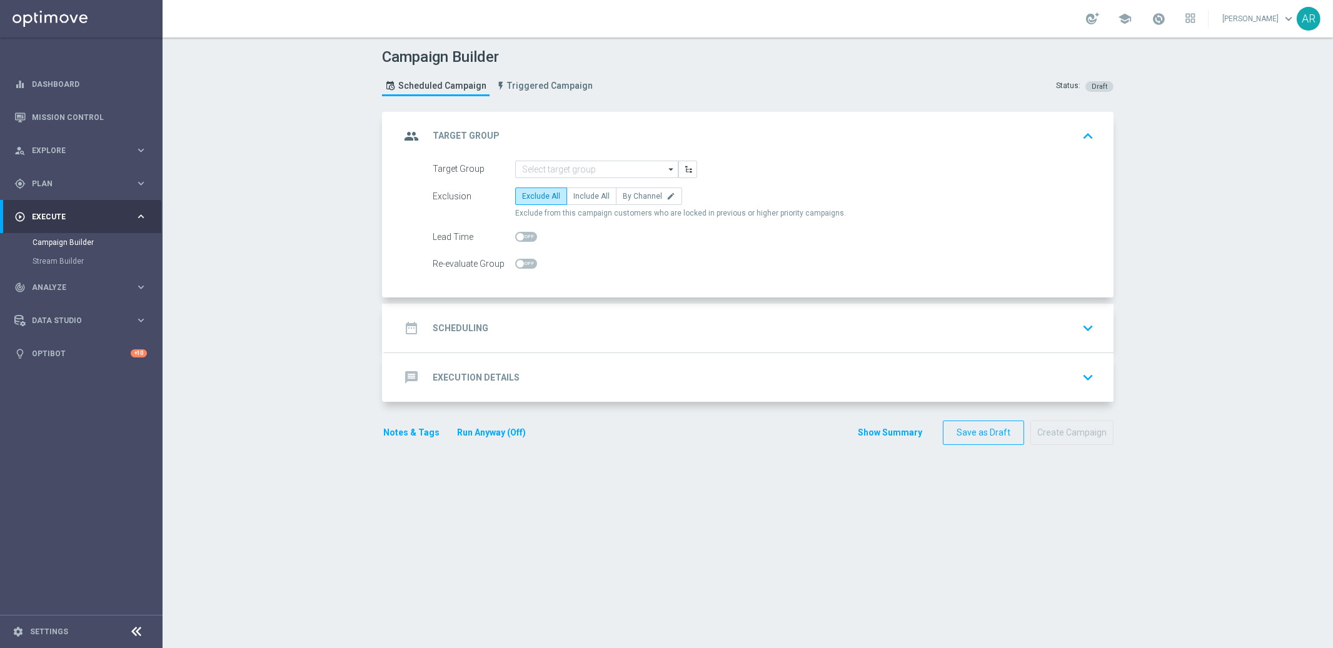
scroll to position [0, 0]
click at [554, 169] on input at bounding box center [596, 170] width 163 height 18
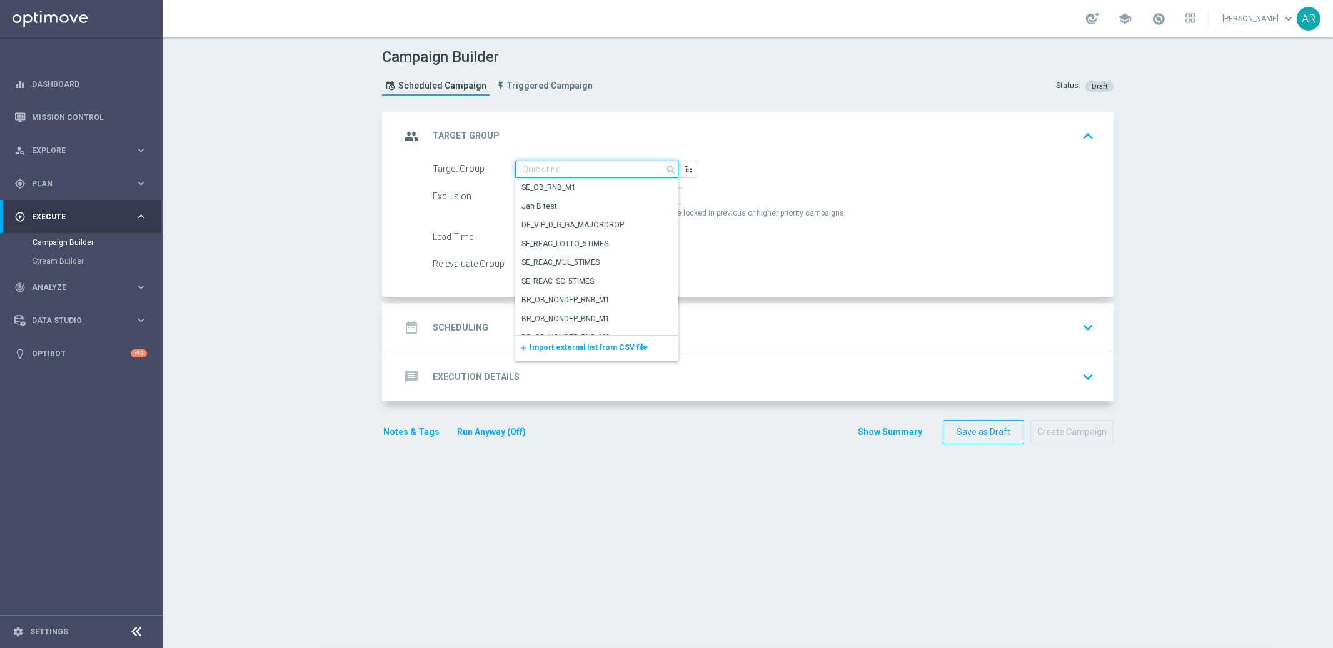
paste input "BR_CAS_VIP_HVC_PlayerIdentification_BigDrop_TARGET"
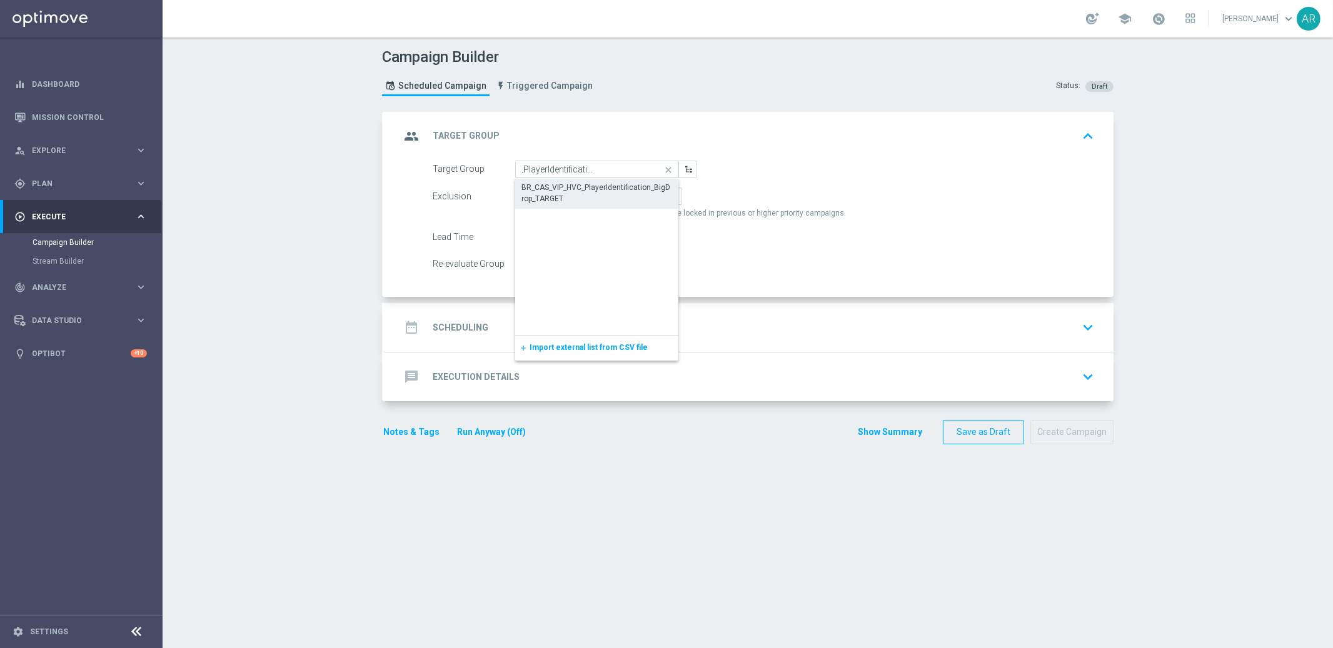
click at [583, 191] on div "BR_CAS_VIP_HVC_PlayerIdentification_BigDrop_TARGET" at bounding box center [596, 193] width 151 height 23
type input "BR_CAS_VIP_HVC_PlayerIdentification_BigDrop_TARGET"
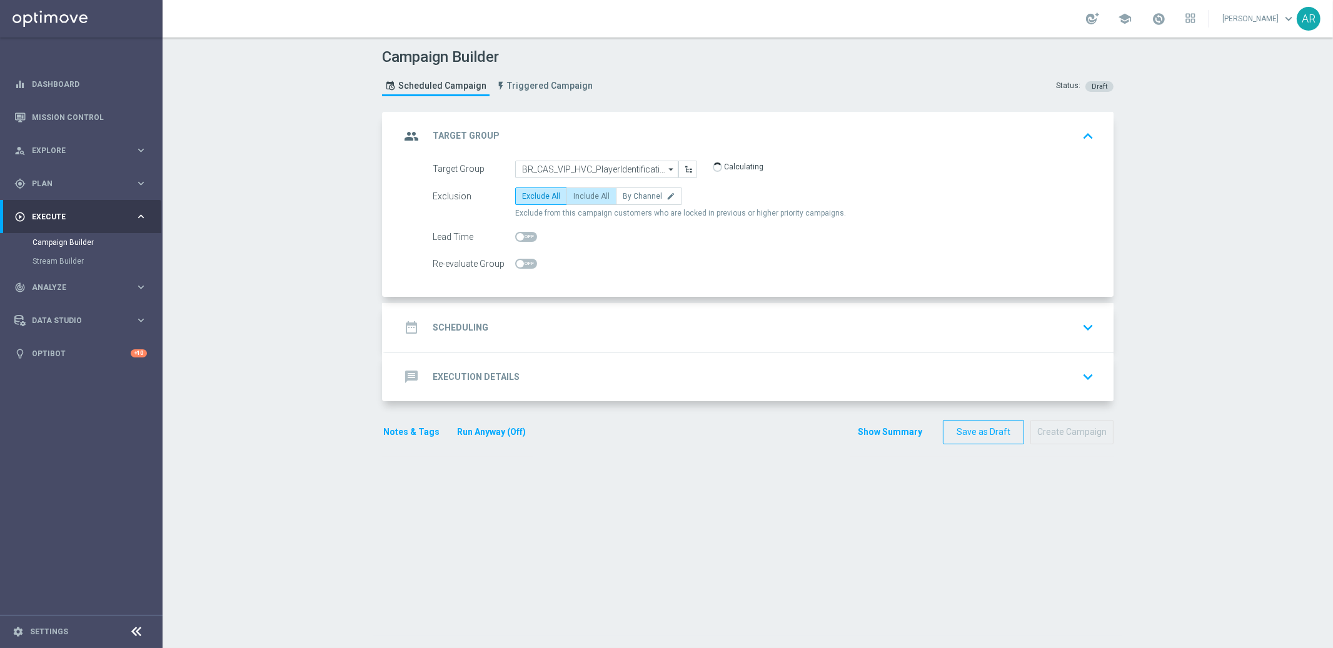
click at [584, 200] on label "Include All" at bounding box center [591, 197] width 50 height 18
click at [581, 200] on input "Include All" at bounding box center [577, 198] width 8 height 8
radio input "true"
click at [543, 333] on div "date_range Scheduling keyboard_arrow_down" at bounding box center [749, 328] width 698 height 24
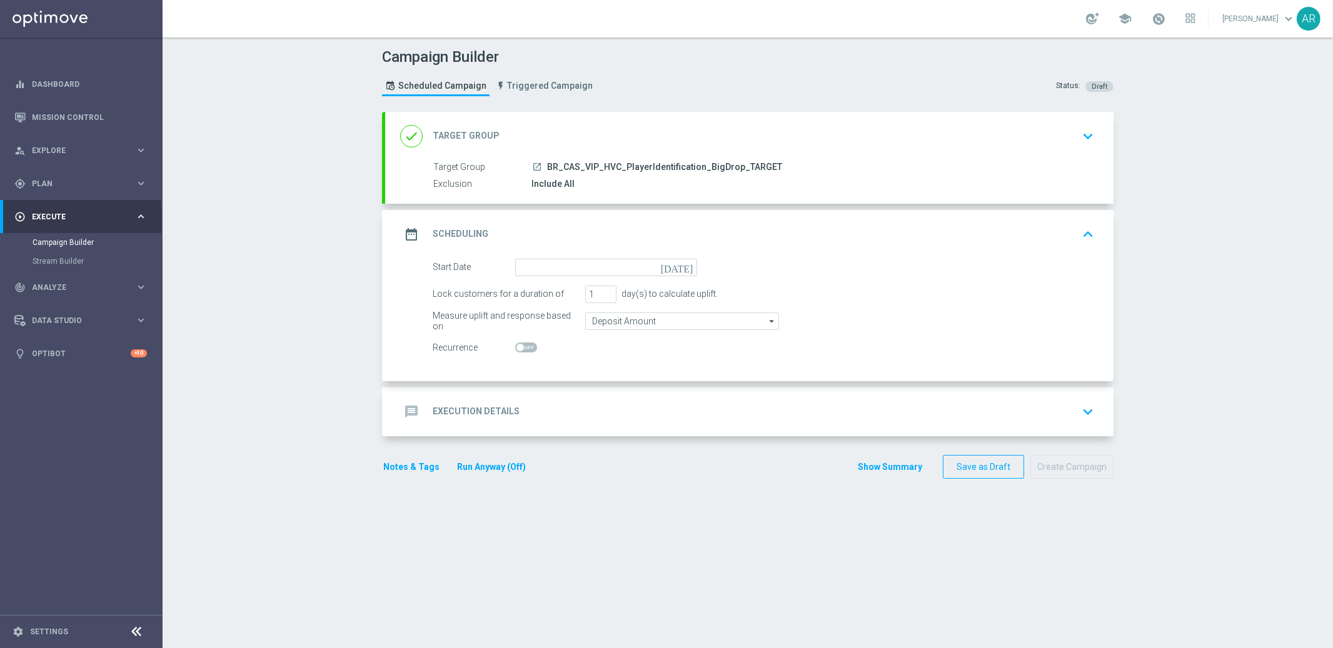
click at [681, 264] on icon "[DATE]" at bounding box center [679, 266] width 37 height 14
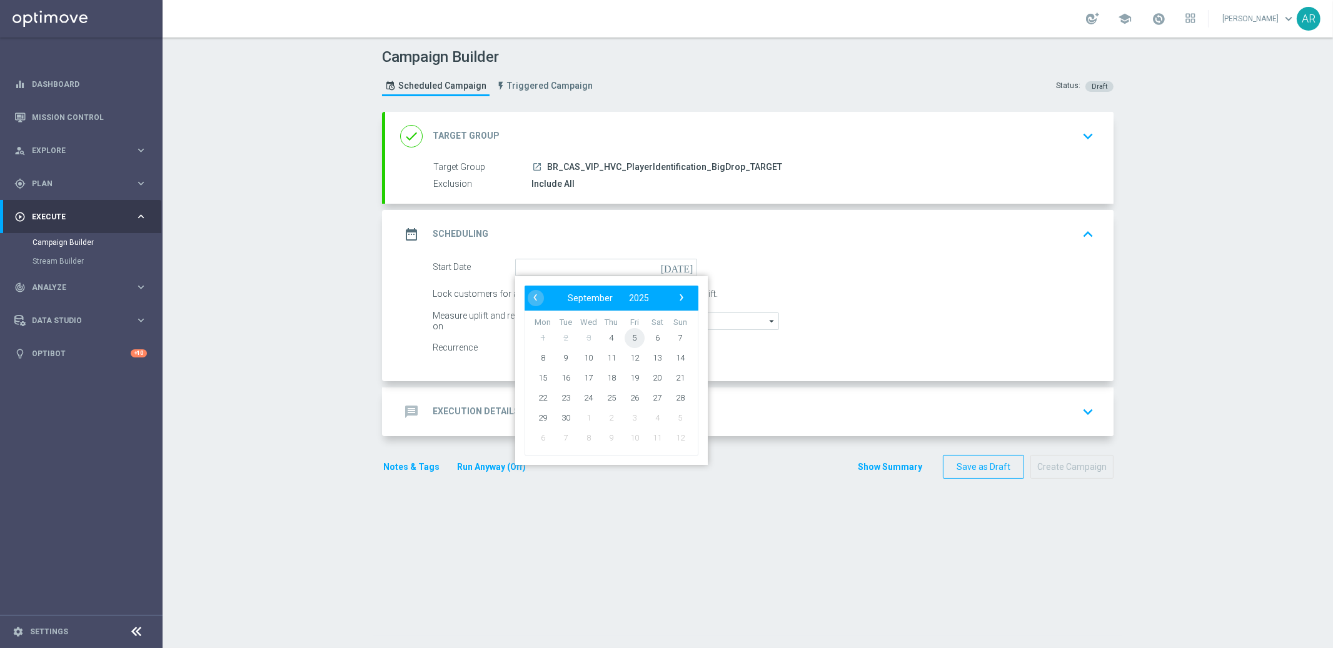
click at [628, 334] on span "5" at bounding box center [634, 338] width 20 height 20
type input "[DATE]"
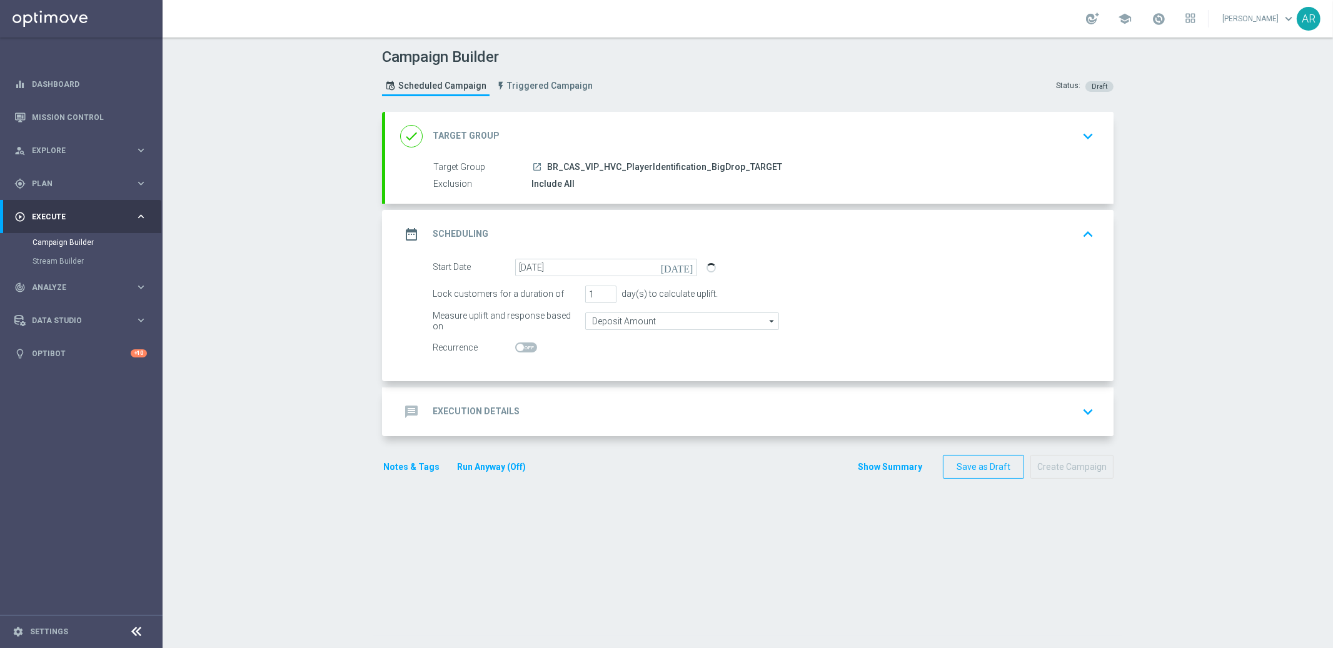
click at [496, 412] on h2 "Execution Details" at bounding box center [476, 412] width 87 height 12
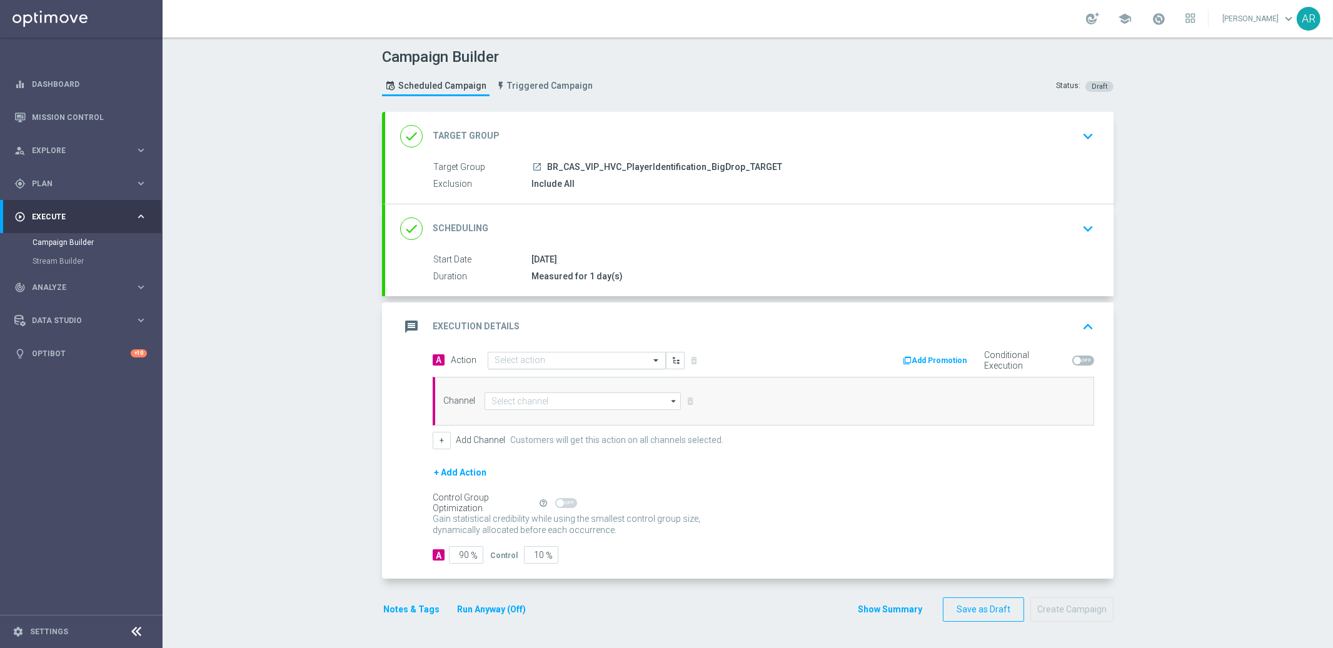
click at [553, 357] on input "text" at bounding box center [563, 361] width 139 height 11
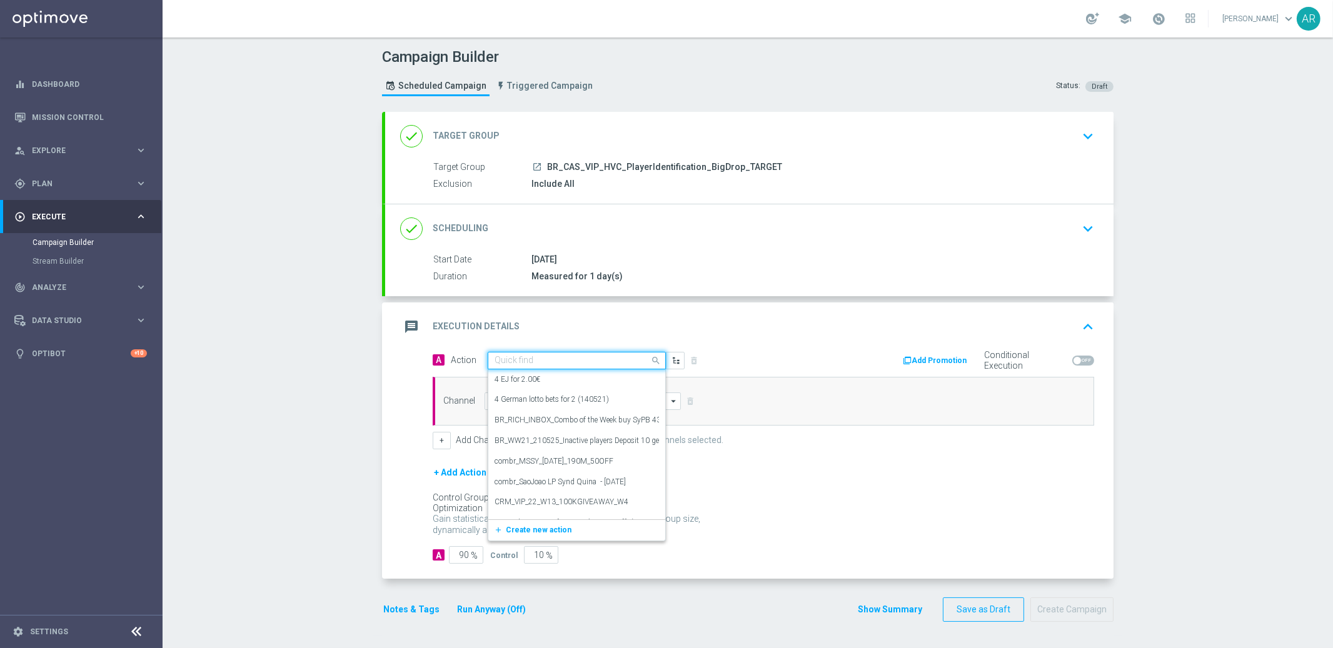
paste input "BR_CAS_BONUSDROP_BIGDROP_VIP_EMA_TAC_GM_W30"
type input "BR_CAS_BONUSDROP_BIGDROP_VIP_EMA_TAC_GM_W30"
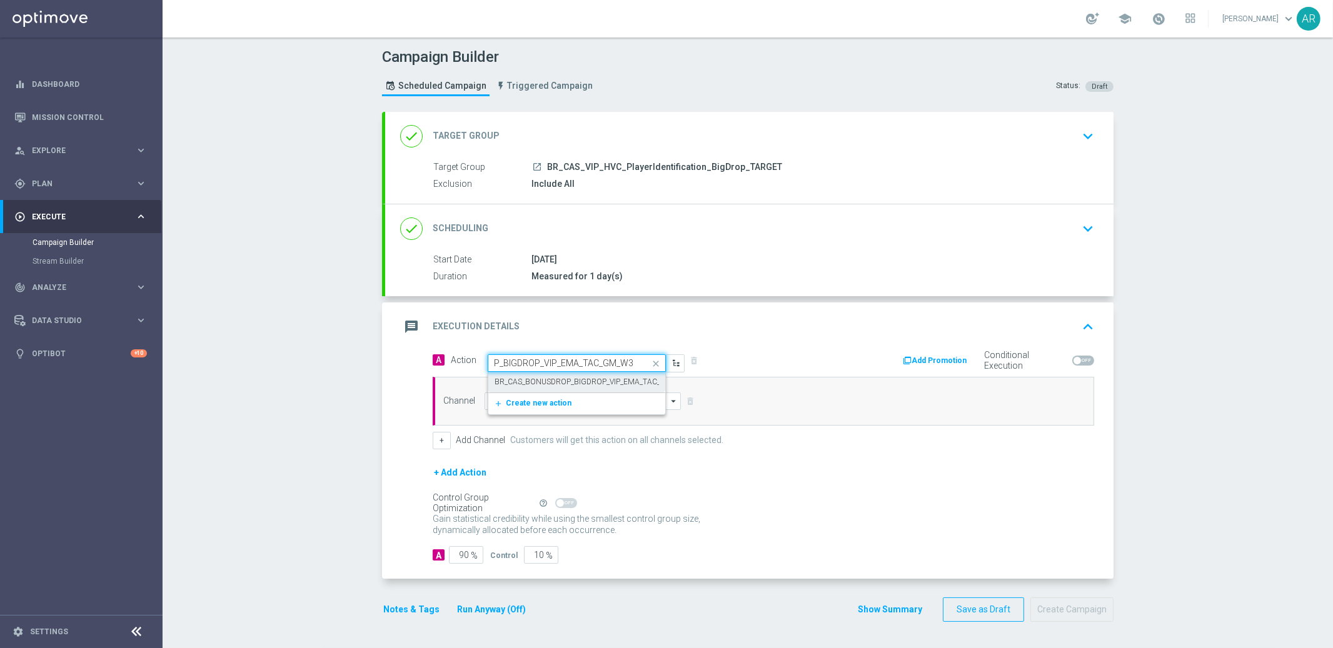
click at [576, 385] on label "BR_CAS_BONUSDROP_BIGDROP_VIP_EMA_TAC_GM_W30" at bounding box center [592, 382] width 197 height 11
click at [546, 403] on input at bounding box center [582, 402] width 196 height 18
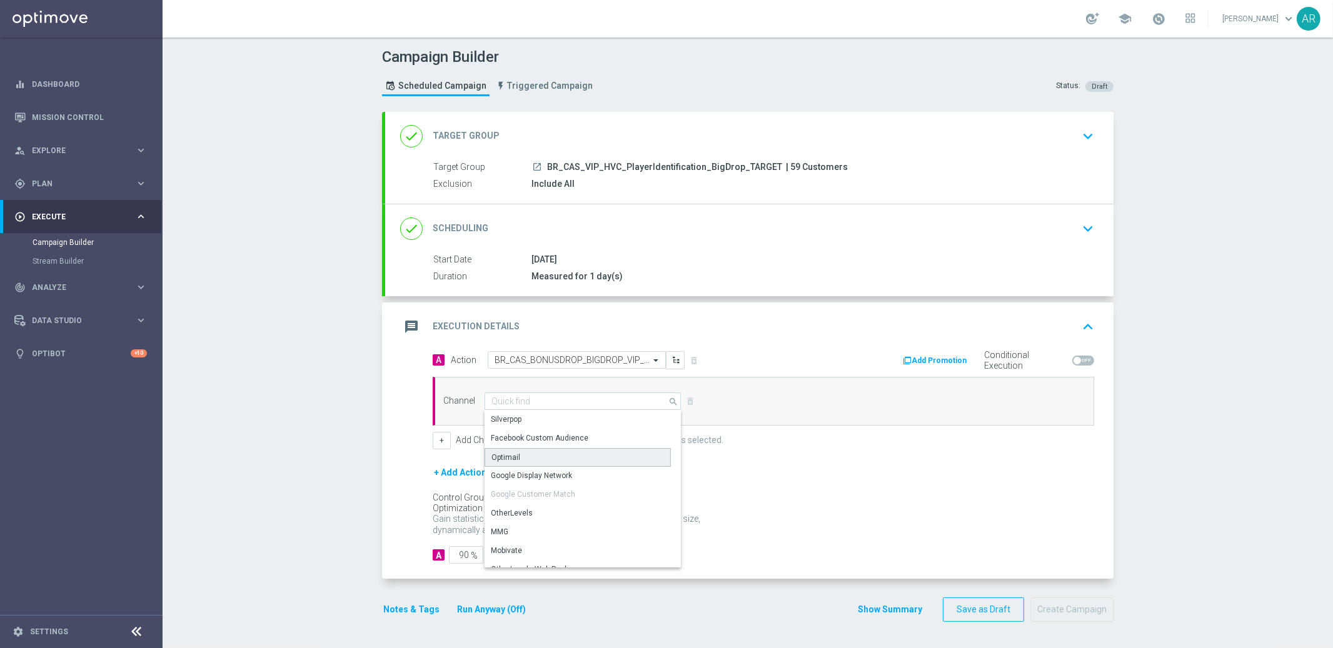
click at [538, 459] on div "Optimail" at bounding box center [577, 457] width 186 height 19
type input "Optimail"
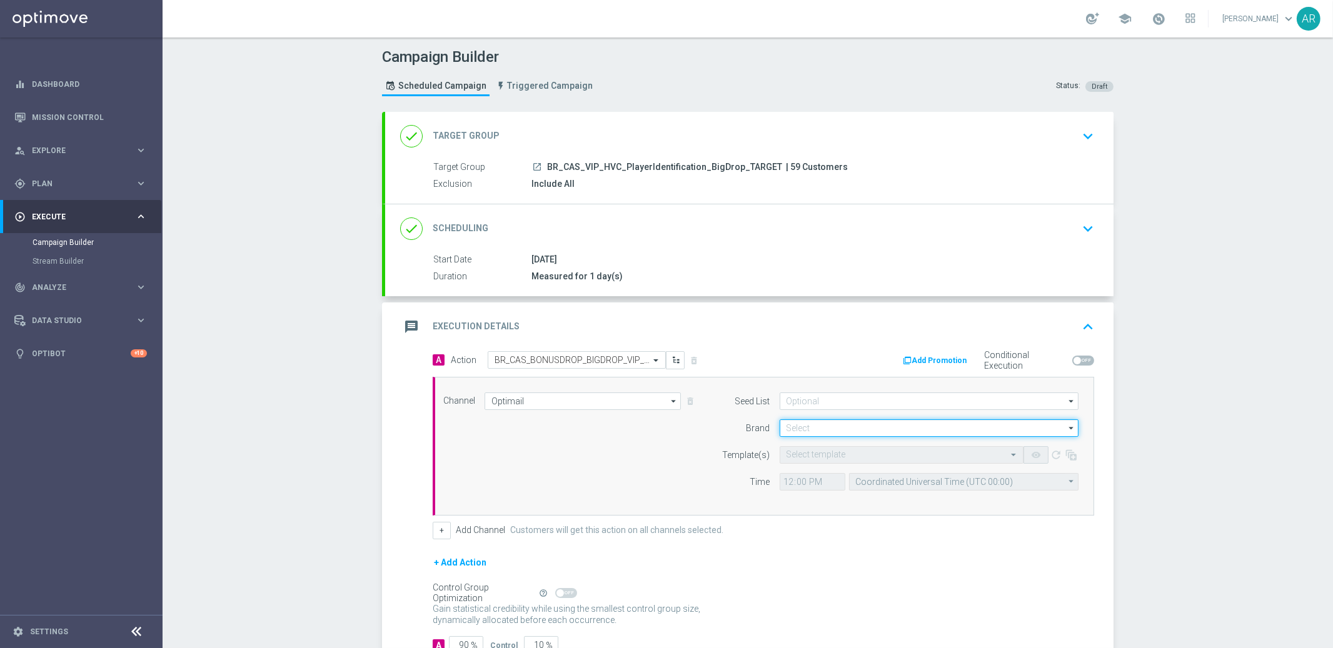
click at [800, 427] on input at bounding box center [928, 428] width 299 height 18
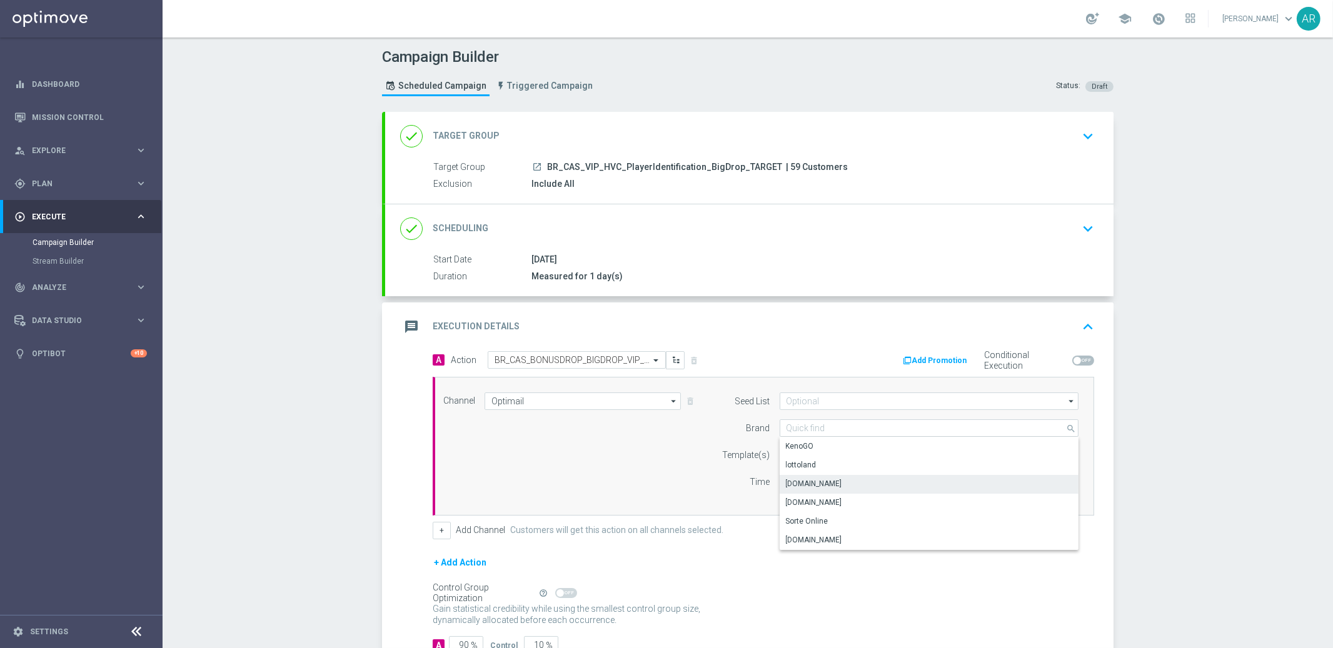
click at [843, 482] on div "[DOMAIN_NAME]" at bounding box center [928, 484] width 299 height 18
type input "[DOMAIN_NAME]"
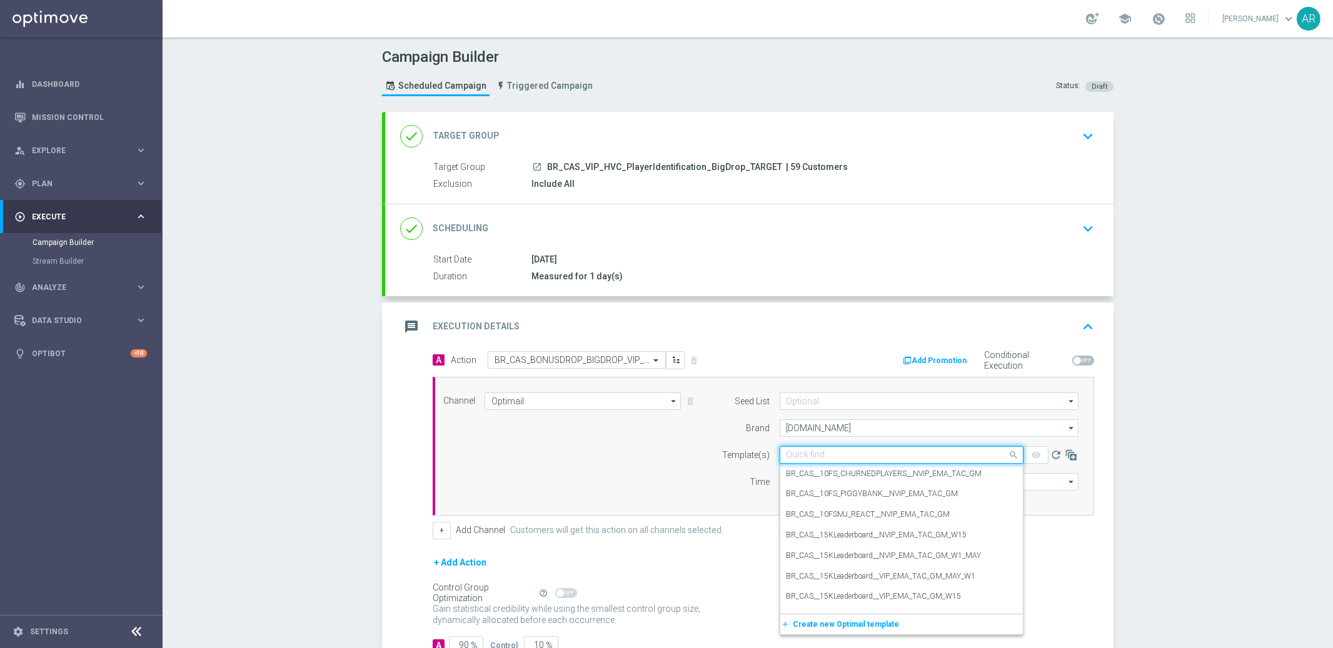
click at [808, 454] on input "text" at bounding box center [888, 455] width 205 height 11
paste input "BR_CAS_BONUSDROP_BIGDROP_VIP_EMA_TAC_GM_W30"
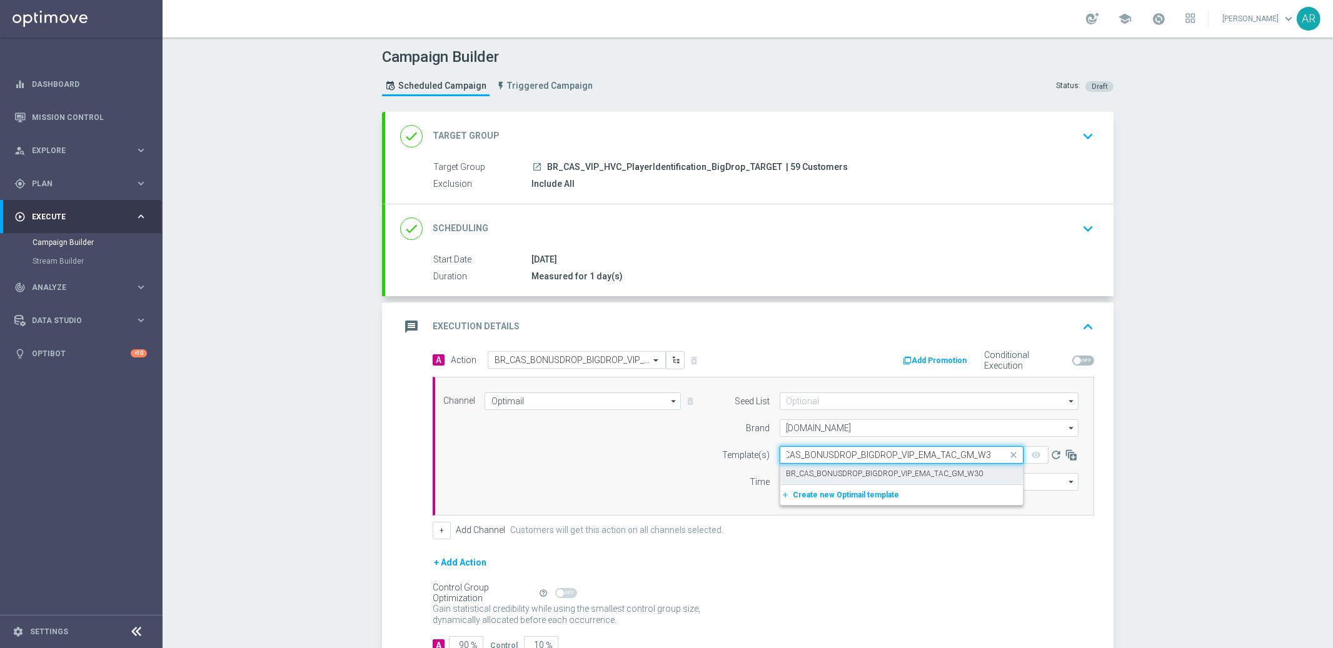
click at [836, 474] on label "BR_CAS_BONUSDROP_BIGDROP_VIP_EMA_TAC_GM_W30" at bounding box center [884, 474] width 197 height 11
type input "BR_CAS_BONUSDROP_BIGDROP_VIP_EMA_TAC_GM_W30"
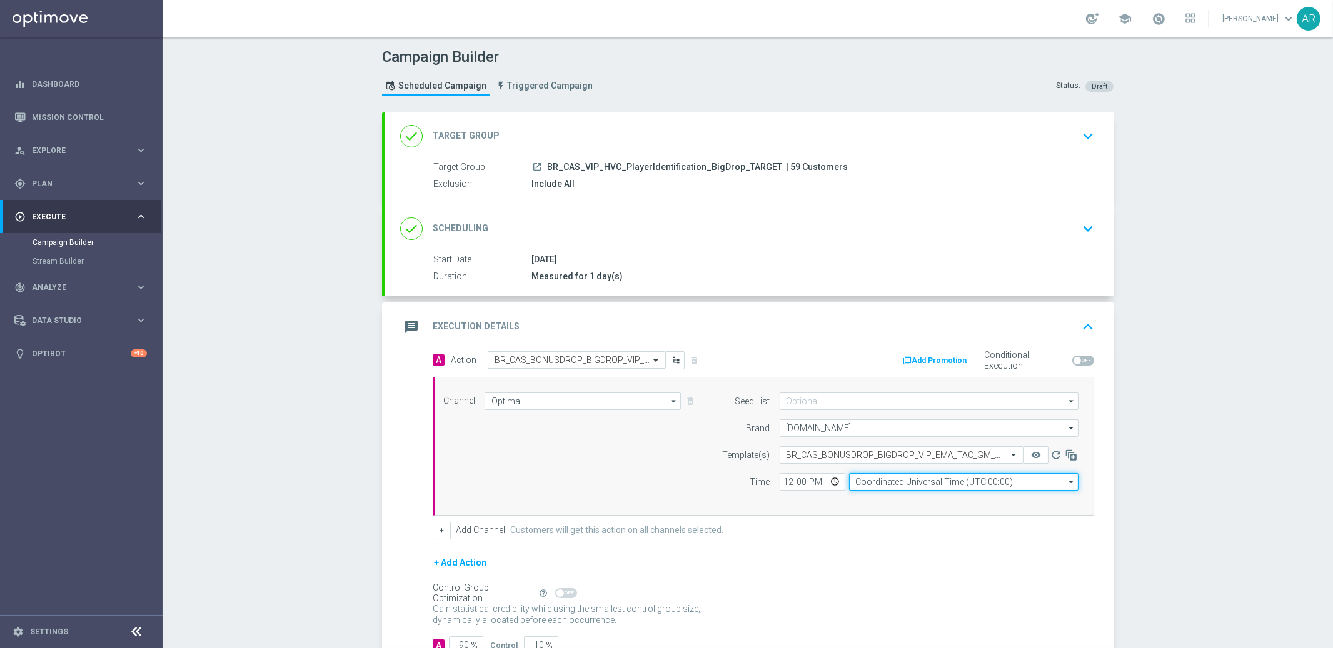
click at [874, 481] on input "Coordinated Universal Time (UTC 00:00)" at bounding box center [963, 482] width 229 height 18
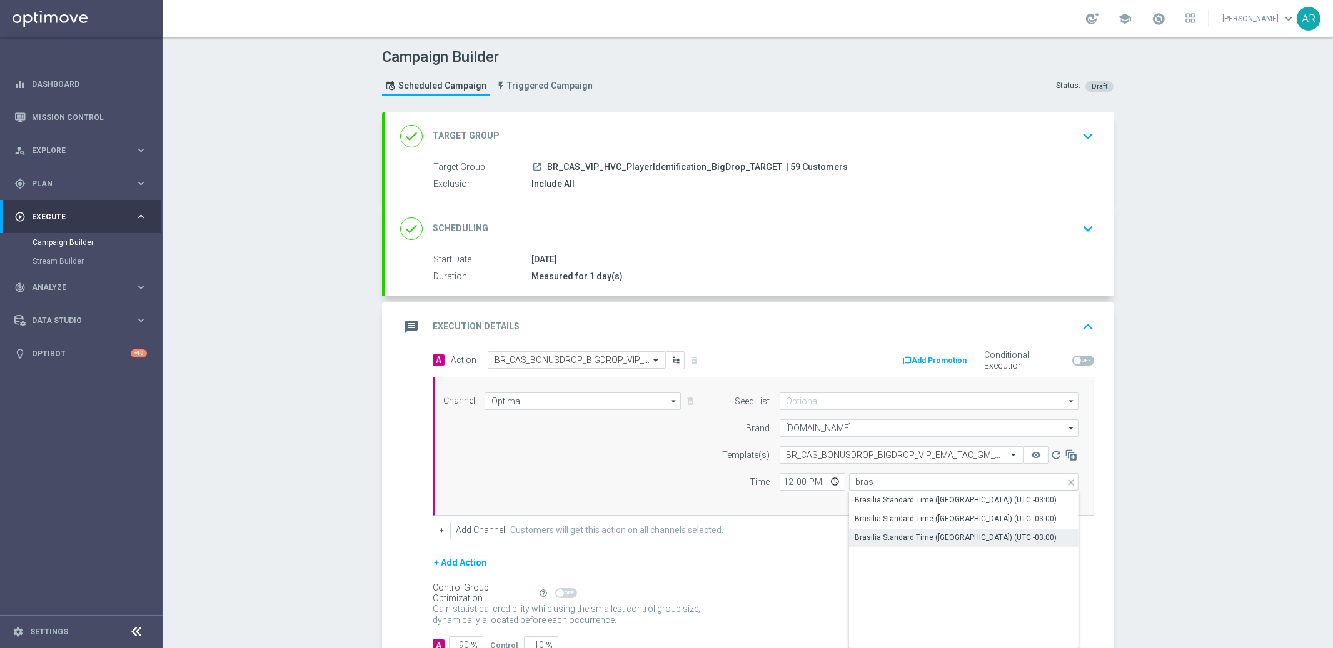
click at [933, 538] on div "Brasilia Standard Time ([GEOGRAPHIC_DATA]) (UTC -03:00)" at bounding box center [956, 537] width 202 height 11
type input "Brasilia Standard Time ([GEOGRAPHIC_DATA]) (UTC -03:00)"
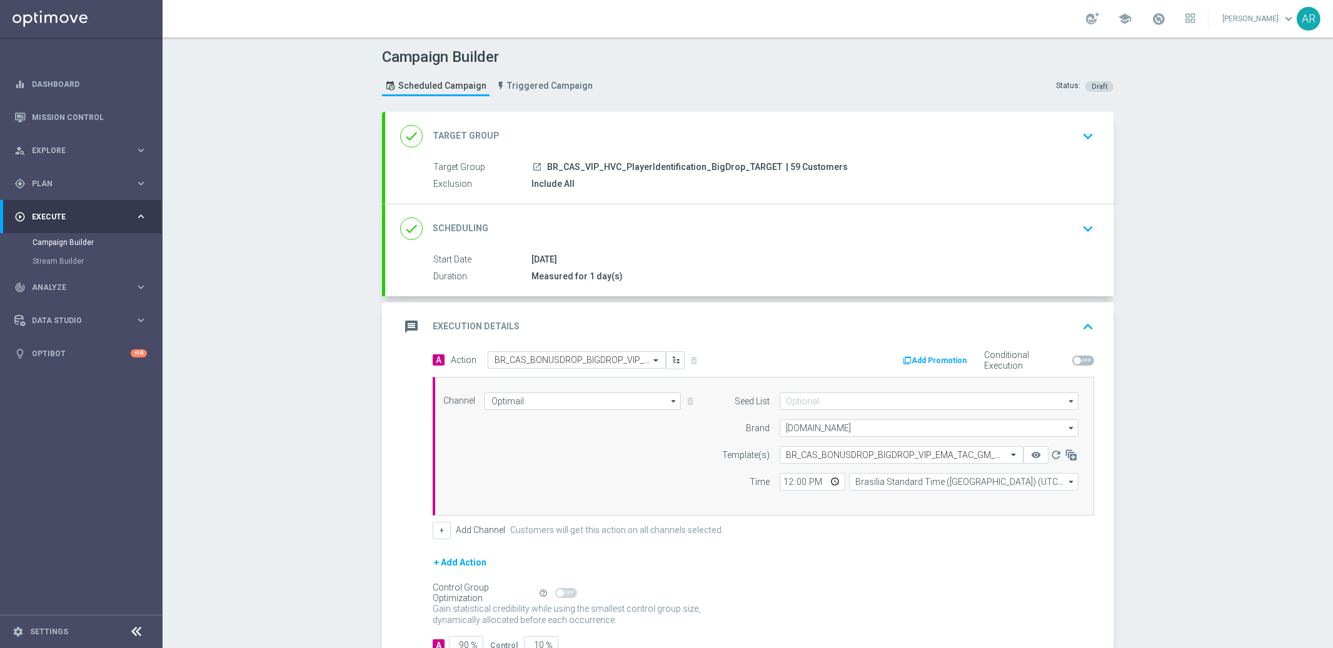
scroll to position [88, 0]
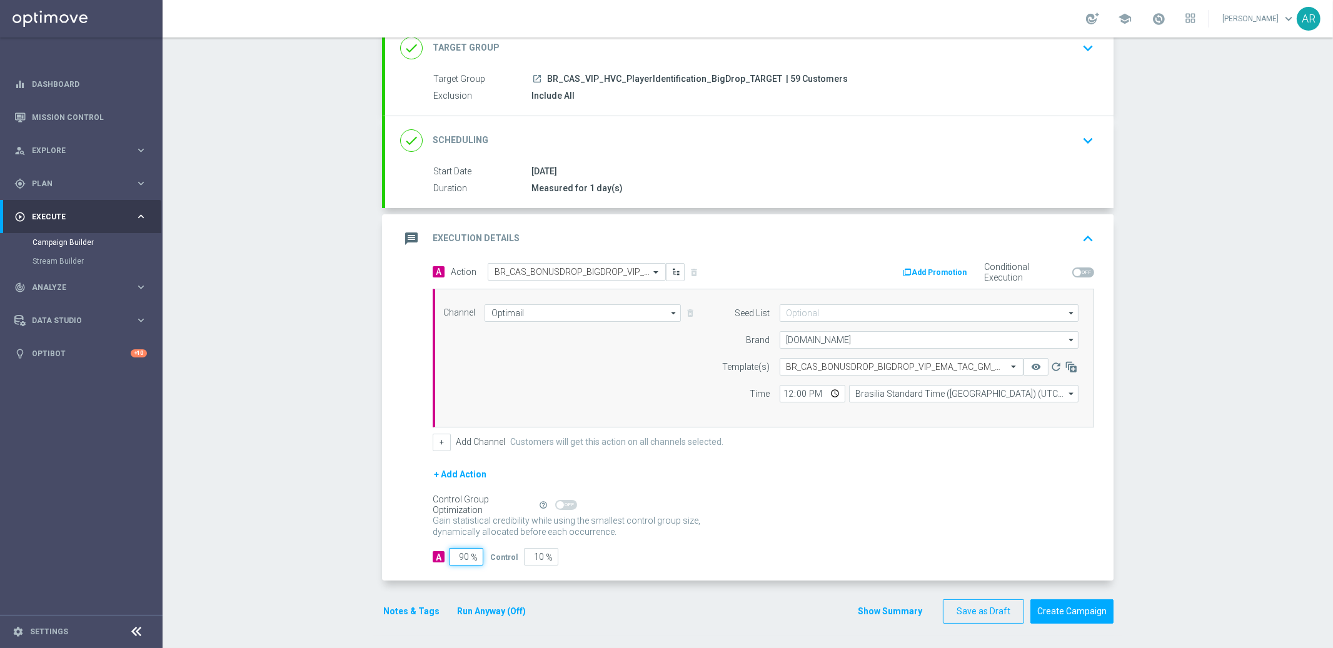
click at [460, 555] on input "90" at bounding box center [466, 557] width 34 height 18
type input "5"
type input "95"
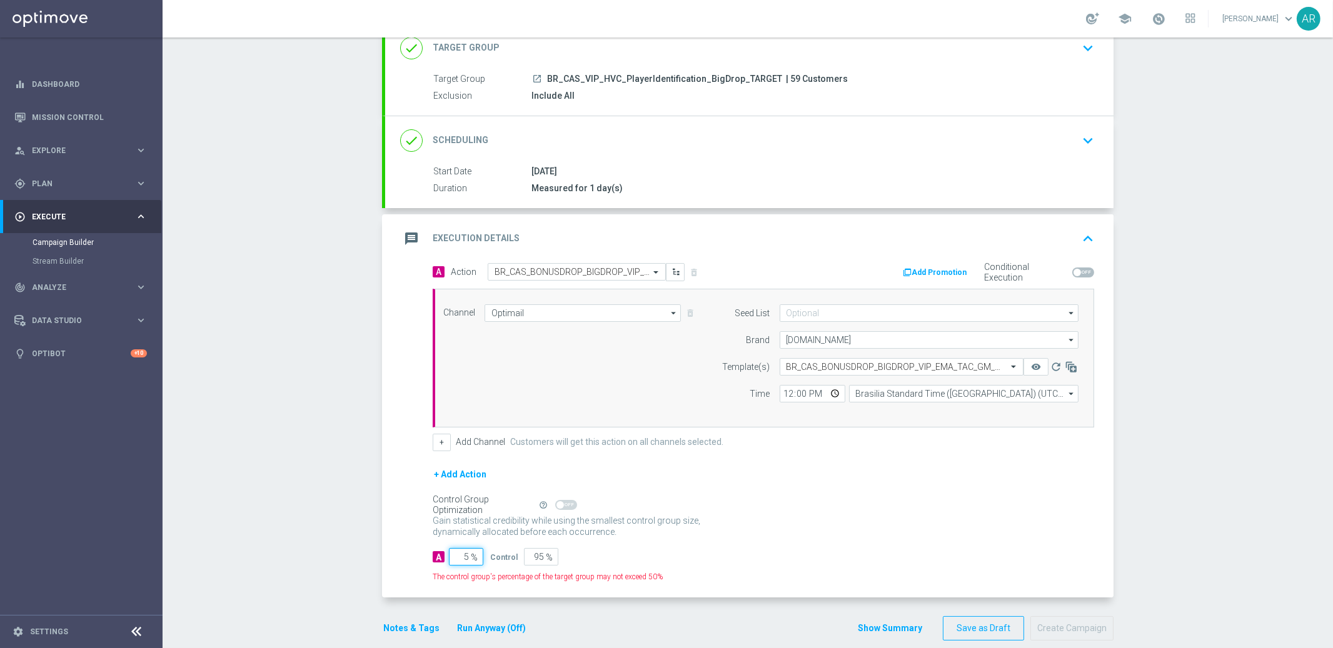
type input "50"
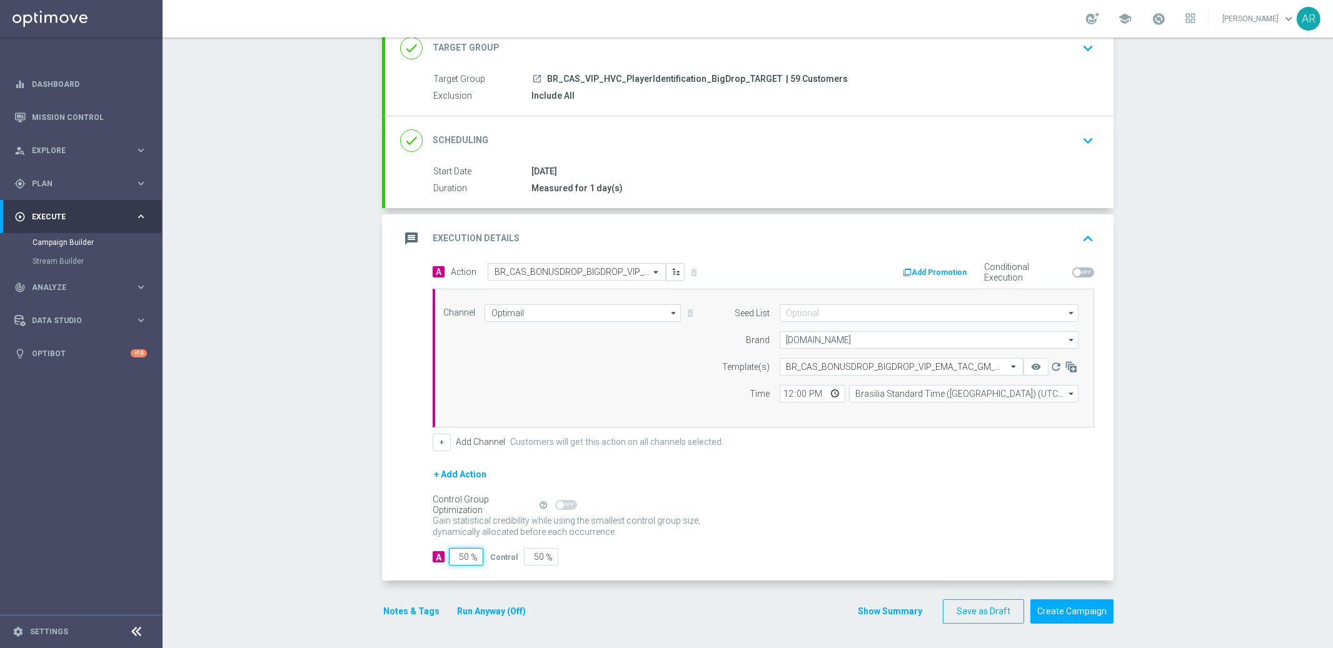
type input "50"
click at [739, 566] on div "A Action Select action BR_CAS_BONUSDROP_BIGDROP_VIP_EMA_TAC_GM_W30 delete_forev…" at bounding box center [749, 422] width 728 height 318
click at [1072, 609] on button "Create Campaign" at bounding box center [1071, 611] width 83 height 24
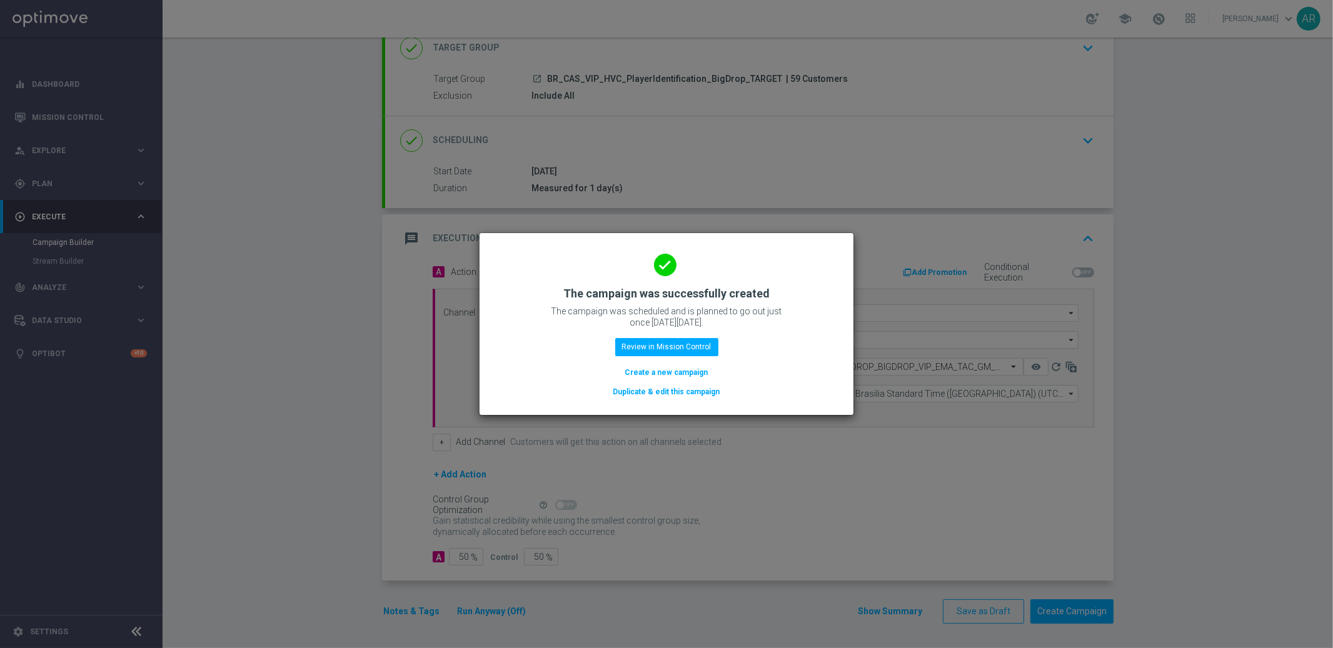
click at [684, 369] on button "Create a new campaign" at bounding box center [667, 373] width 86 height 14
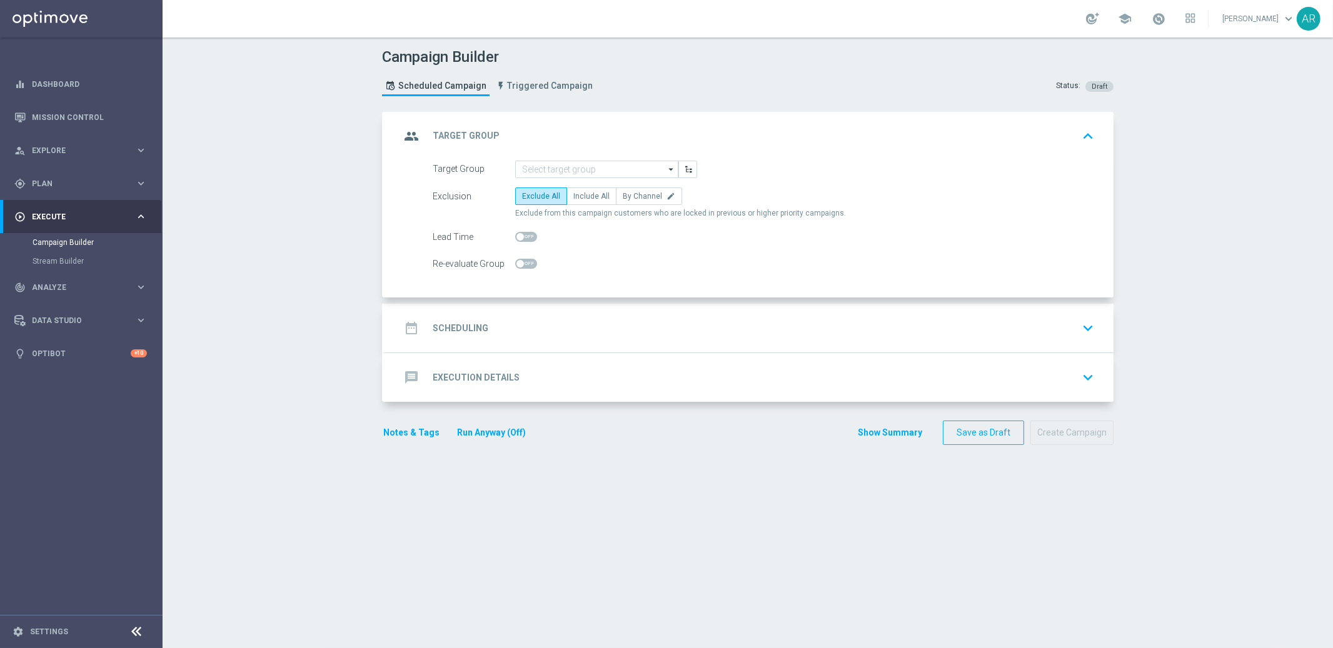
scroll to position [0, 0]
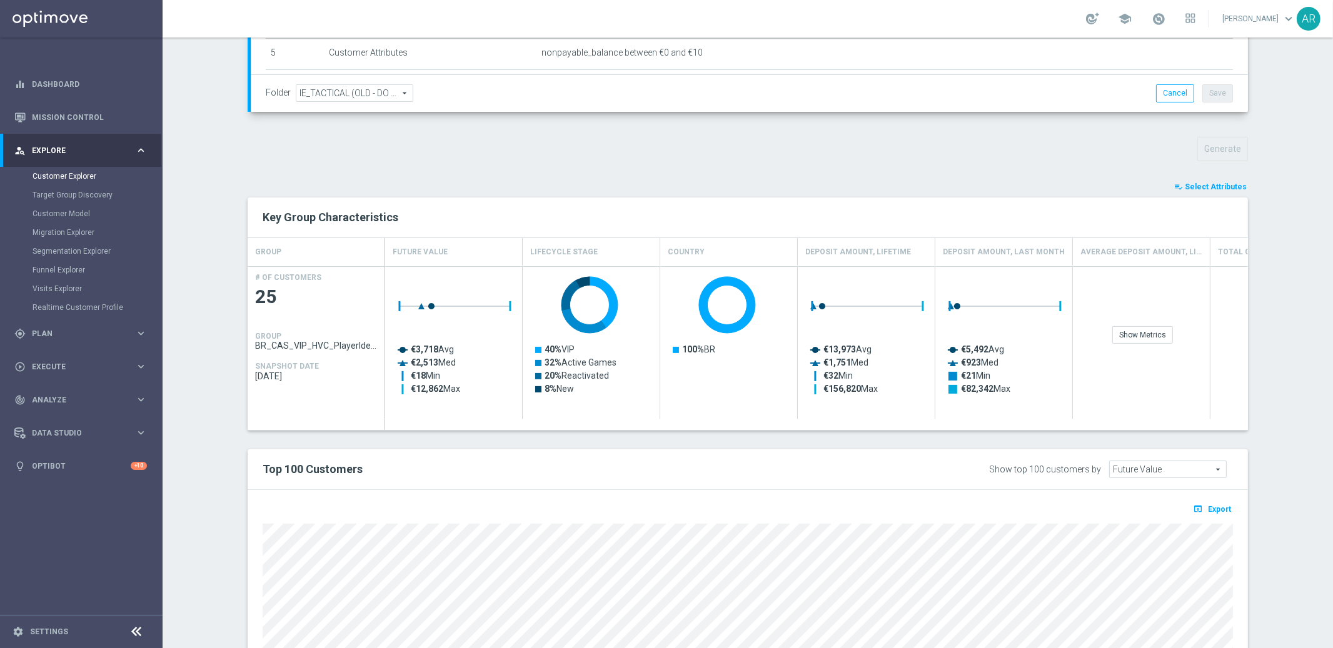
scroll to position [360, 0]
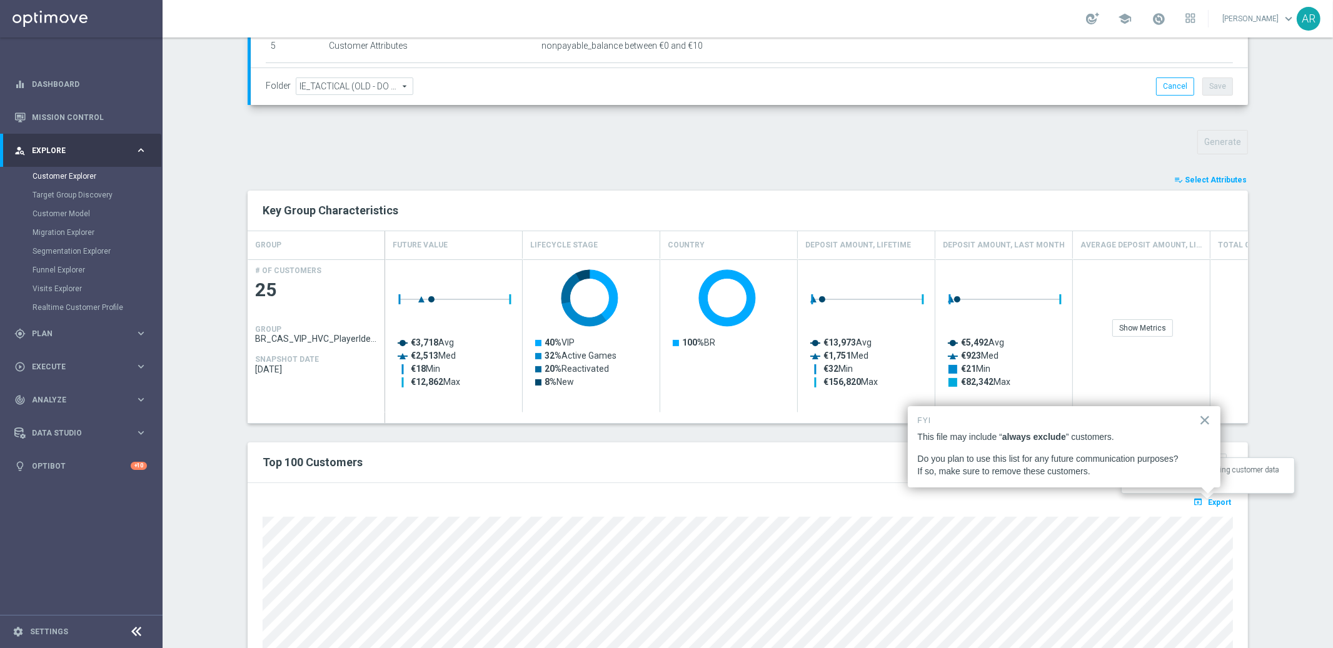
click at [1217, 503] on span "Export" at bounding box center [1219, 502] width 23 height 9
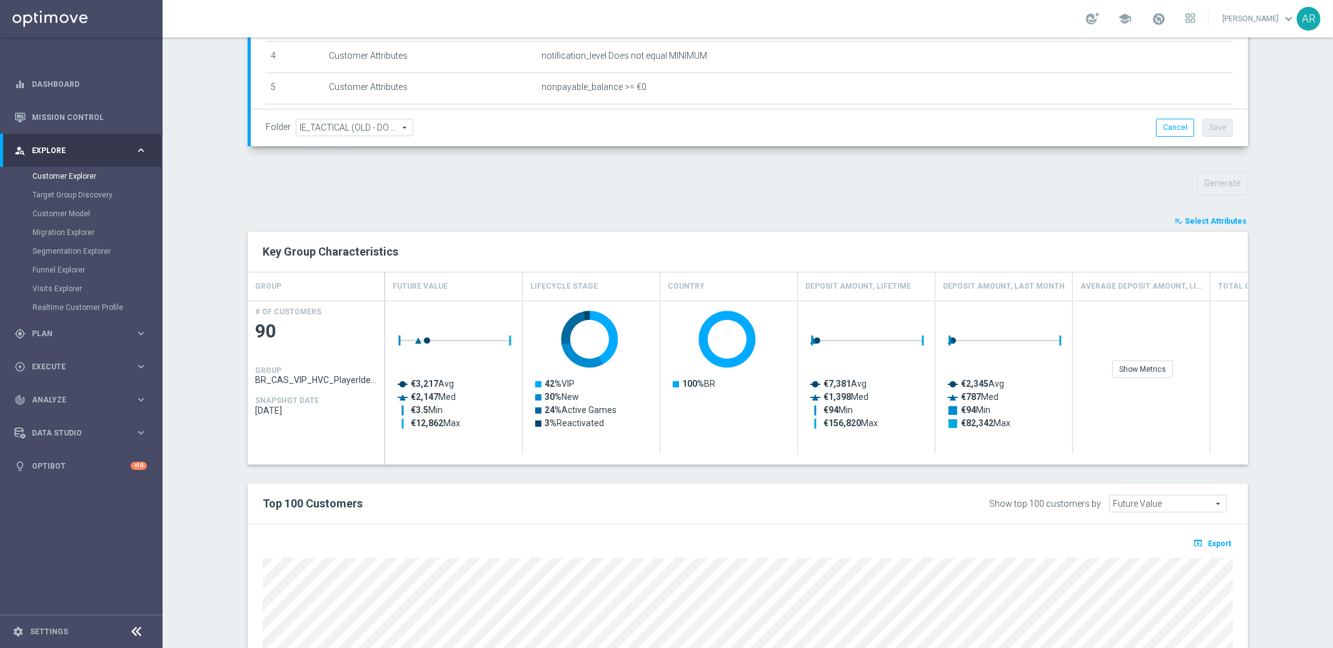
scroll to position [322, 0]
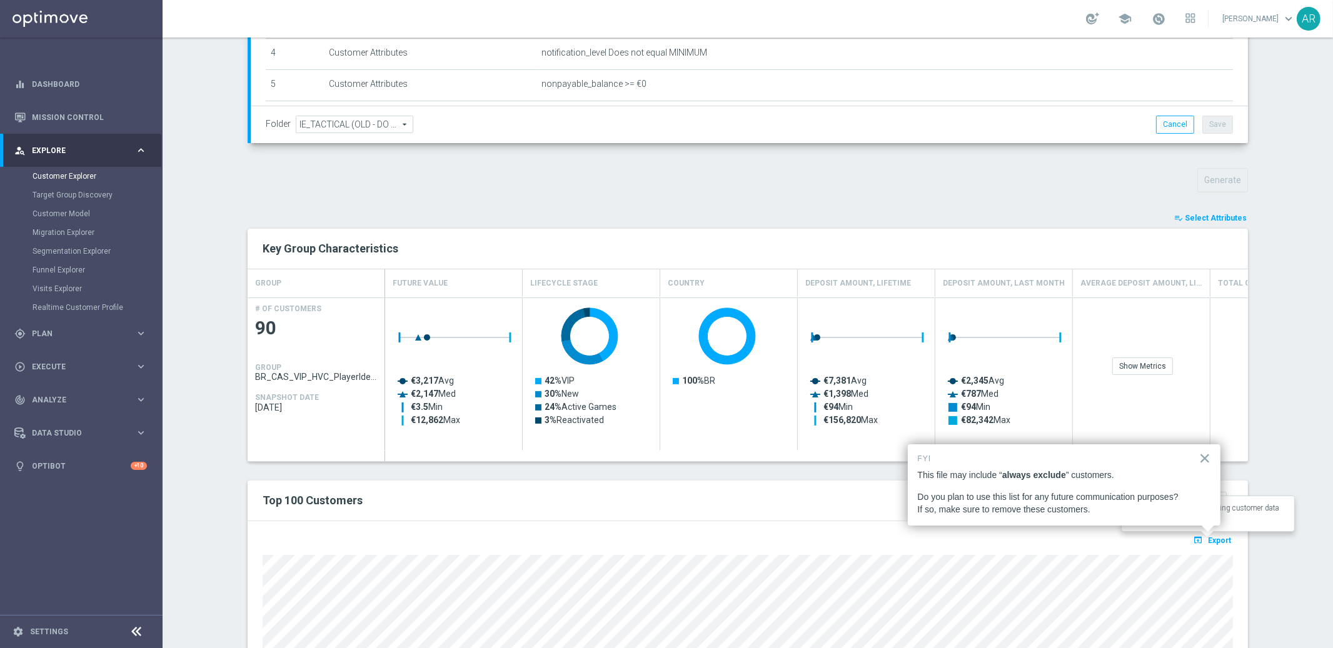
click at [1208, 539] on span "Export" at bounding box center [1219, 540] width 23 height 9
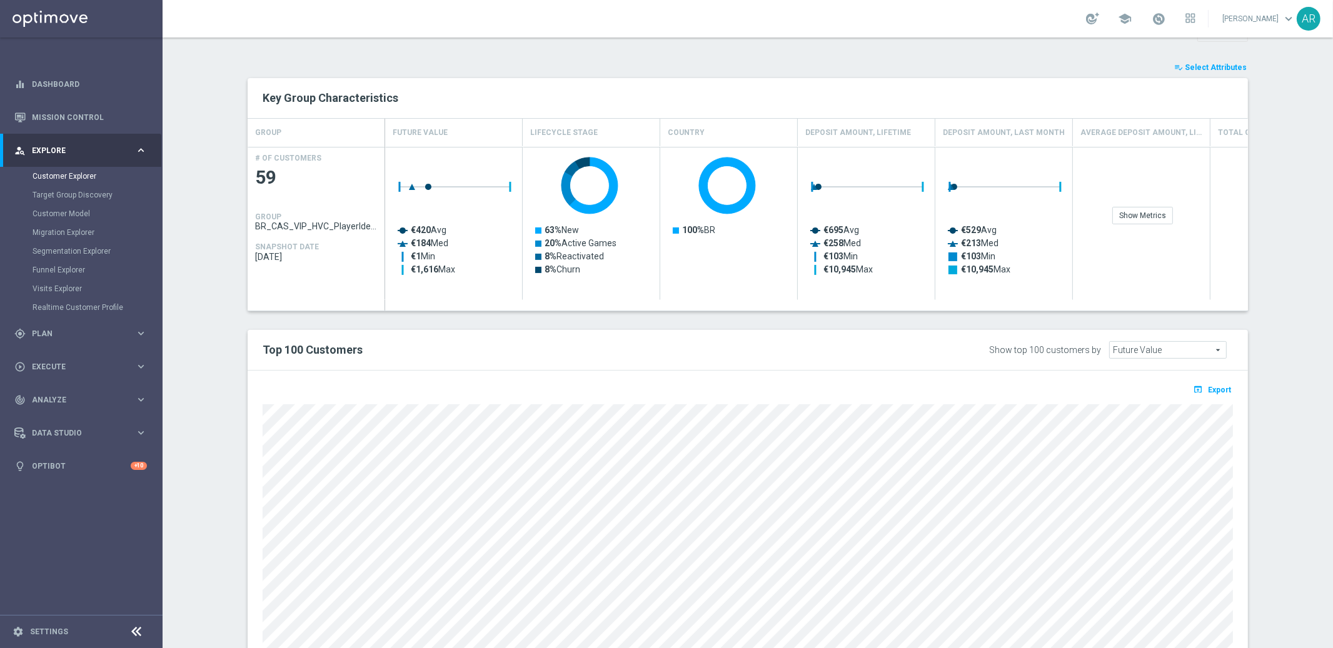
scroll to position [476, 0]
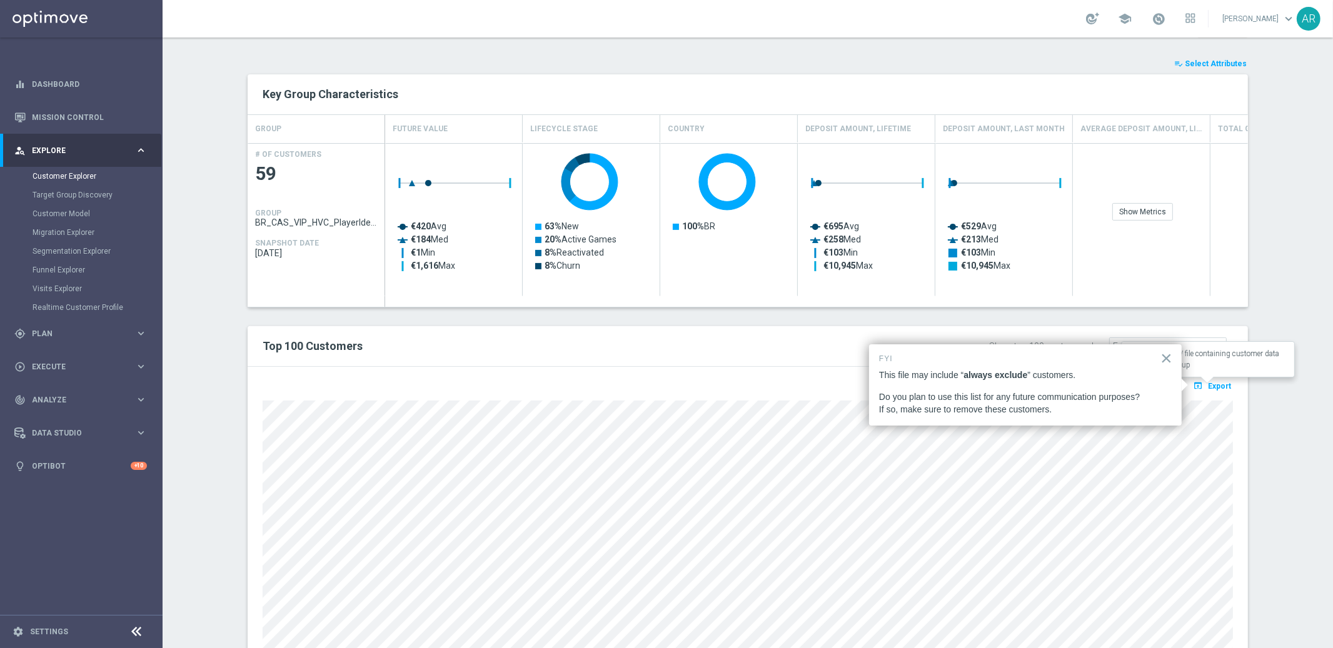
click at [1208, 386] on span "Export" at bounding box center [1219, 386] width 23 height 9
